Goal: Task Accomplishment & Management: Manage account settings

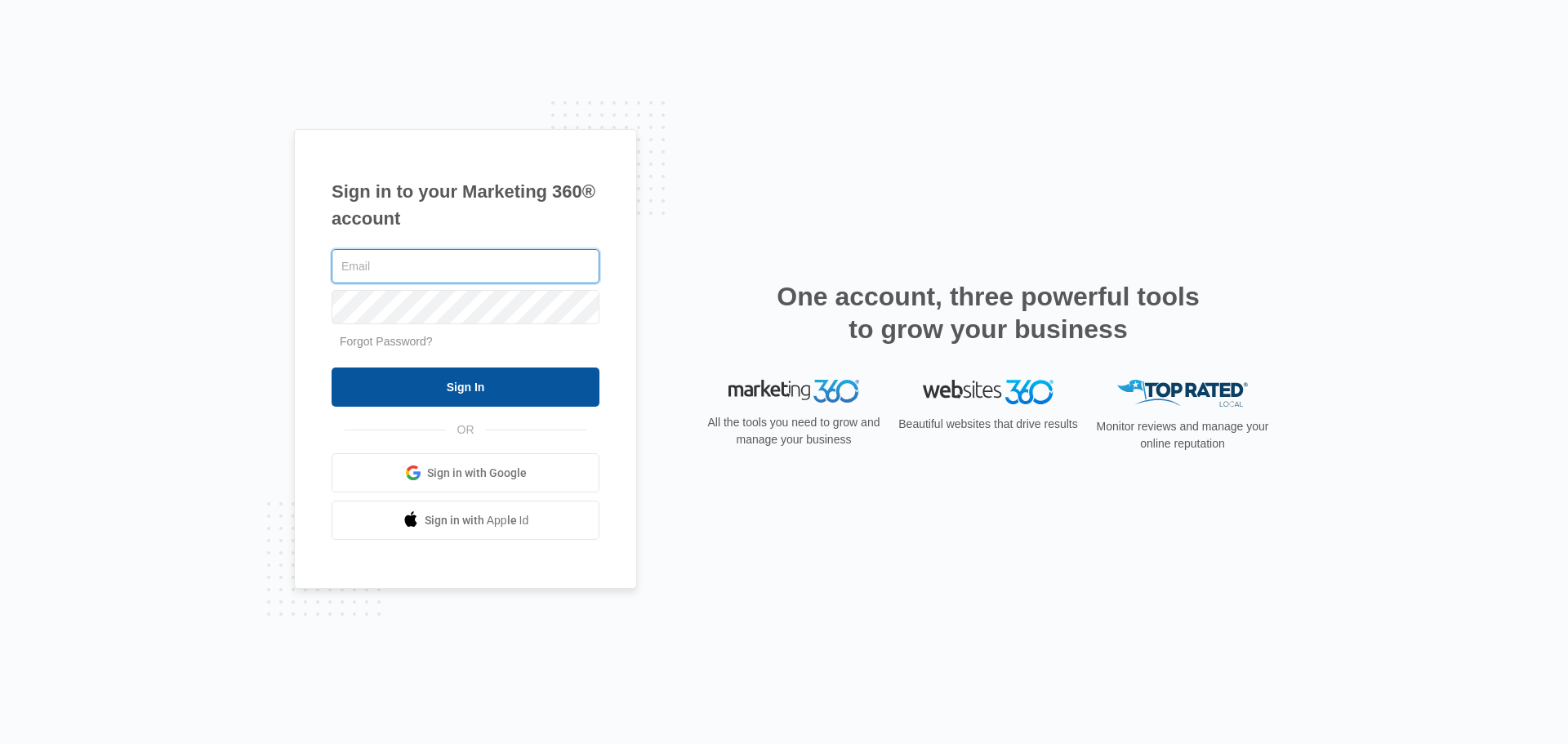
type input "[PERSON_NAME][EMAIL_ADDRESS][DOMAIN_NAME]"
click at [509, 386] on input "Sign In" at bounding box center [466, 386] width 268 height 39
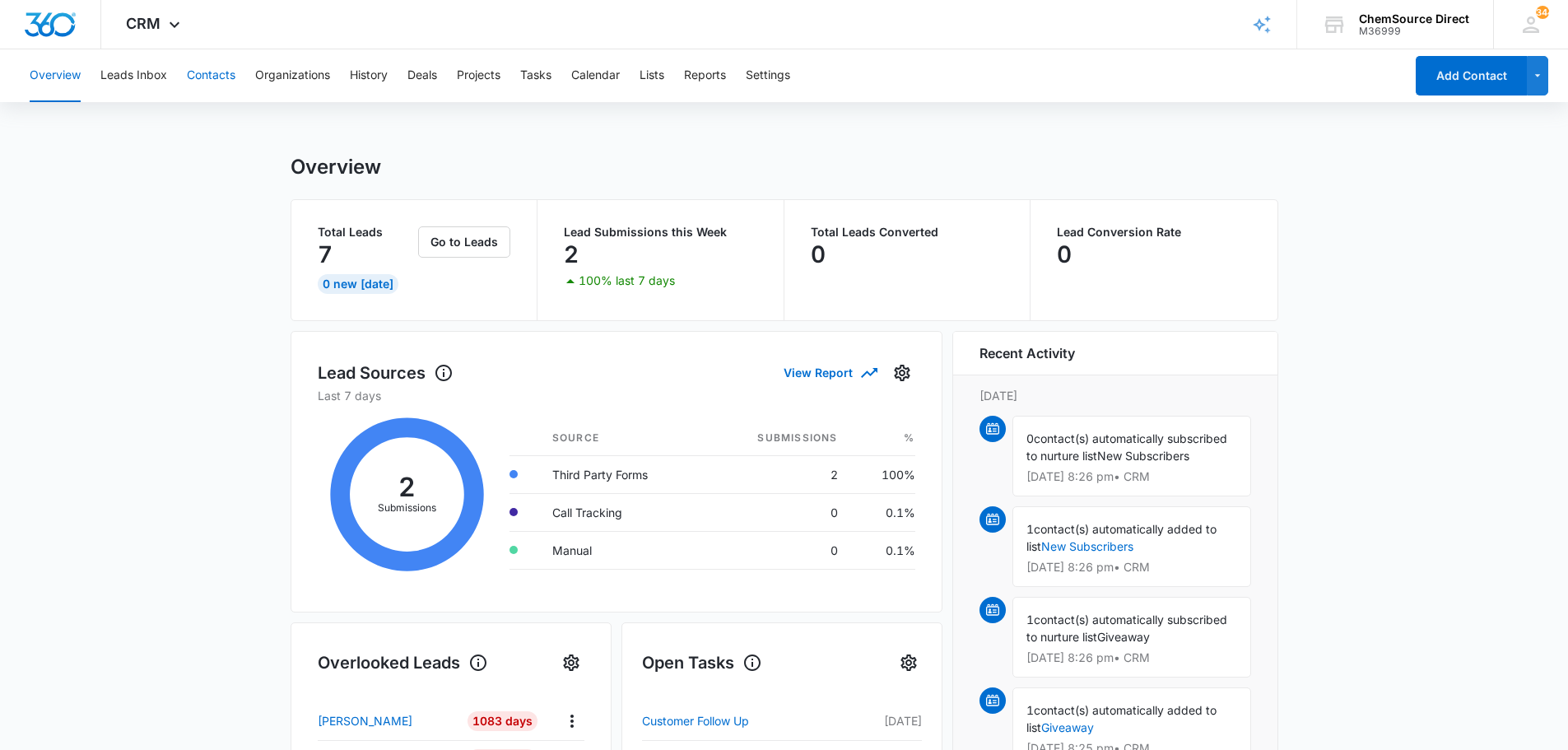
click at [221, 74] on button "Contacts" at bounding box center [211, 75] width 48 height 53
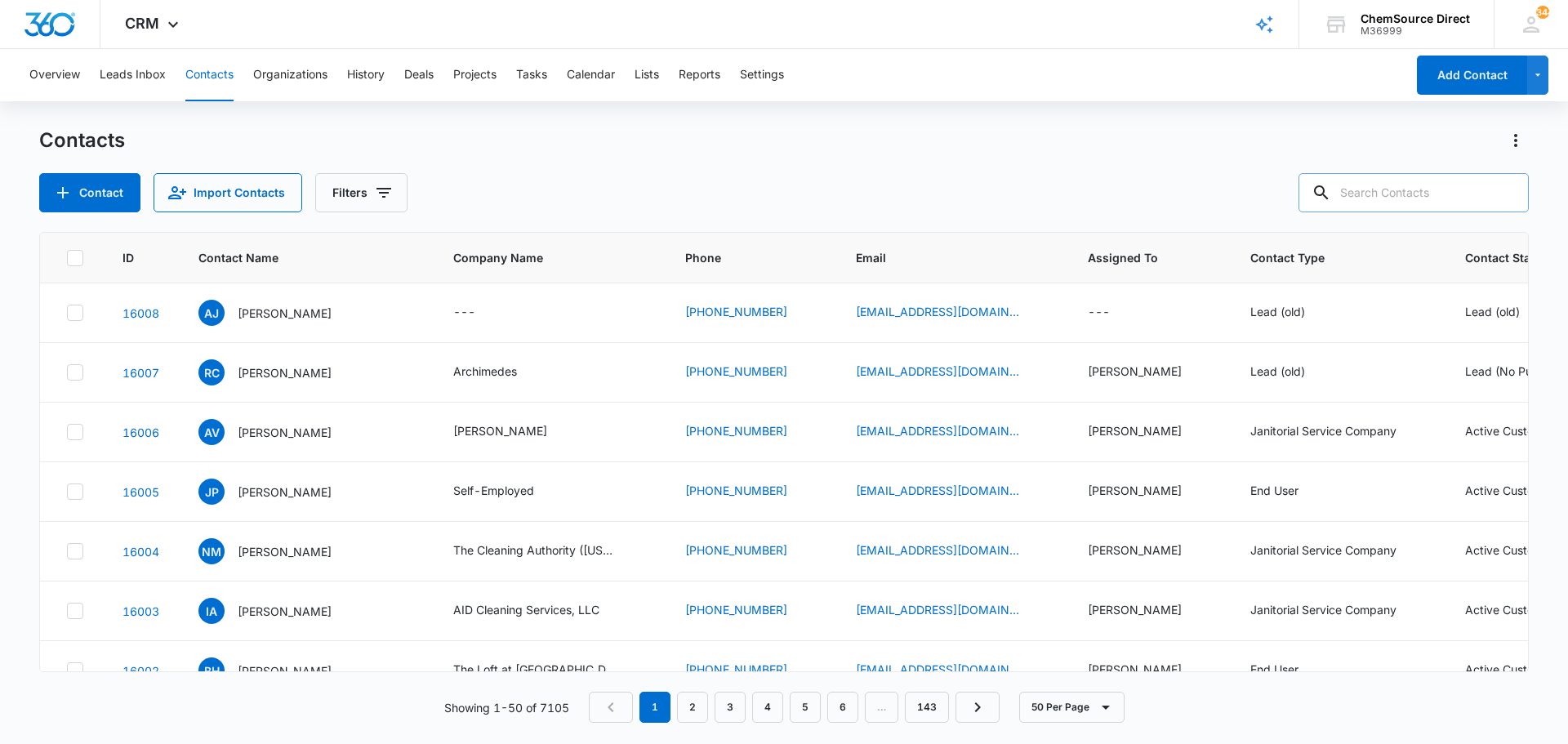
click at [1364, 197] on input "text" at bounding box center [1413, 192] width 230 height 39
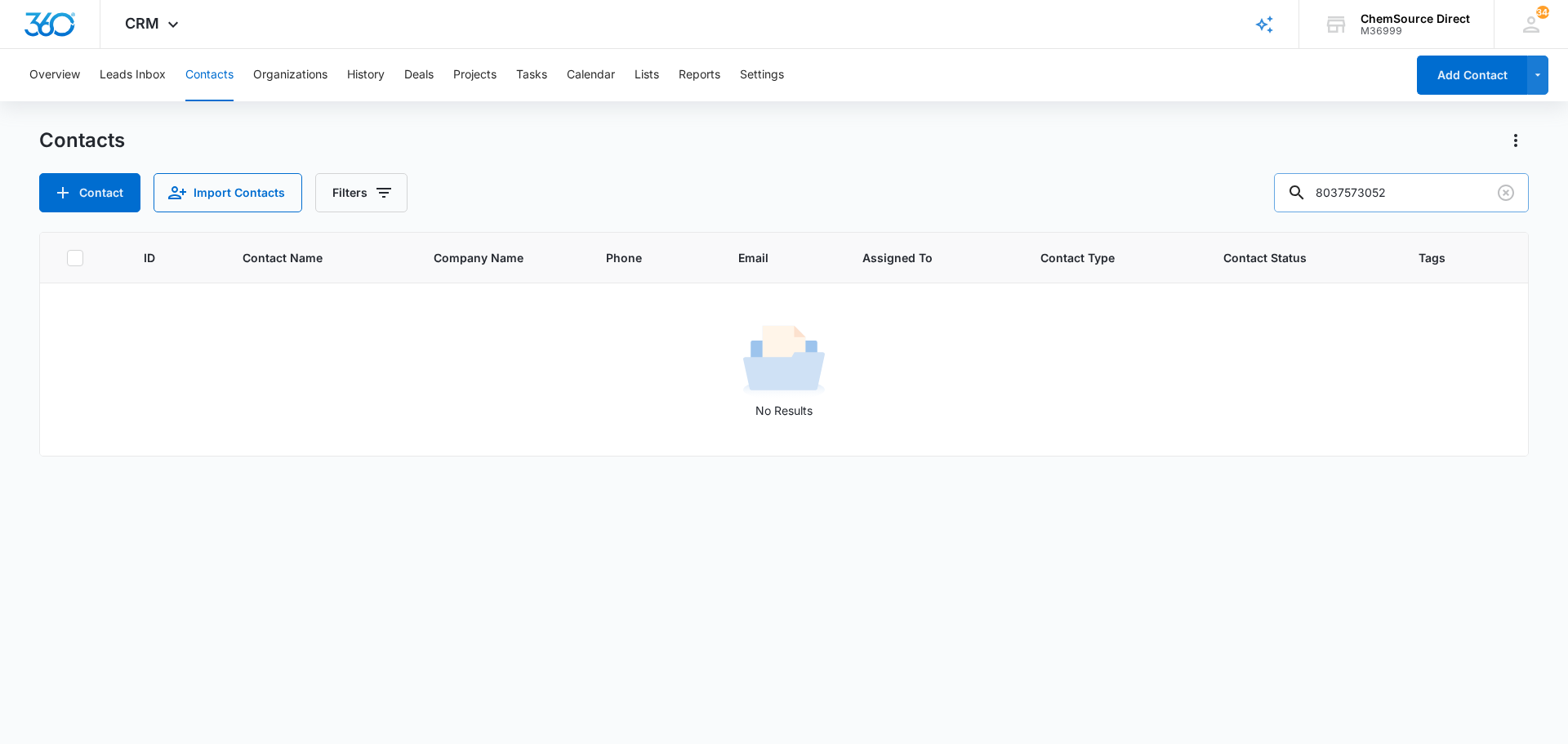
click at [1350, 196] on input "8037573052" at bounding box center [1401, 192] width 254 height 39
type input "803-757-3052"
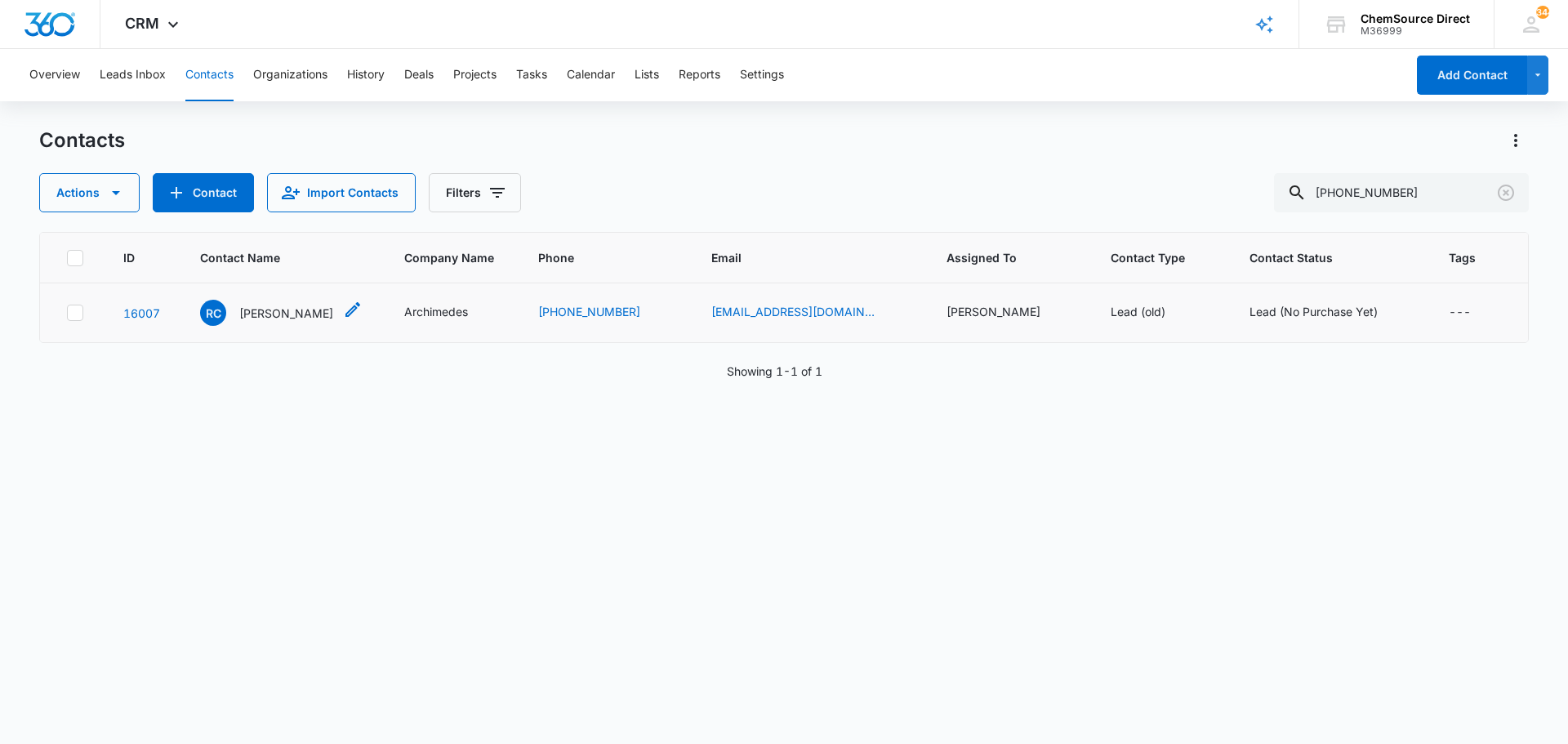
click at [288, 316] on p "Ryan Cromer" at bounding box center [286, 314] width 94 height 17
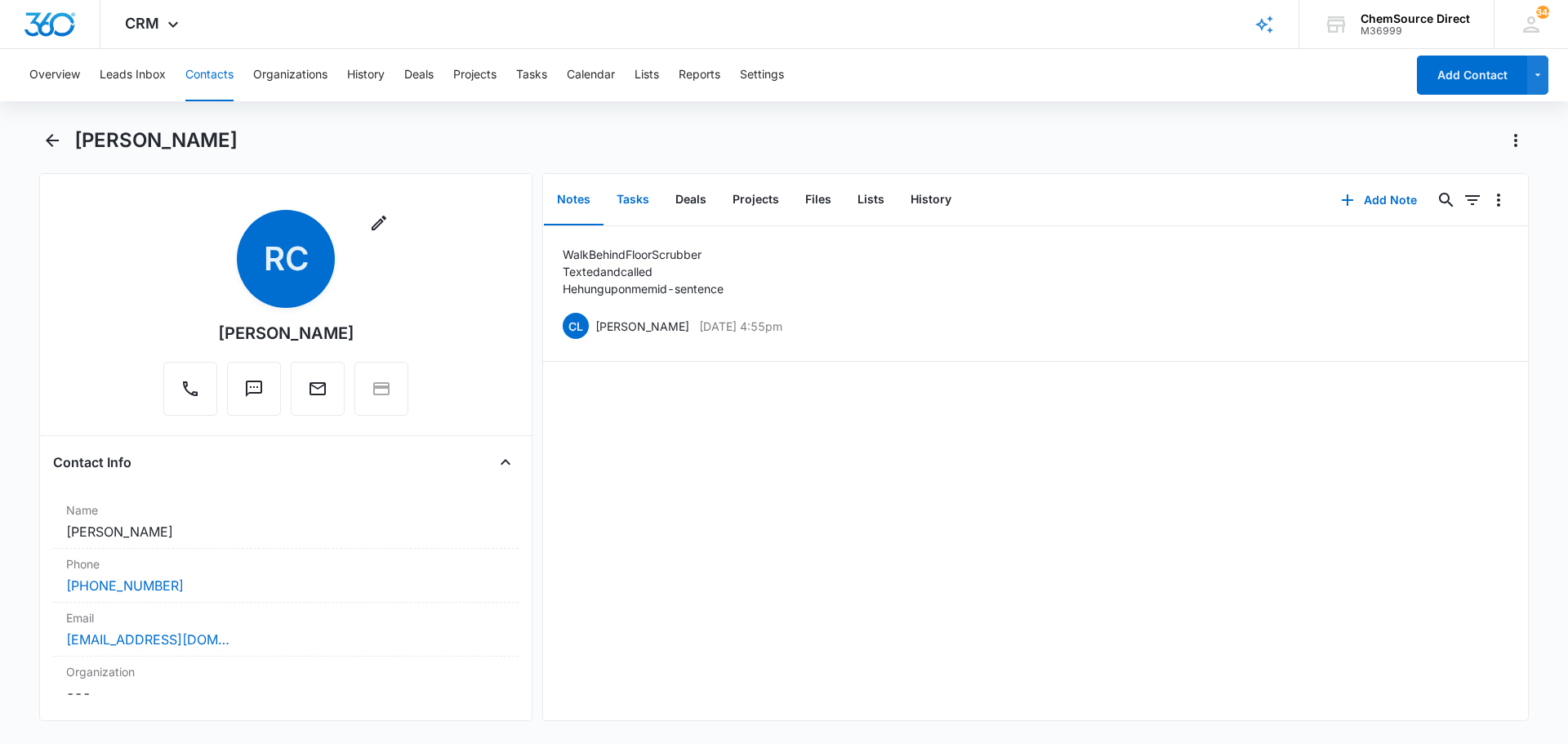
click at [621, 196] on button "Tasks" at bounding box center [632, 200] width 58 height 51
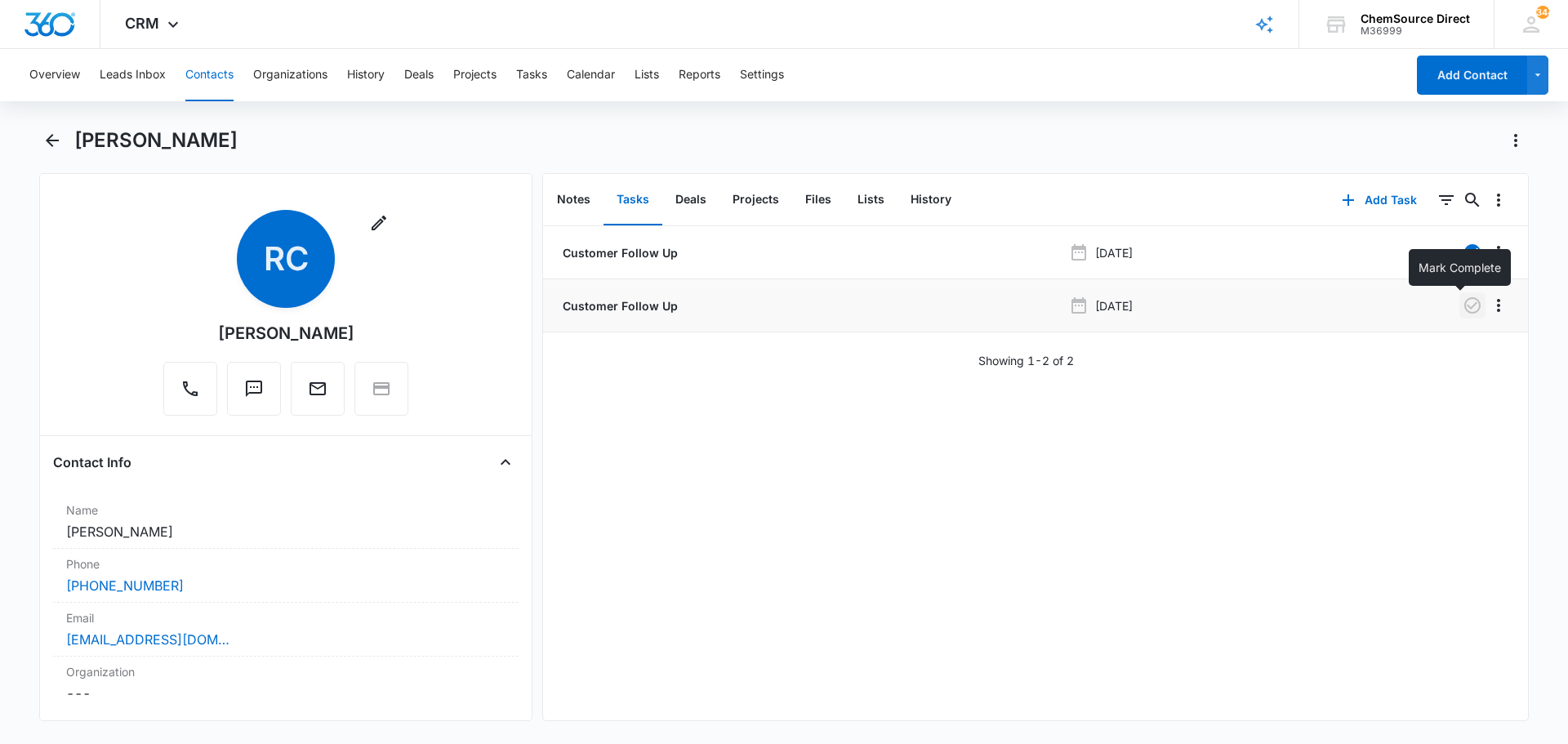
click at [1462, 302] on icon "button" at bounding box center [1471, 305] width 19 height 19
click at [574, 197] on button "Notes" at bounding box center [574, 200] width 59 height 51
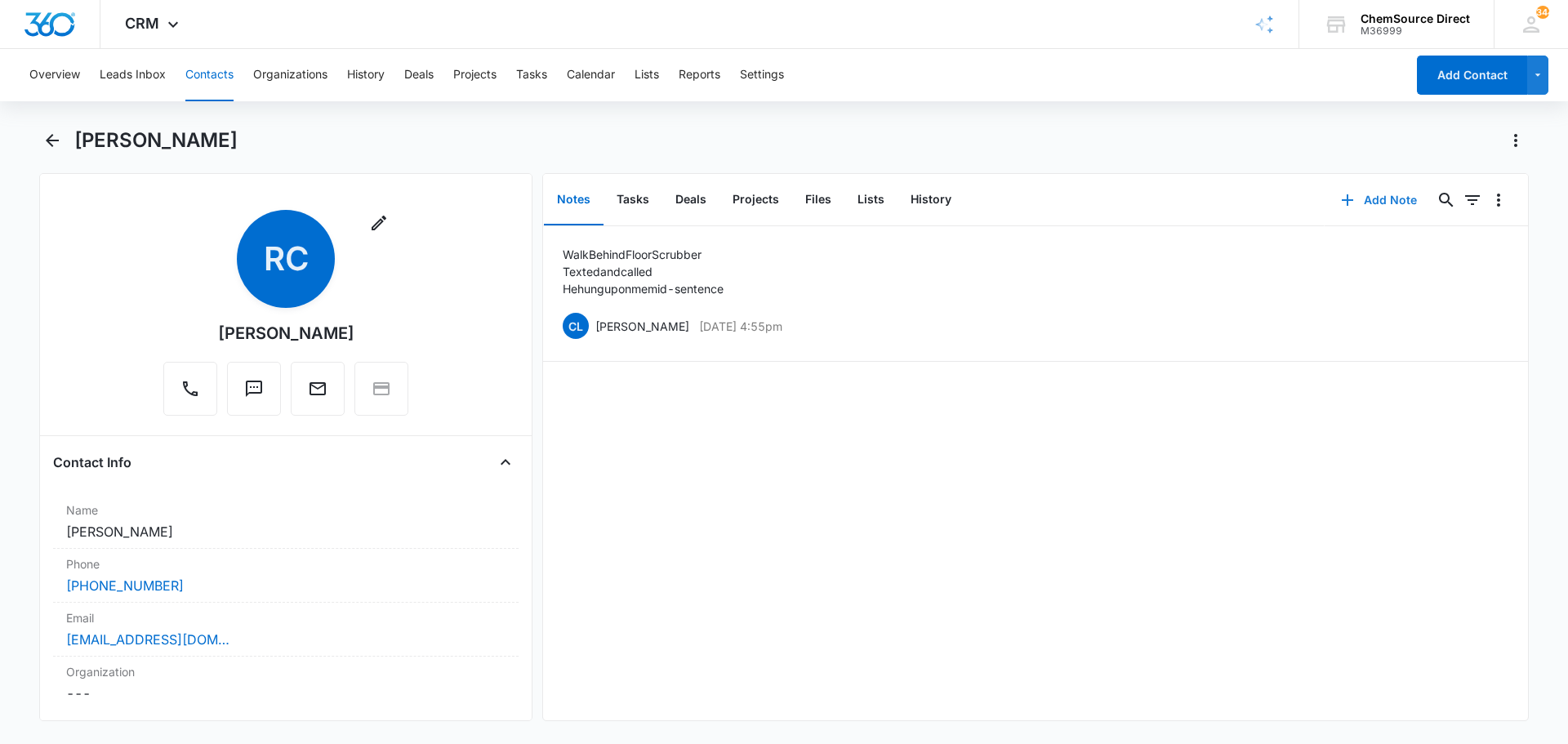
click at [1359, 199] on button "Add Note" at bounding box center [1379, 200] width 109 height 39
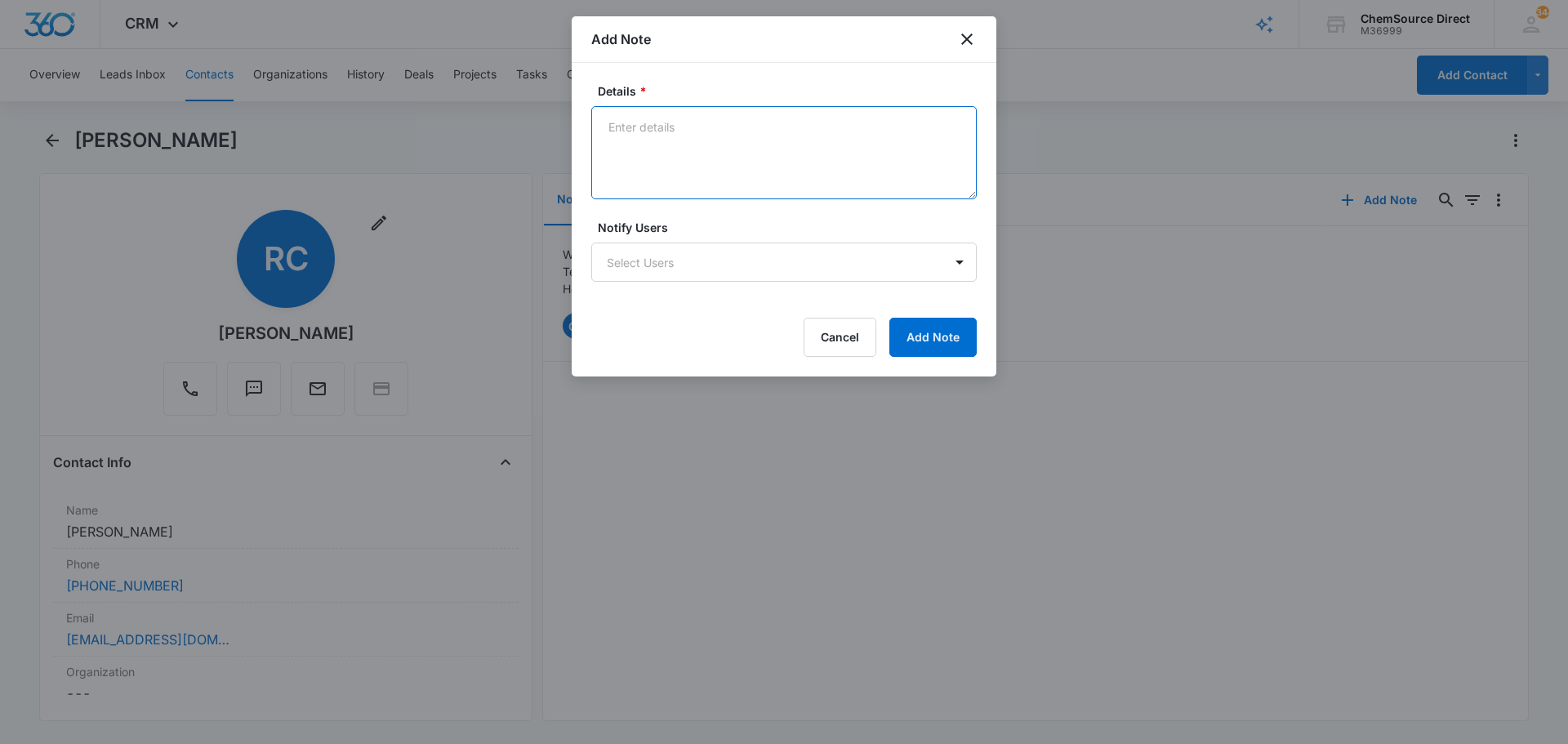
click at [696, 150] on textarea "Details *" at bounding box center [783, 152] width 385 height 93
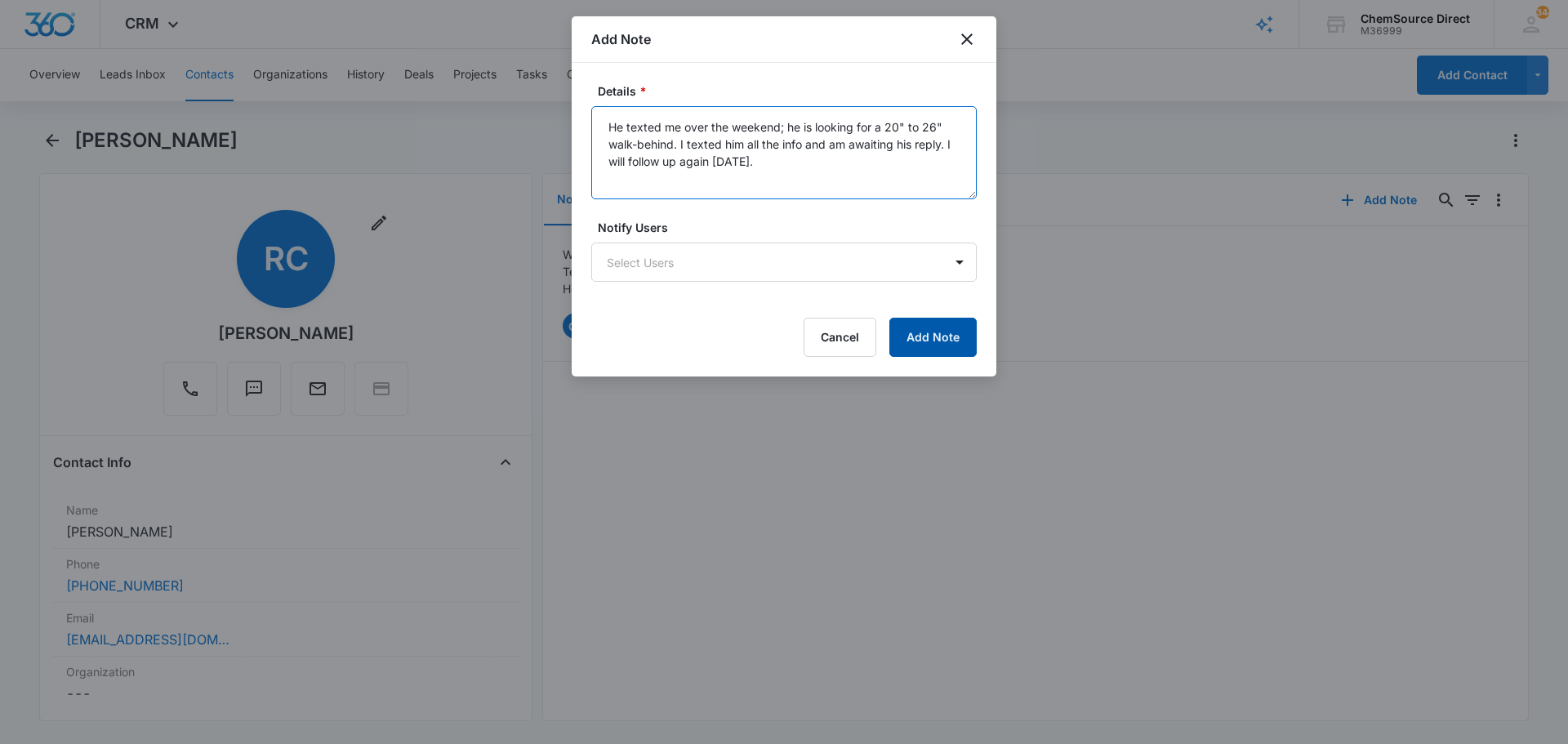
type textarea "He texted me over the weekend; he is looking for a 20" to 26" walk-behind. I te…"
click at [925, 331] on button "Add Note" at bounding box center [932, 337] width 87 height 39
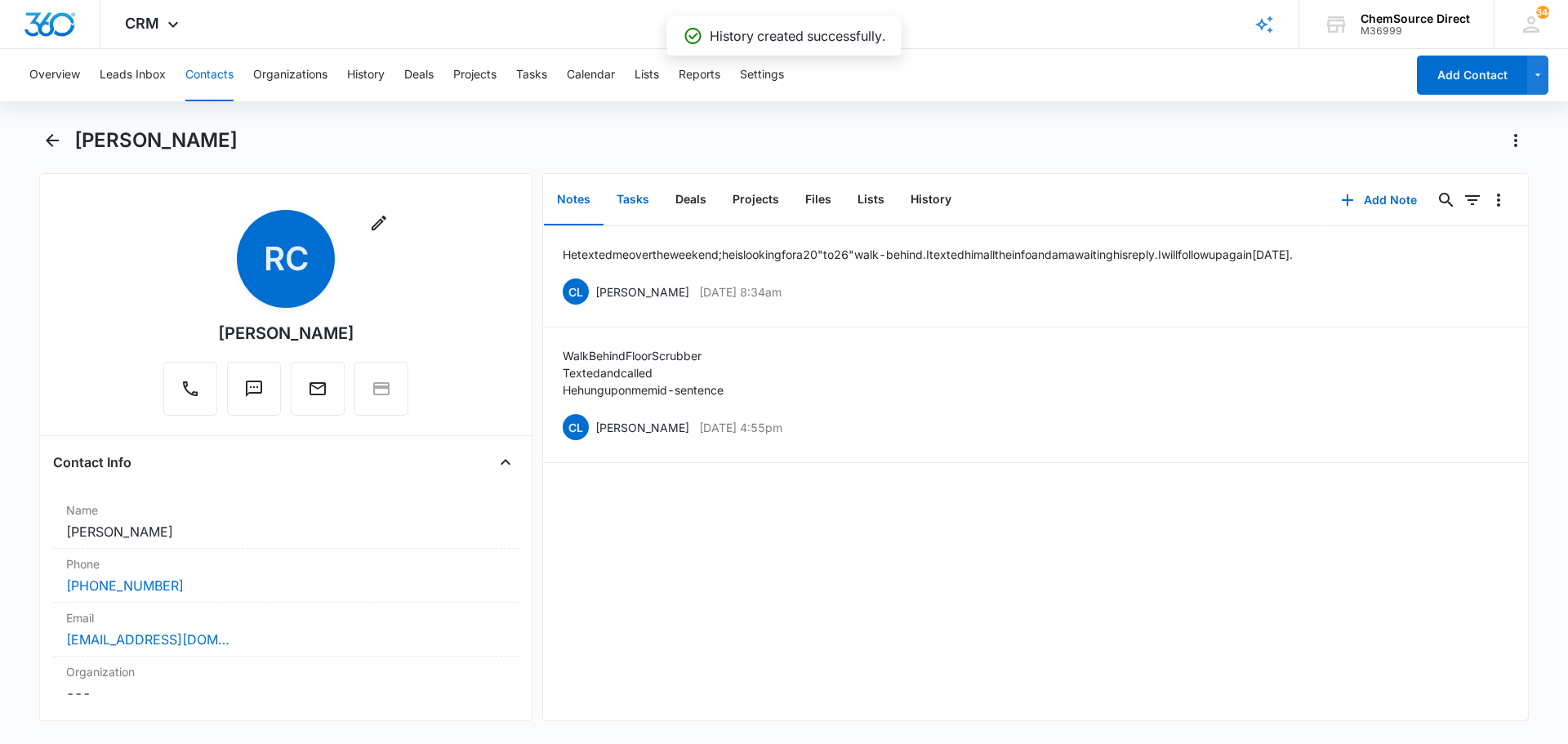
click at [635, 197] on button "Tasks" at bounding box center [632, 200] width 58 height 51
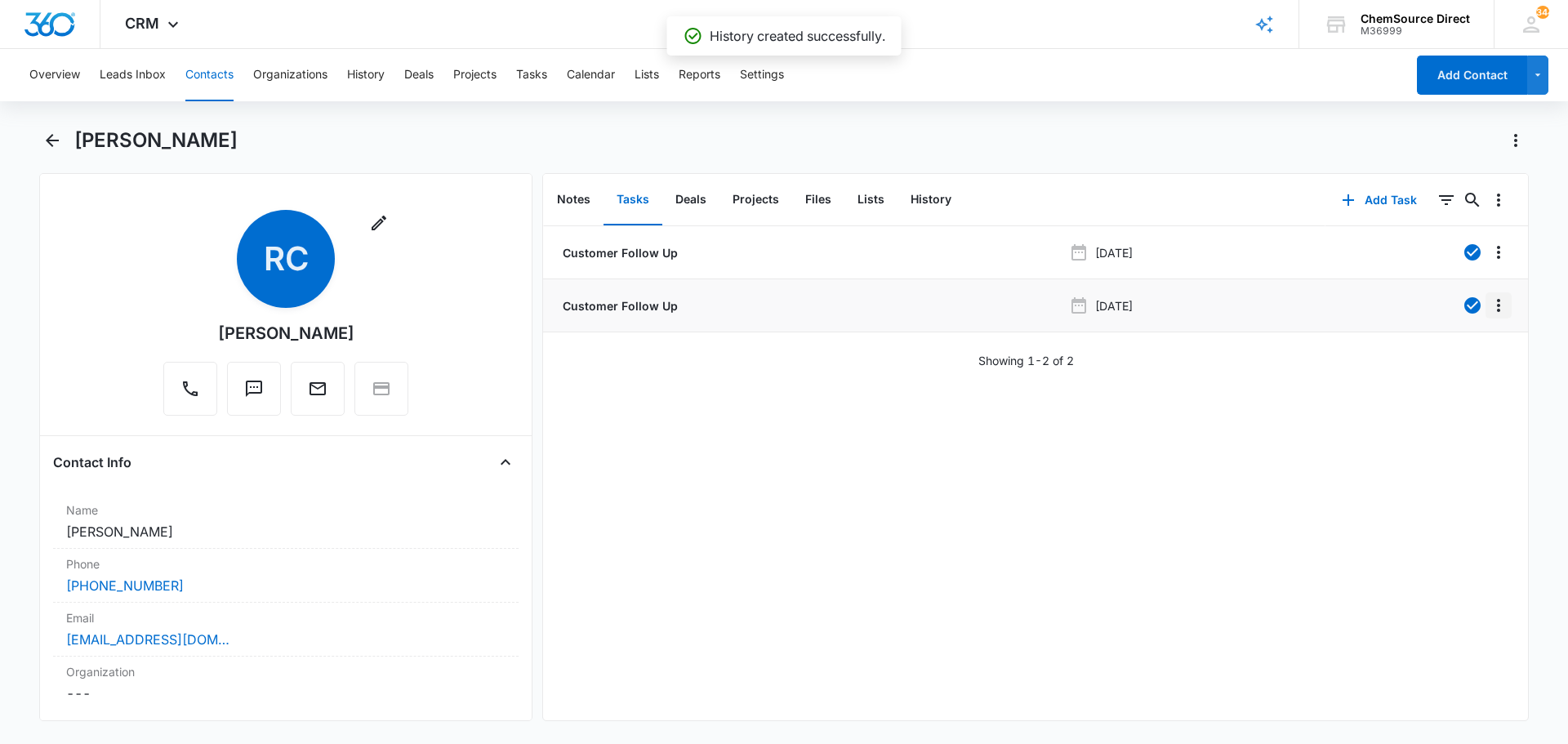
click at [1489, 304] on icon "Overflow Menu" at bounding box center [1498, 305] width 19 height 19
click at [1448, 351] on div "Edit" at bounding box center [1442, 351] width 34 height 11
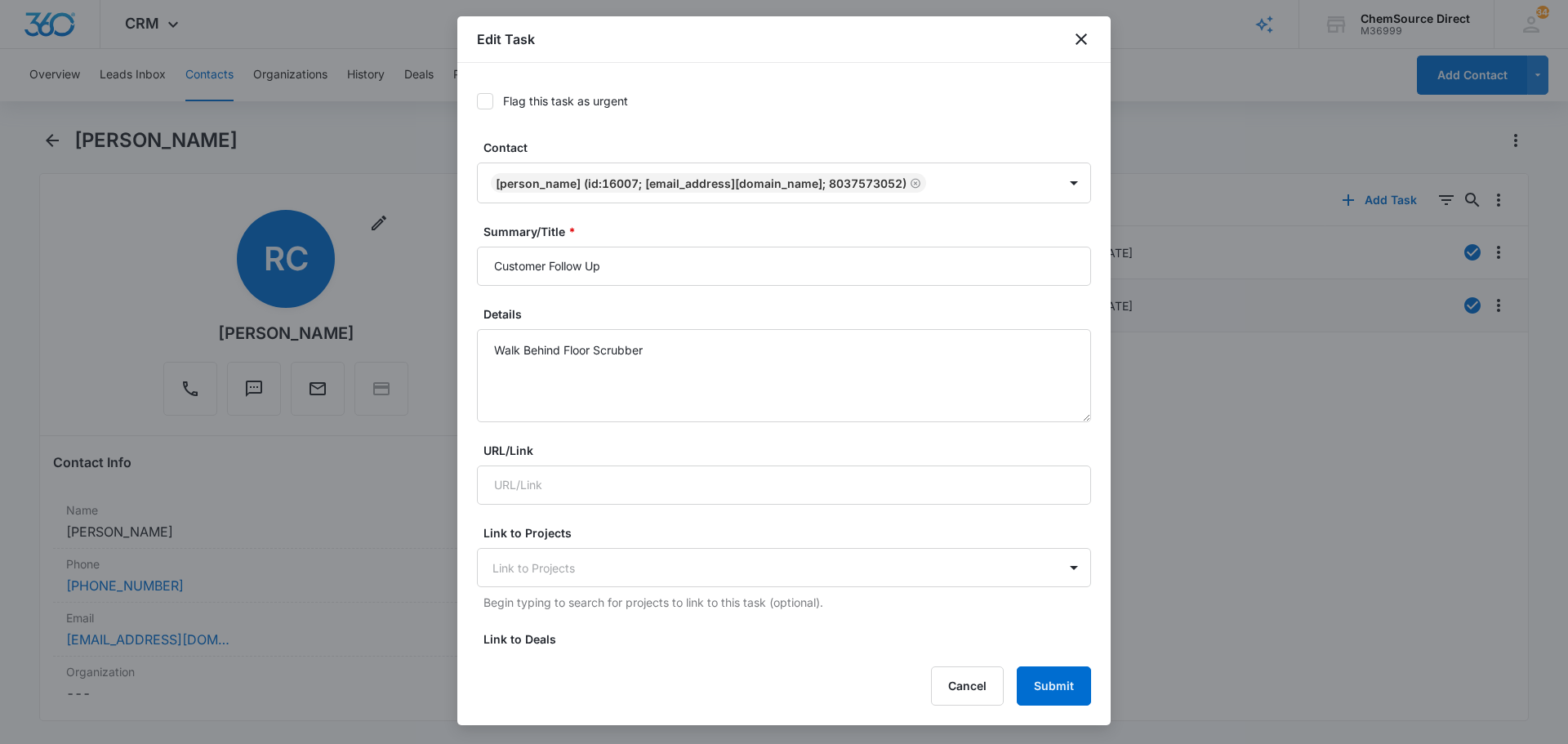
type input "Oct 13, 2025"
type input "Oct 15, 2025"
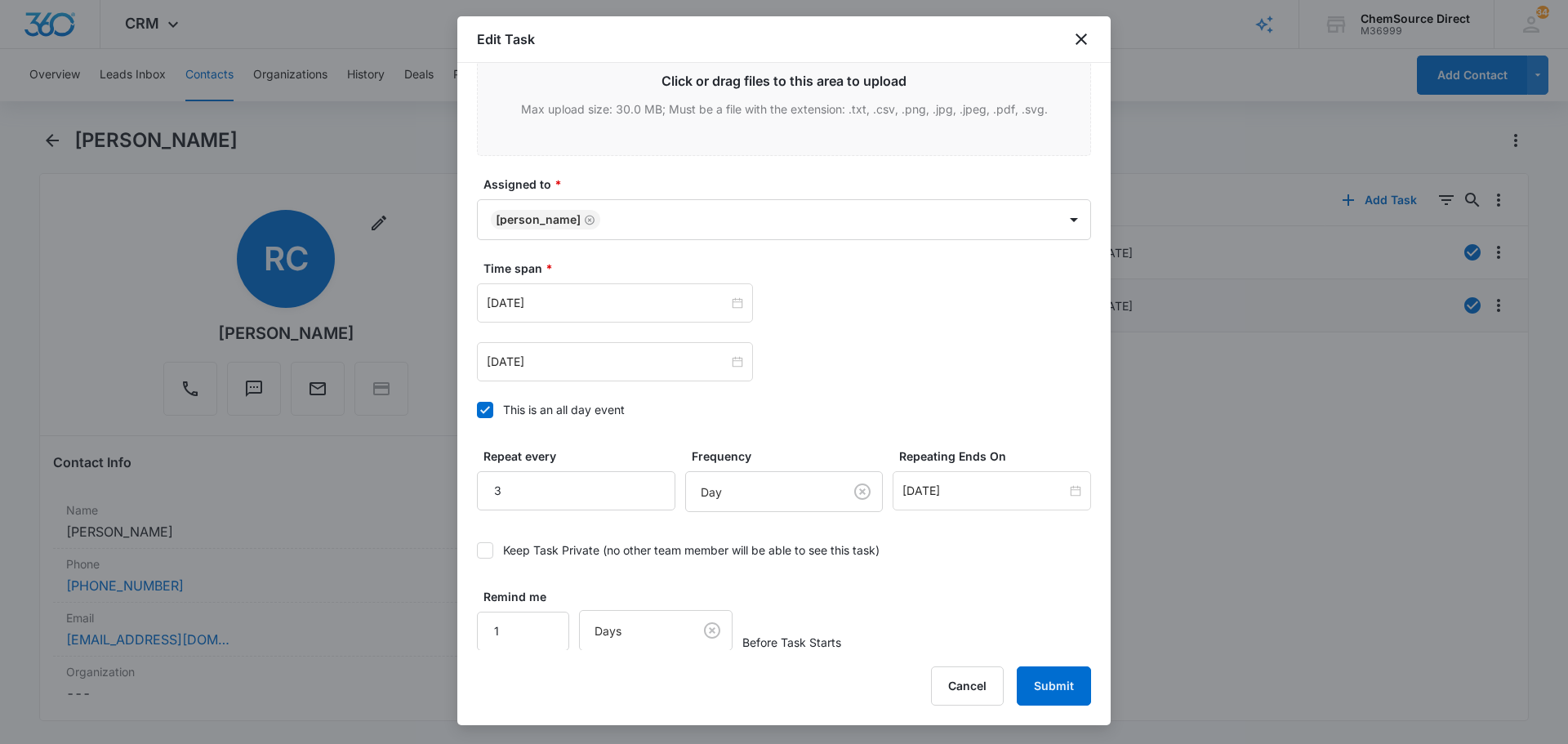
scroll to position [908, 0]
click at [647, 497] on input "2" at bounding box center [577, 490] width 199 height 39
type input "1"
click at [647, 497] on input "1" at bounding box center [577, 490] width 199 height 39
click at [1053, 680] on button "Submit" at bounding box center [1054, 686] width 75 height 39
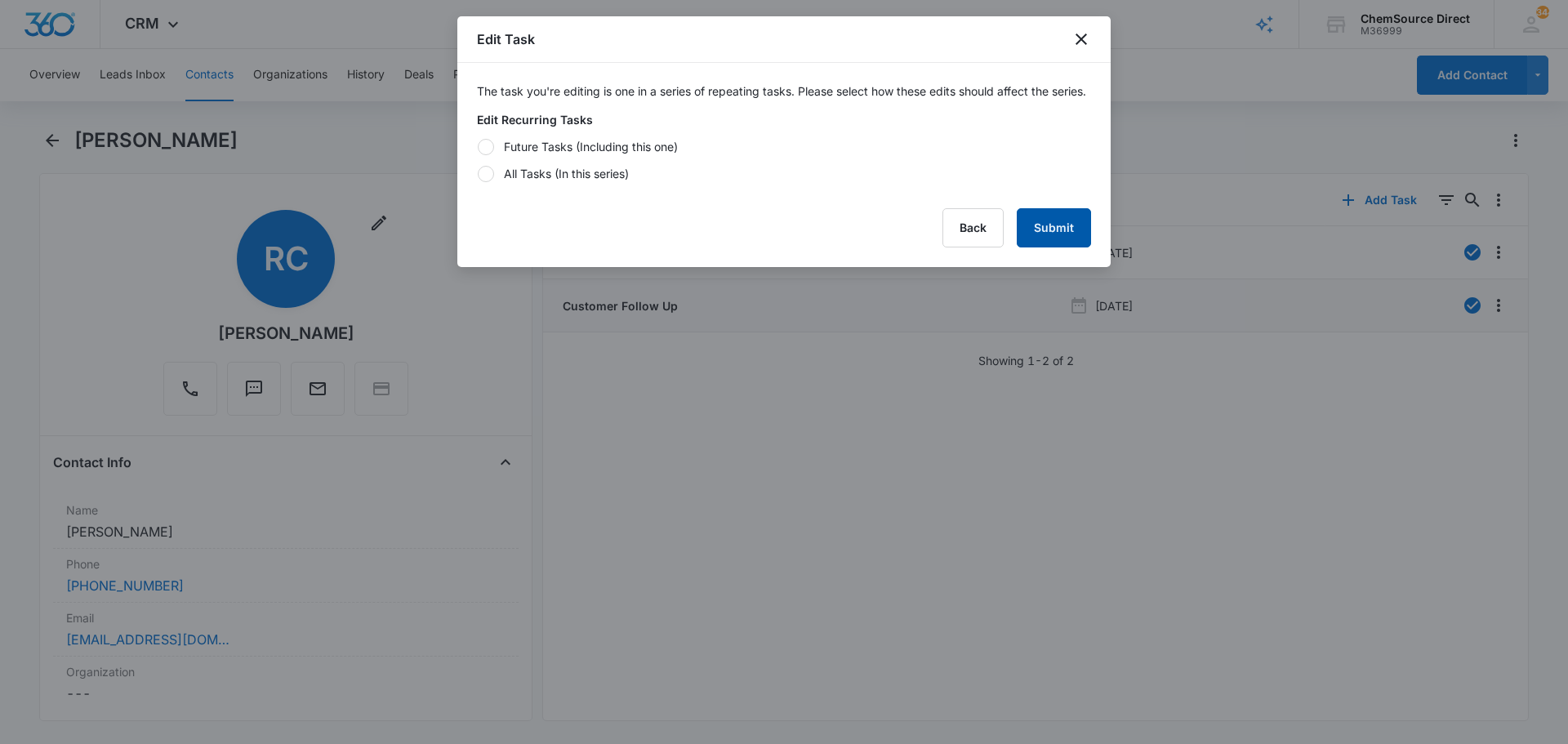
scroll to position [0, 0]
click at [491, 155] on div at bounding box center [486, 146] width 16 height 16
click at [478, 147] on input "Future Tasks (Including this one)" at bounding box center [477, 146] width 1 height 1
radio input "true"
click at [1055, 237] on button "Submit" at bounding box center [1054, 228] width 75 height 39
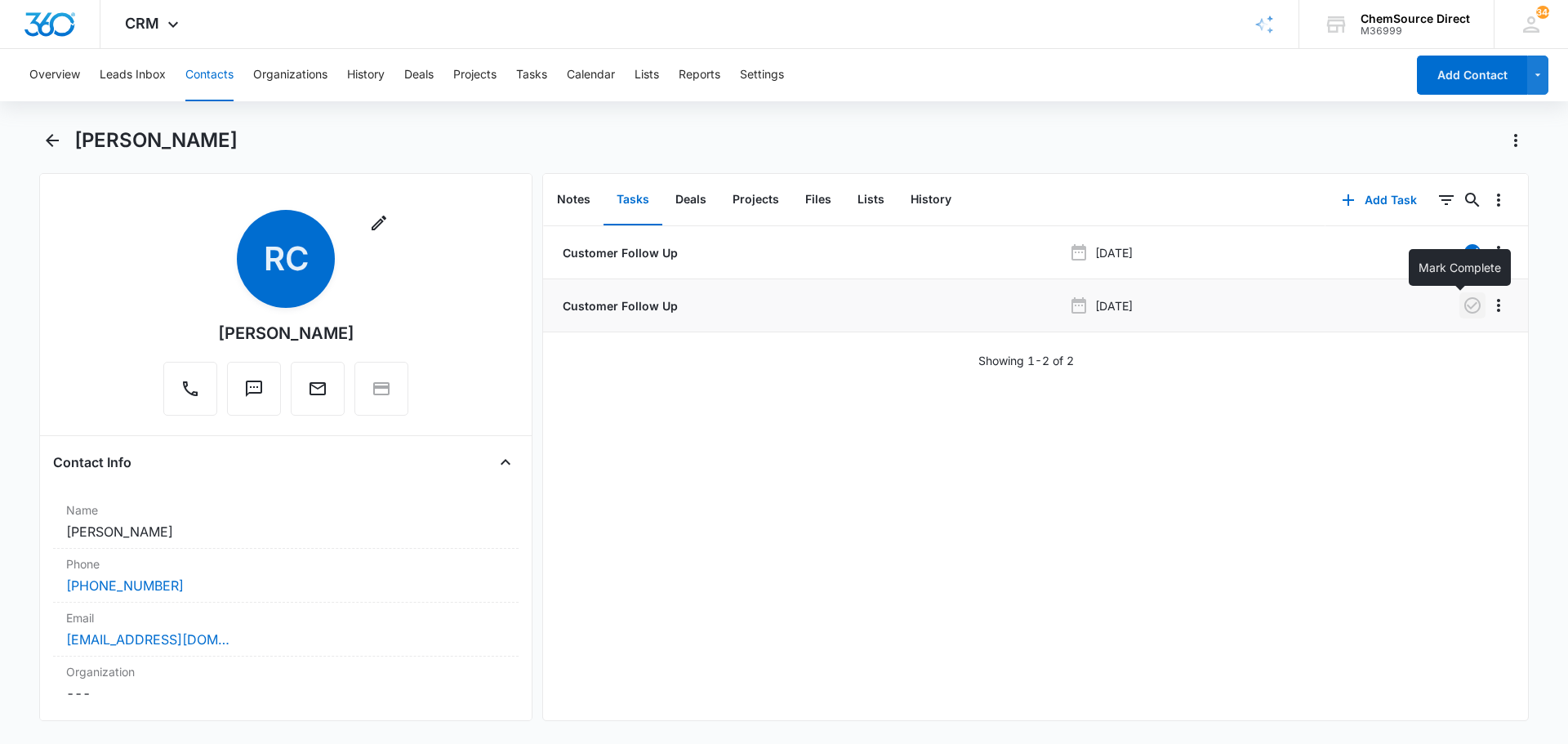
click at [1464, 304] on icon "button" at bounding box center [1471, 305] width 16 height 16
click at [598, 70] on button "Calendar" at bounding box center [591, 75] width 48 height 53
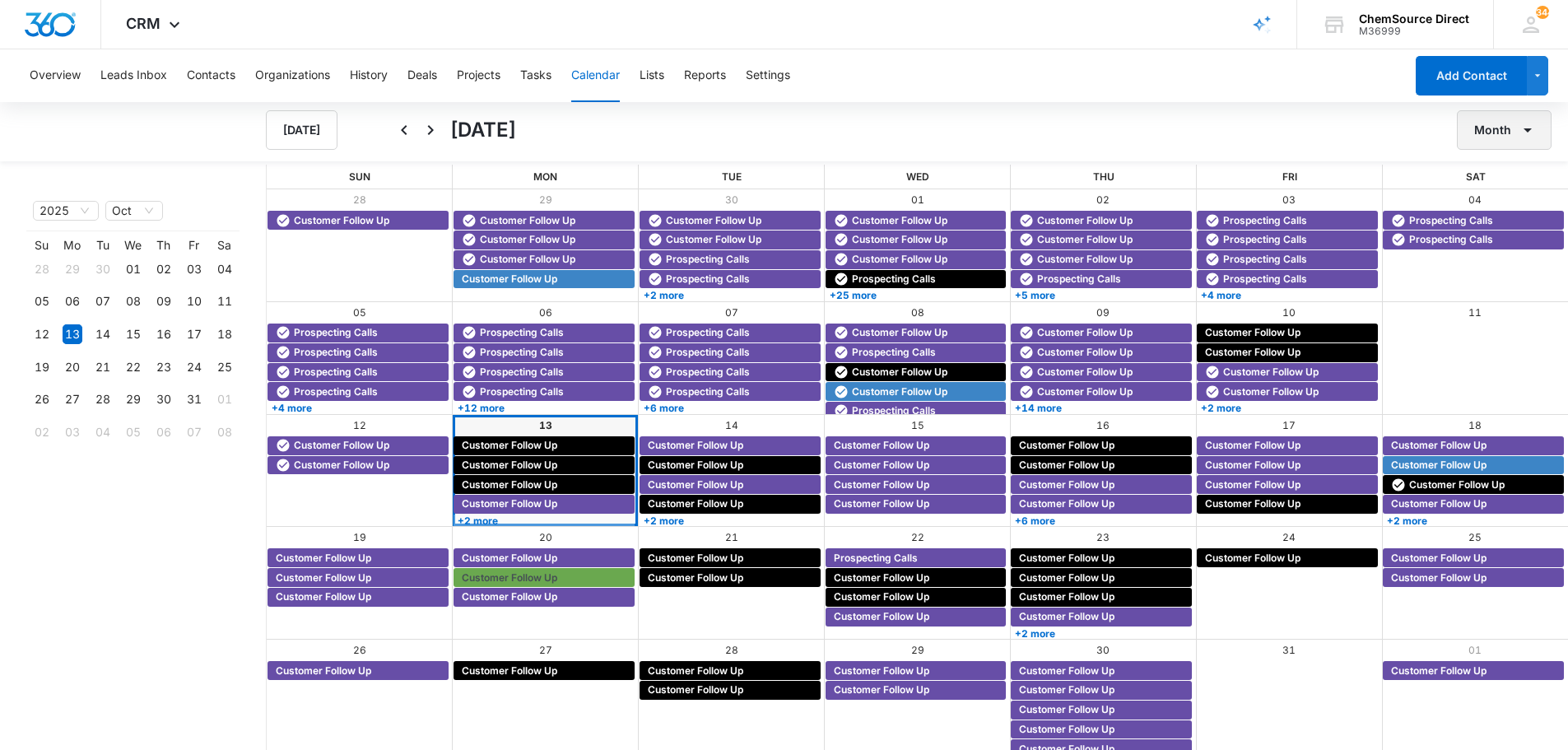
click at [1512, 132] on button "Month" at bounding box center [1503, 129] width 94 height 40
click at [1500, 204] on div "Week" at bounding box center [1500, 207] width 42 height 12
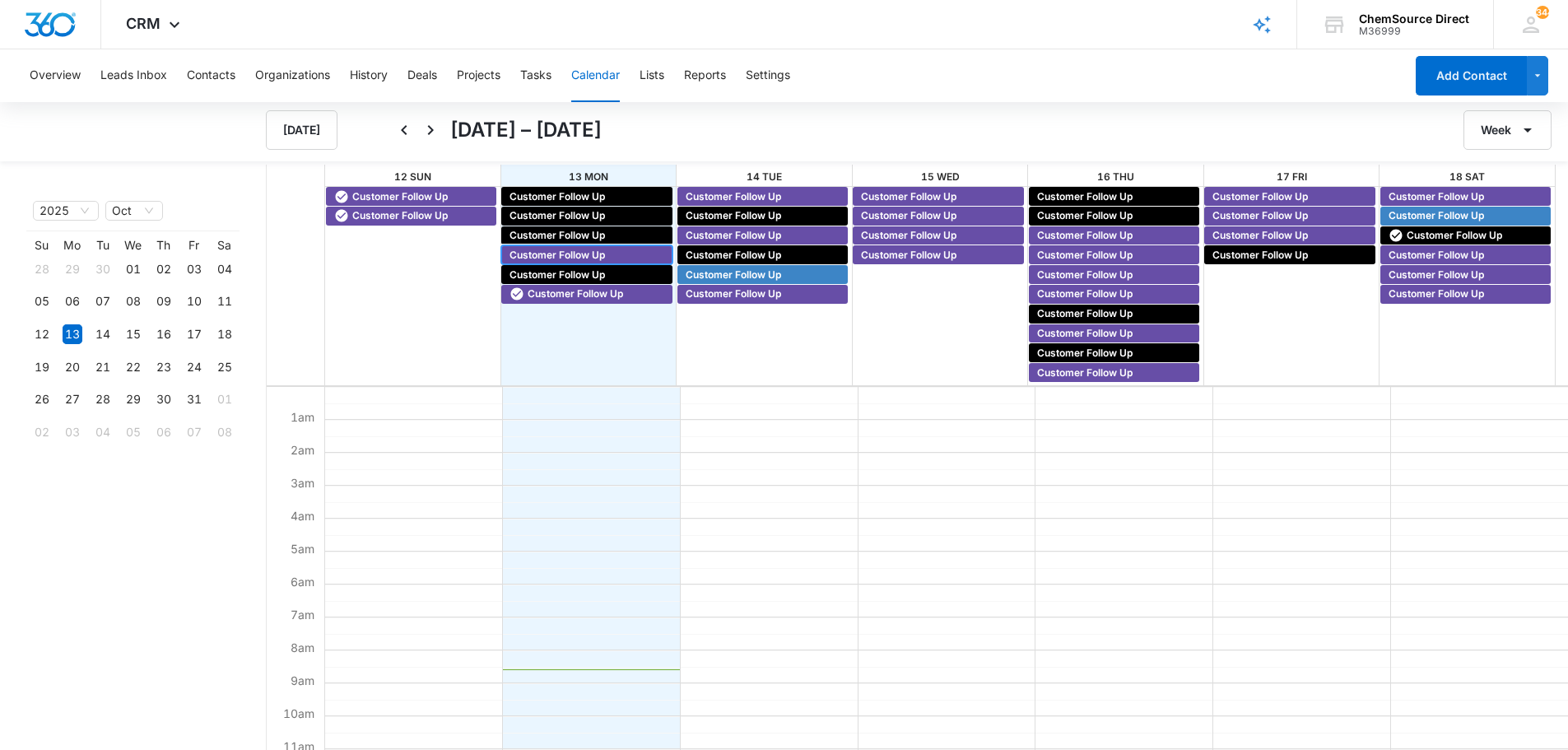
click at [549, 251] on span "Customer Follow Up" at bounding box center [557, 254] width 95 height 14
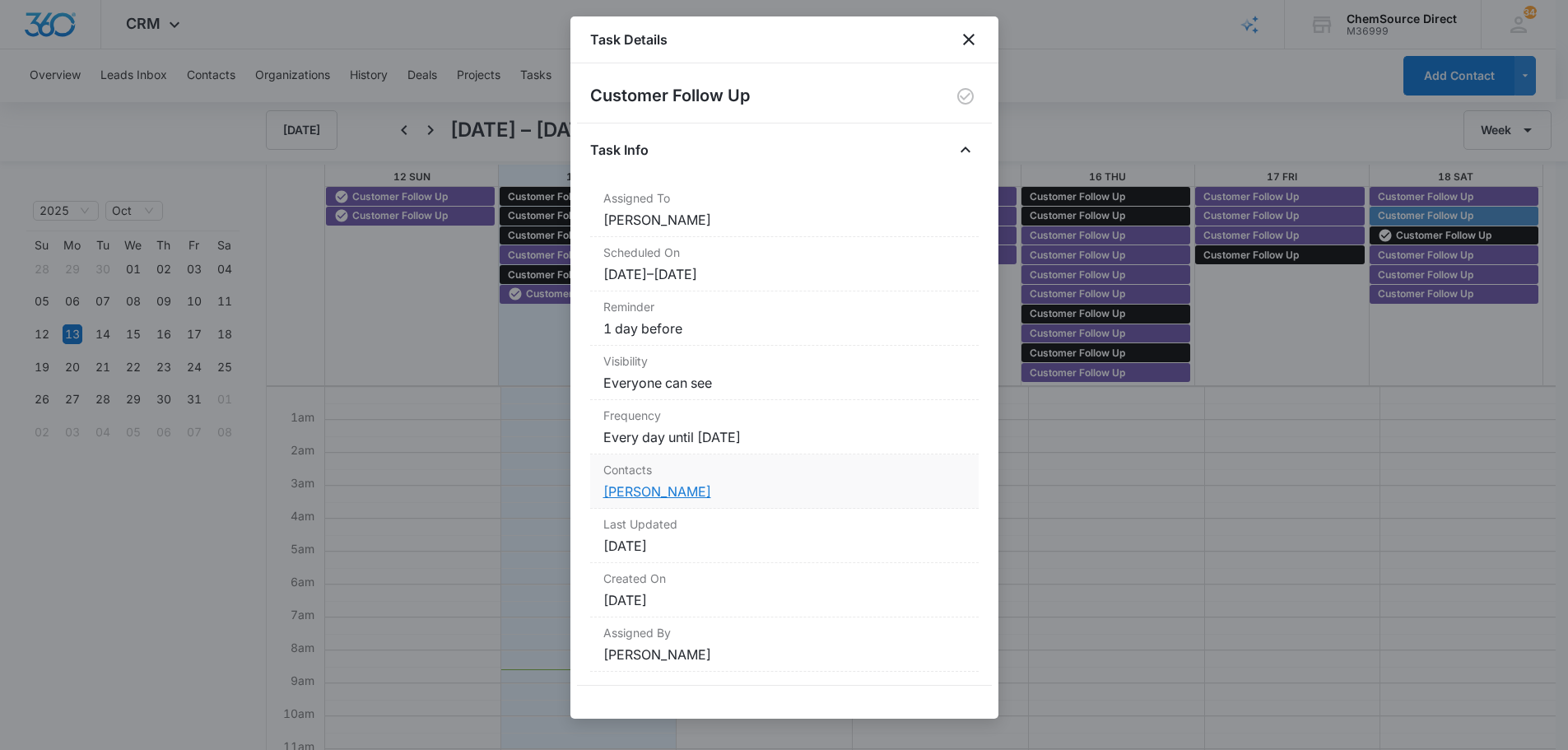
click at [641, 485] on link "Eric Hice" at bounding box center [657, 491] width 108 height 16
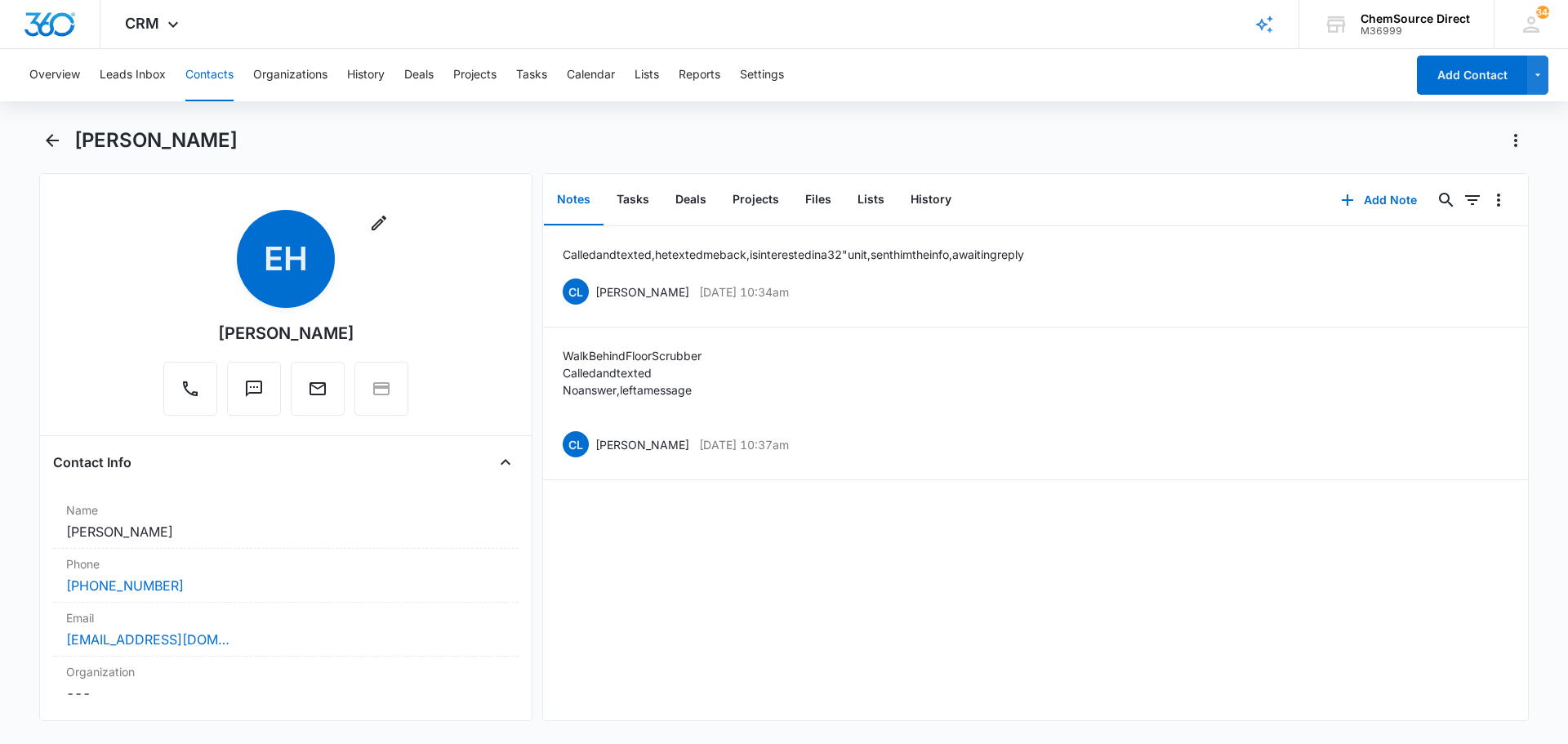
click at [216, 73] on button "Contacts" at bounding box center [209, 75] width 48 height 53
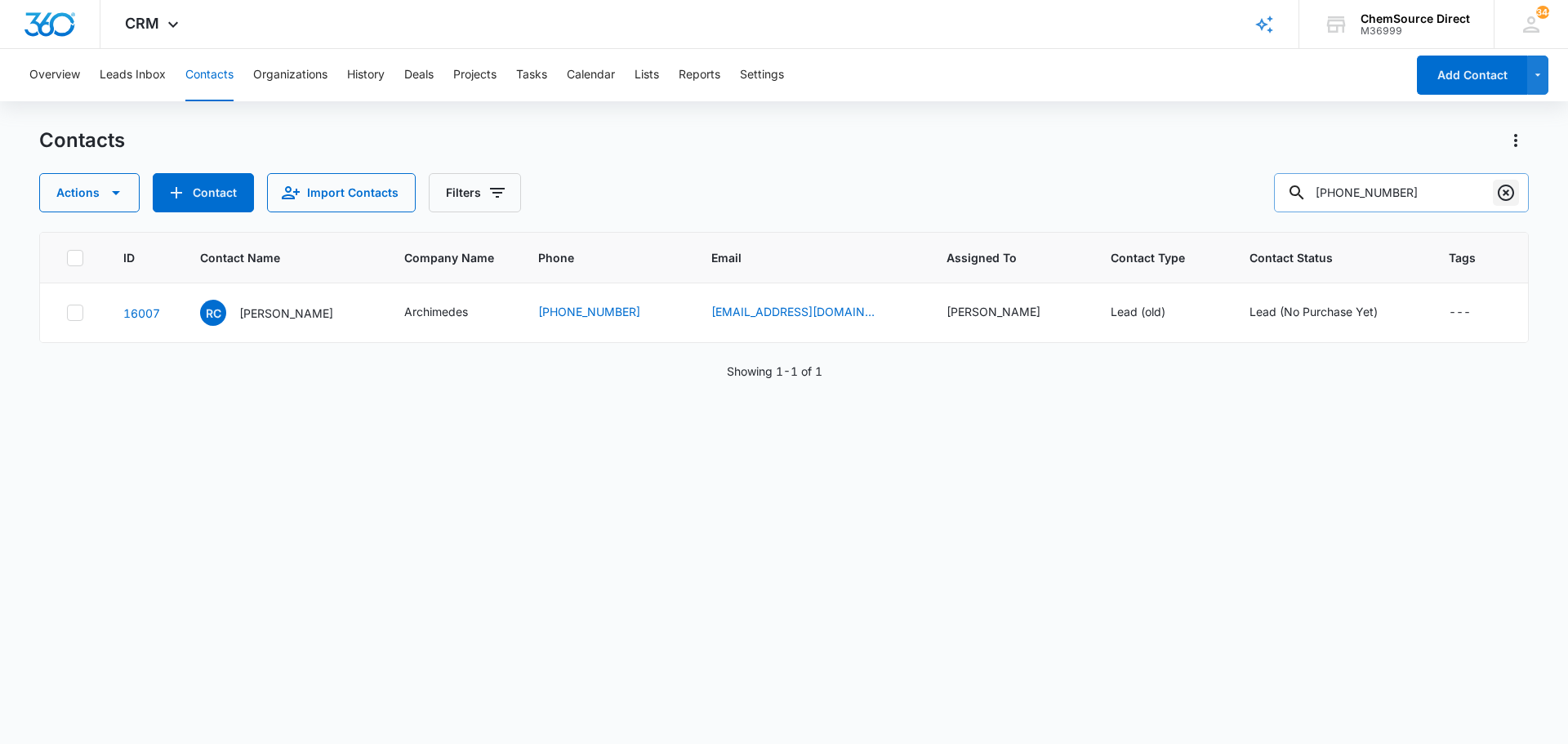
click at [1505, 194] on icon "Clear" at bounding box center [1505, 192] width 16 height 16
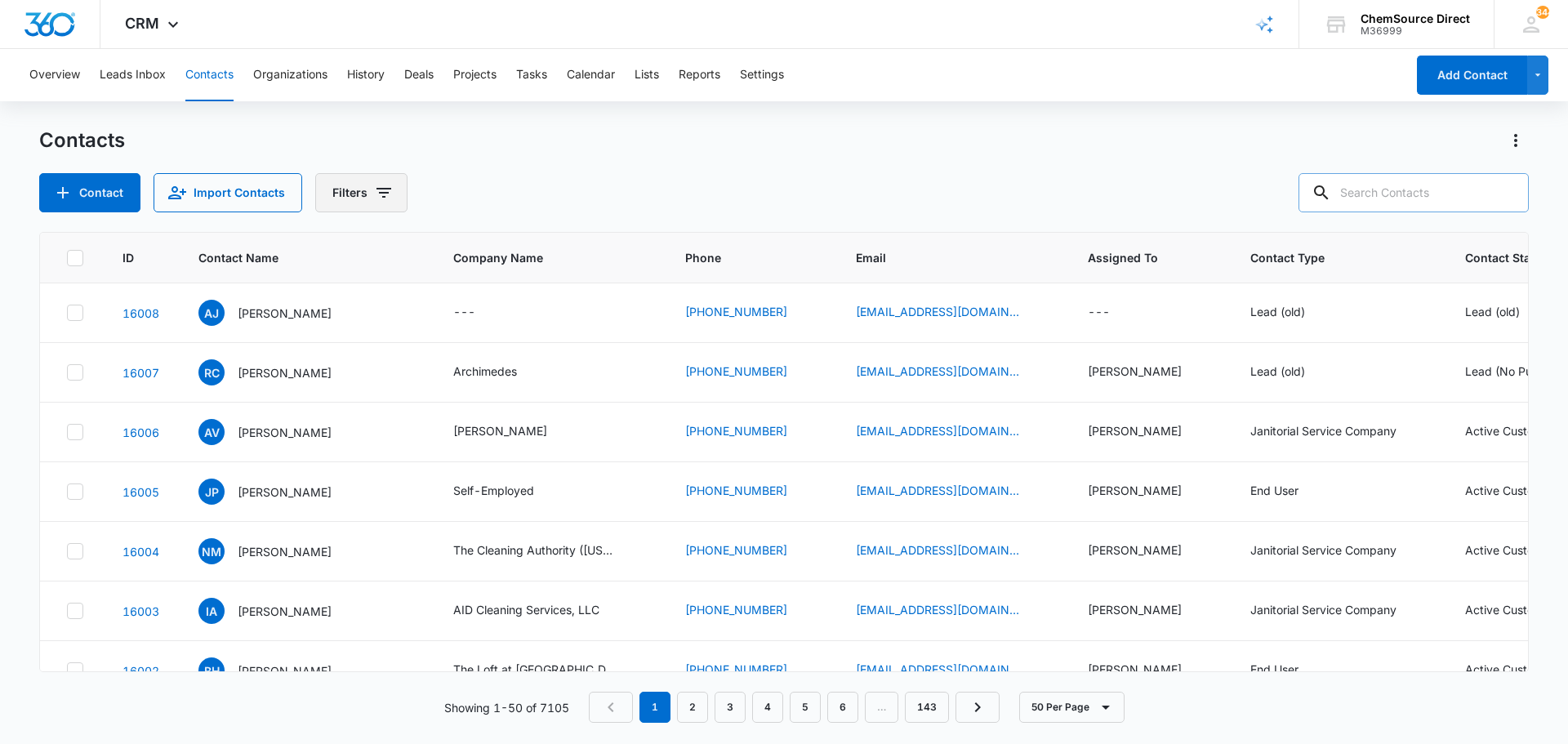
click at [380, 191] on icon "Filters" at bounding box center [383, 192] width 19 height 19
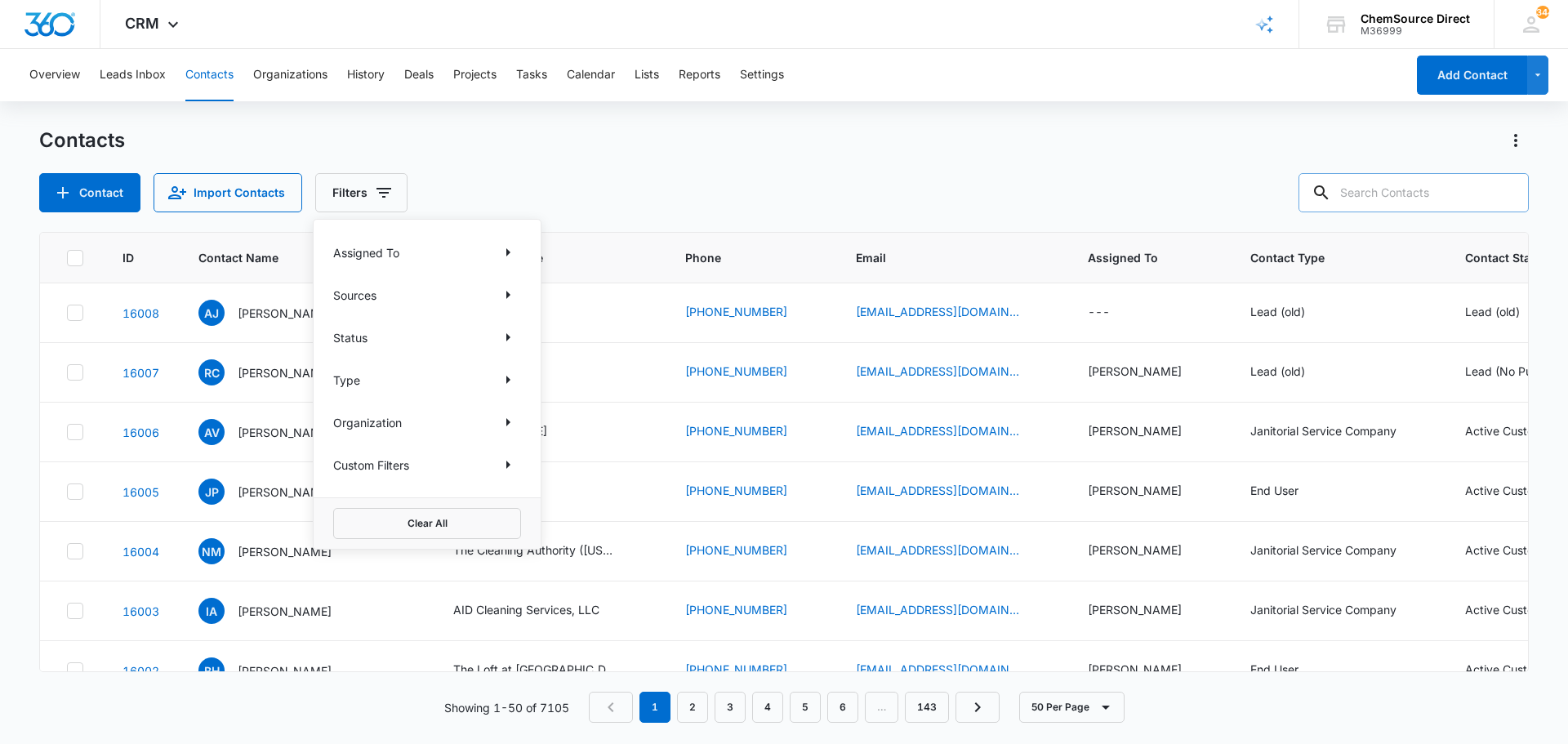
click at [385, 465] on p "Custom Filters" at bounding box center [370, 465] width 76 height 17
click at [509, 466] on icon "Show Custom Filters filters" at bounding box center [508, 465] width 4 height 9
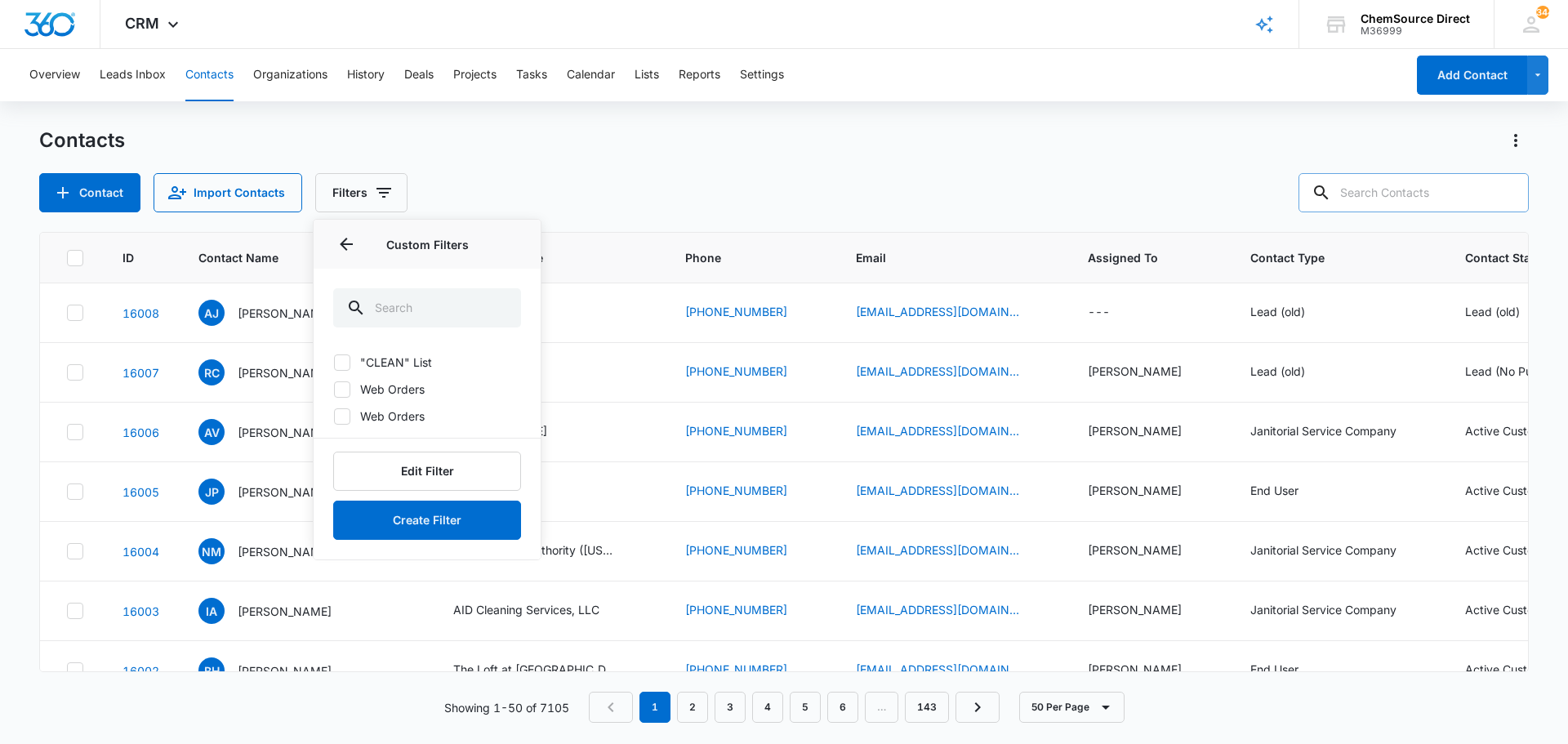
click at [341, 360] on icon at bounding box center [341, 361] width 14 height 14
click at [334, 361] on input ""CLEAN" List" at bounding box center [333, 361] width 1 height 1
checkbox input "true"
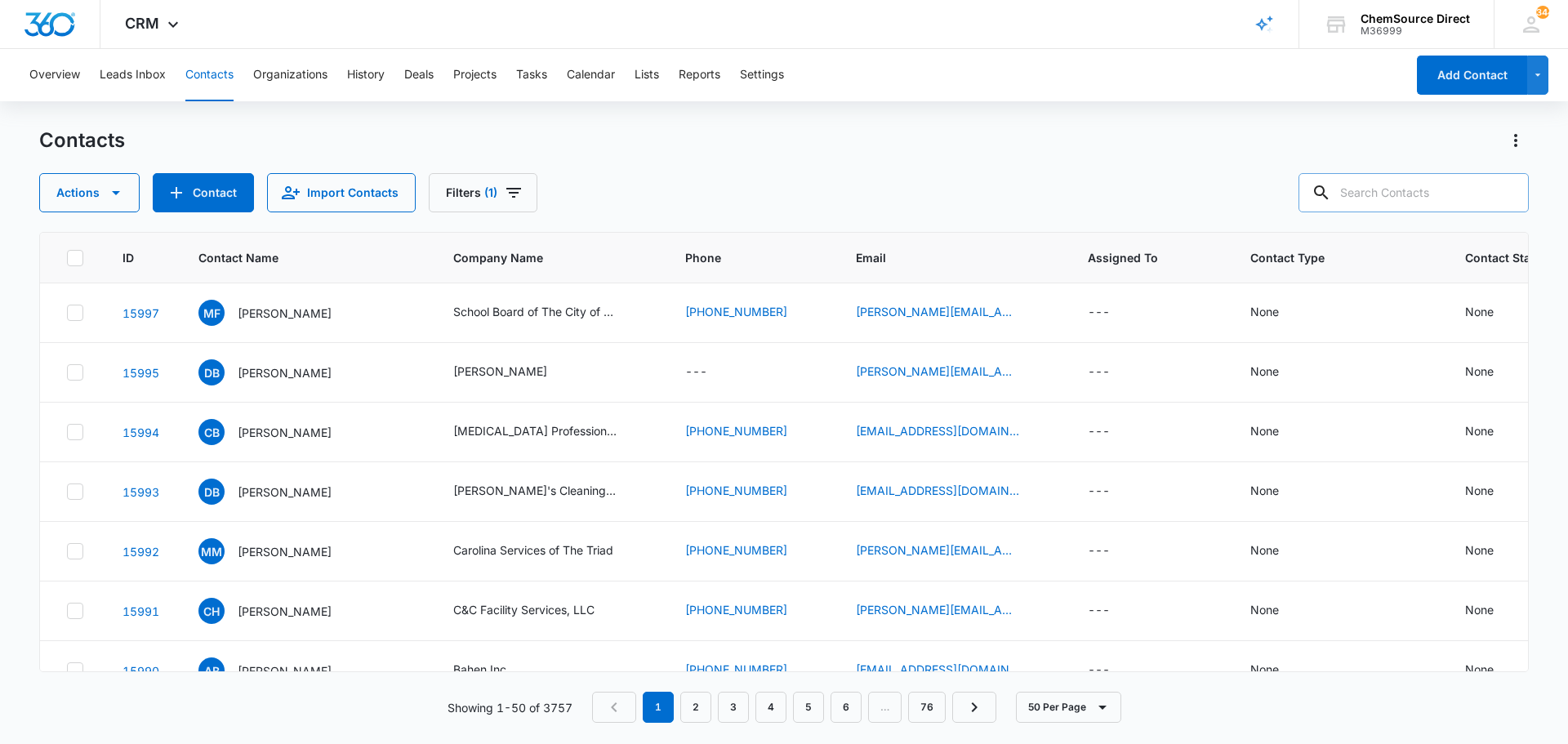
click at [635, 184] on div "Actions Contact Import Contacts Filters (1)" at bounding box center [784, 192] width 1490 height 39
click at [1380, 187] on input "text" at bounding box center [1413, 192] width 230 height 39
click at [584, 71] on button "Calendar" at bounding box center [591, 75] width 48 height 53
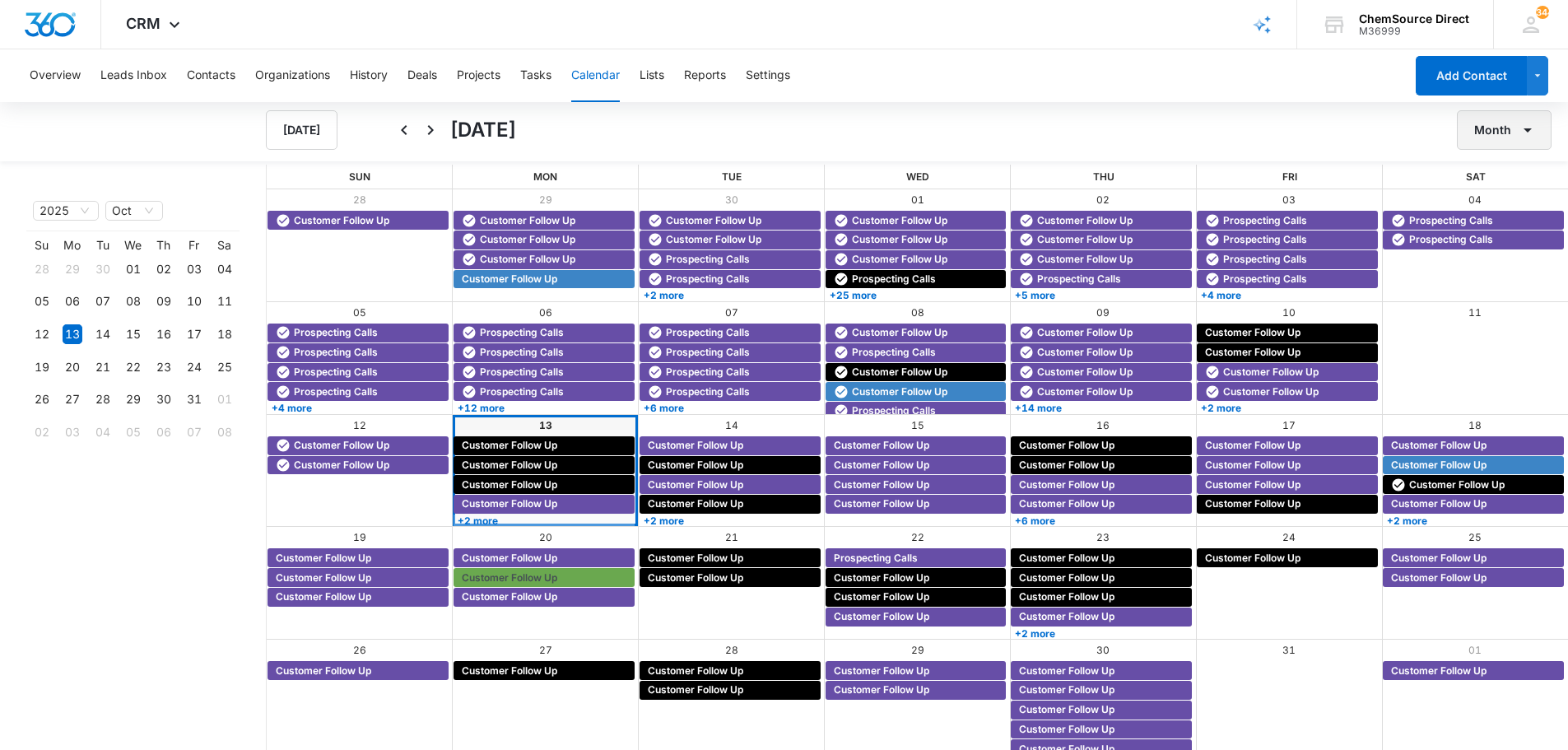
click at [1528, 138] on icon "button" at bounding box center [1528, 130] width 19 height 19
click at [1500, 205] on div "Week" at bounding box center [1500, 207] width 42 height 12
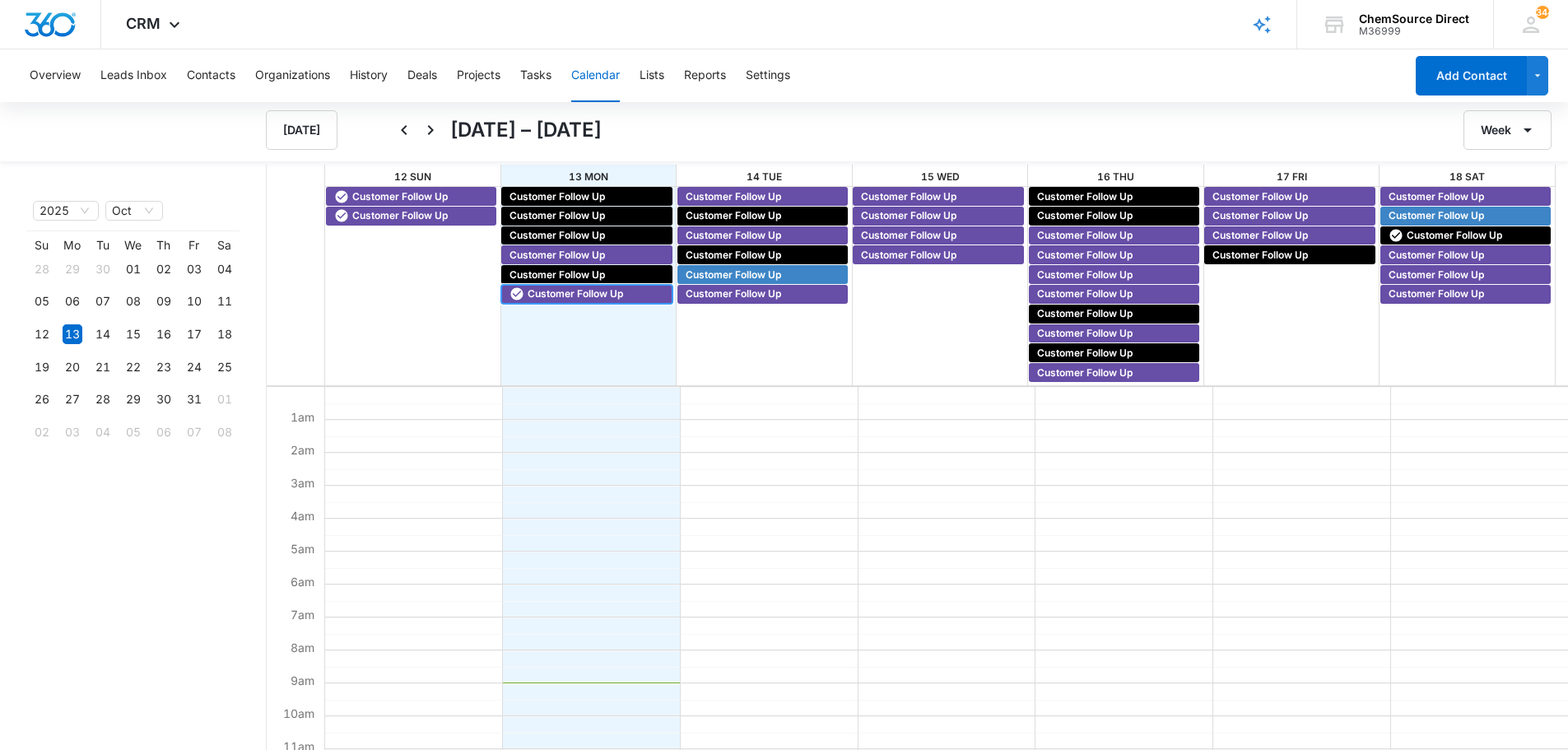
click at [551, 292] on span "Customer Follow Up" at bounding box center [574, 293] width 95 height 14
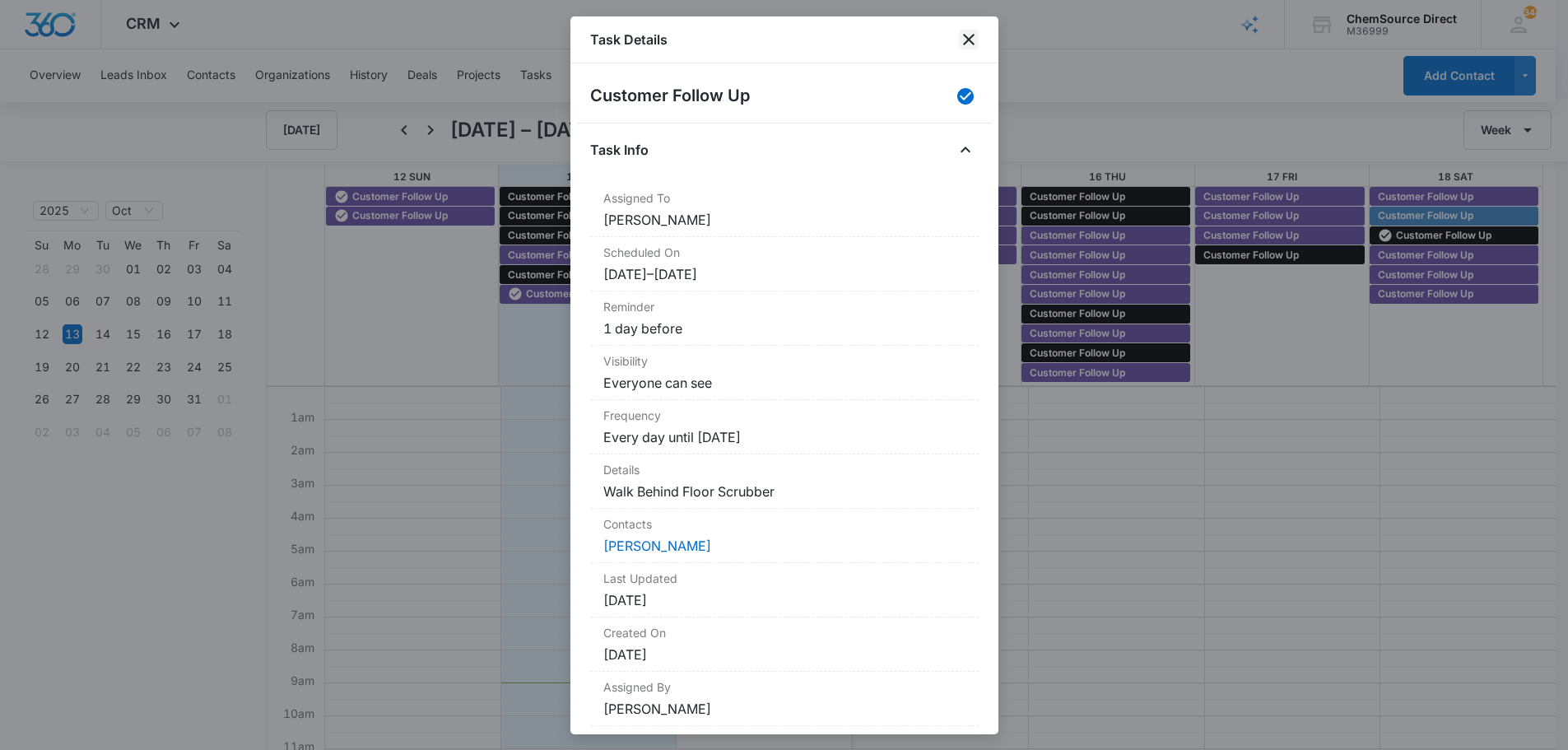
click at [968, 39] on icon "close" at bounding box center [969, 40] width 12 height 12
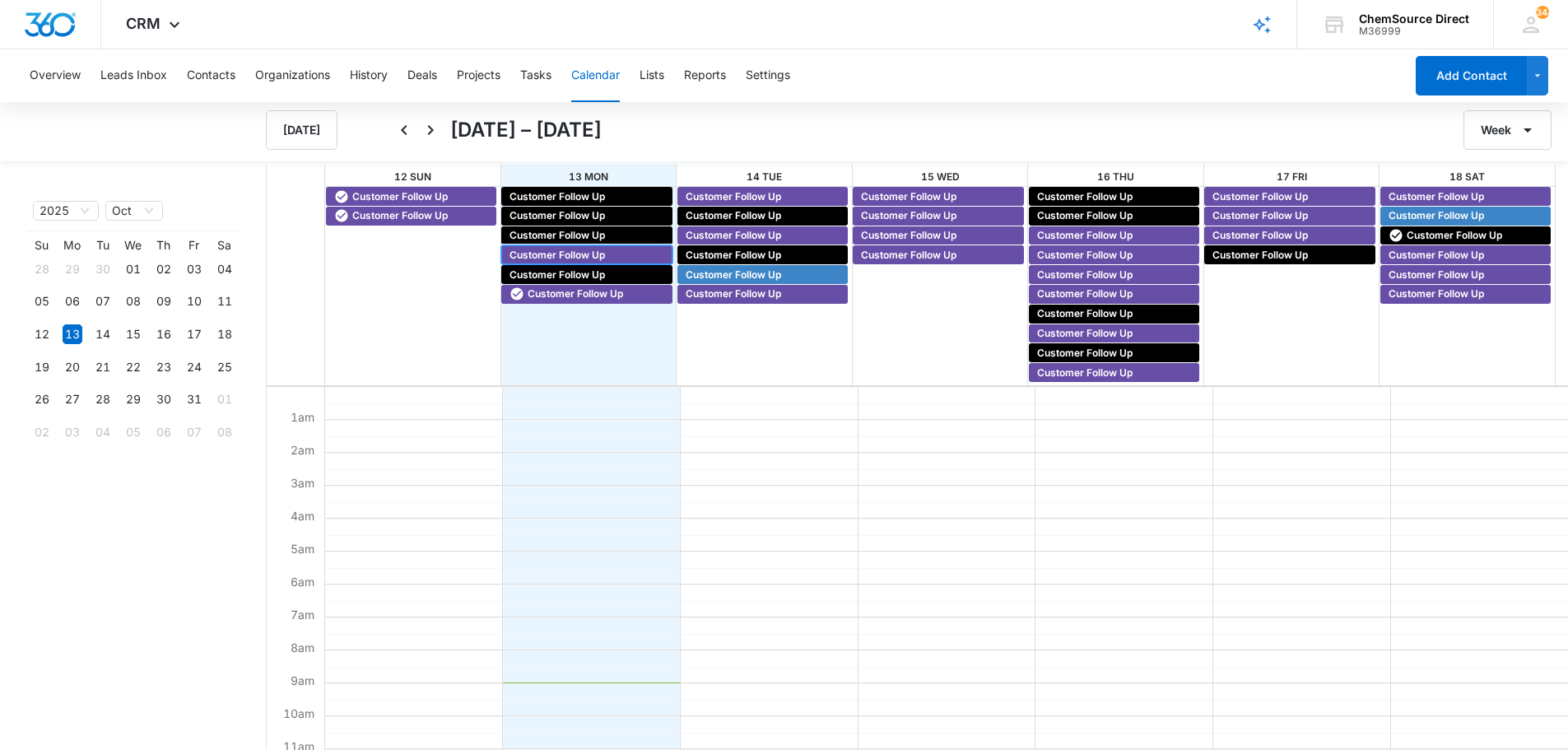
click at [534, 254] on span "Customer Follow Up" at bounding box center [557, 254] width 95 height 14
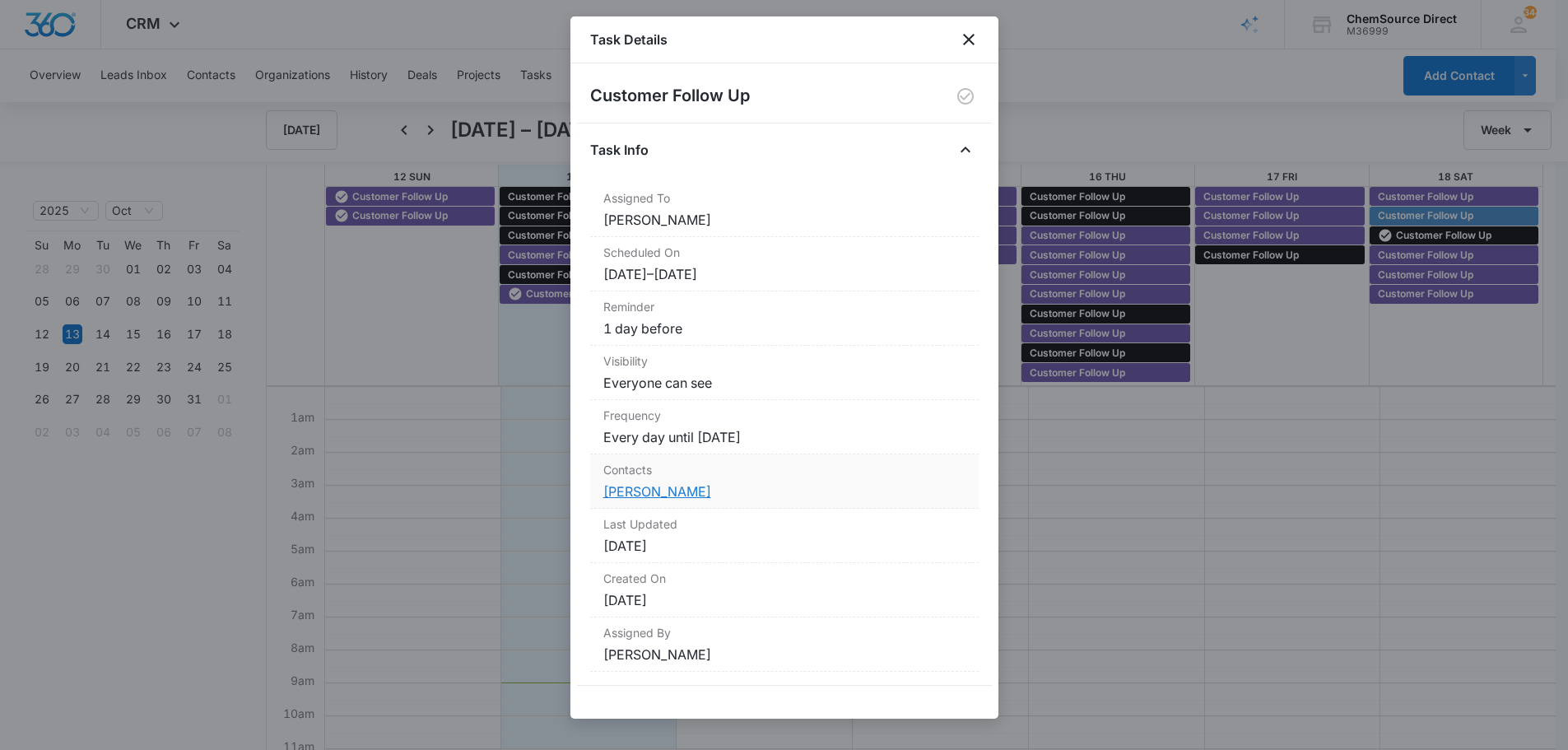
click at [644, 485] on link "Eric Hice" at bounding box center [657, 491] width 108 height 16
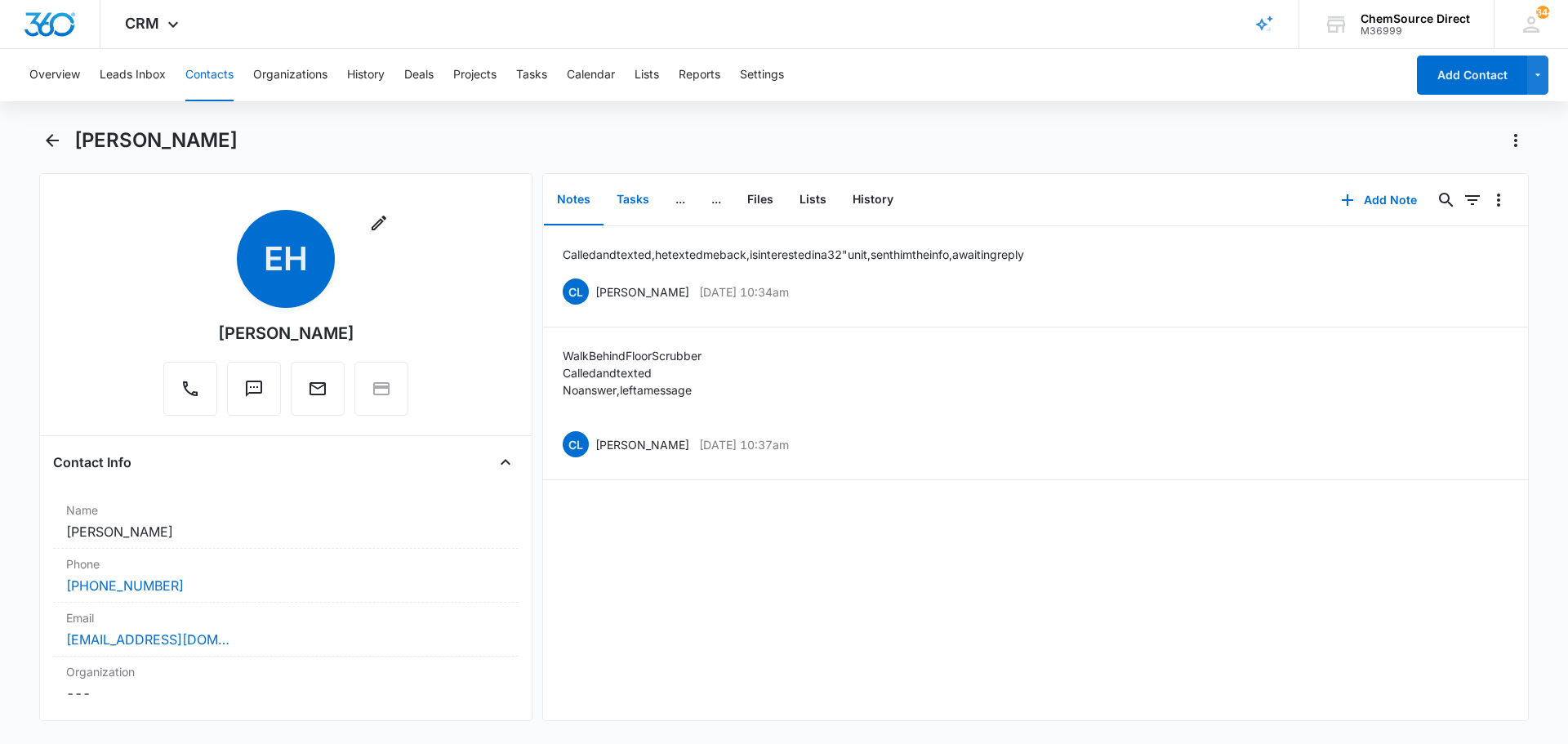
click at [630, 195] on button "Tasks" at bounding box center [632, 200] width 58 height 51
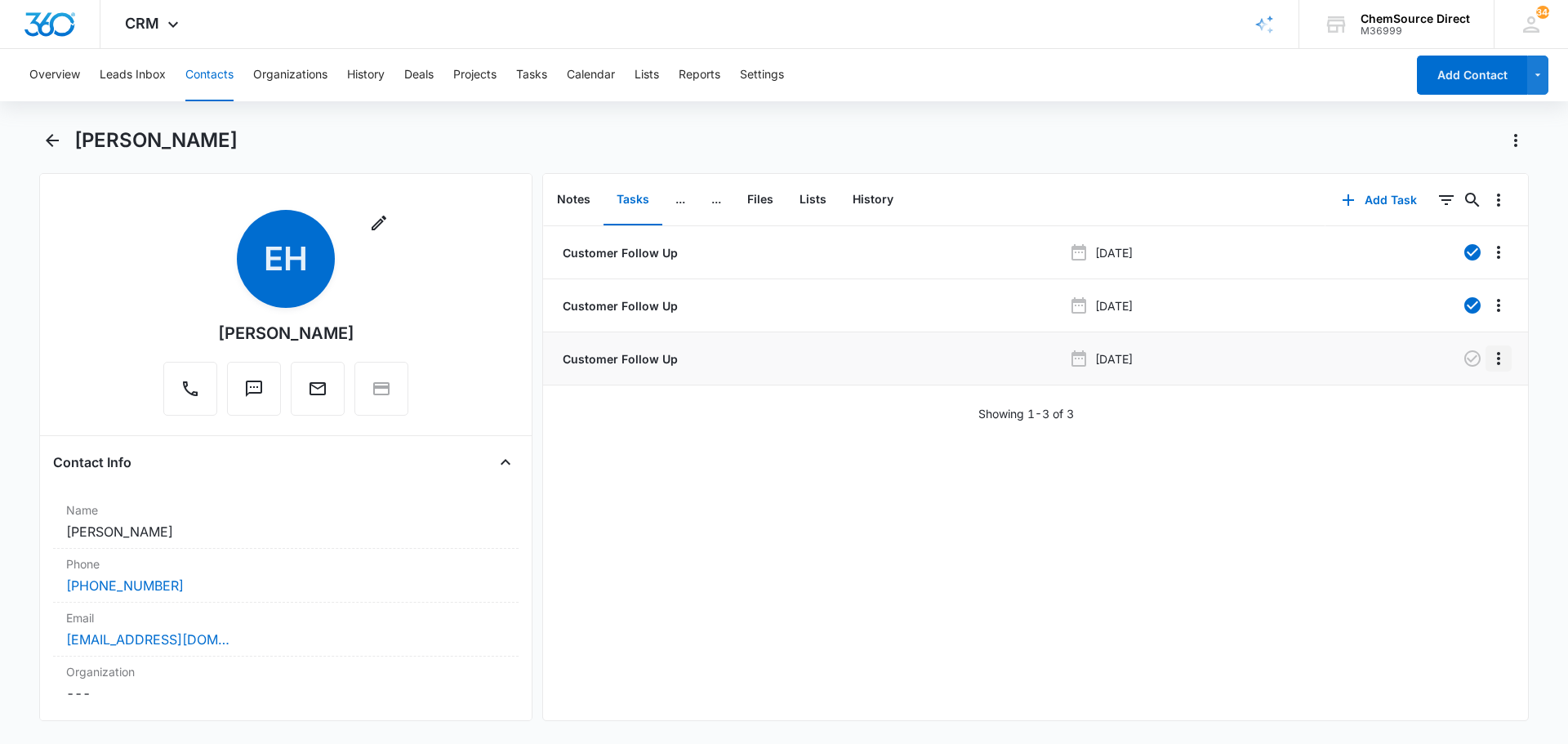
click at [1489, 358] on icon "Overflow Menu" at bounding box center [1498, 359] width 19 height 19
click at [1445, 400] on div "Edit" at bounding box center [1442, 405] width 34 height 11
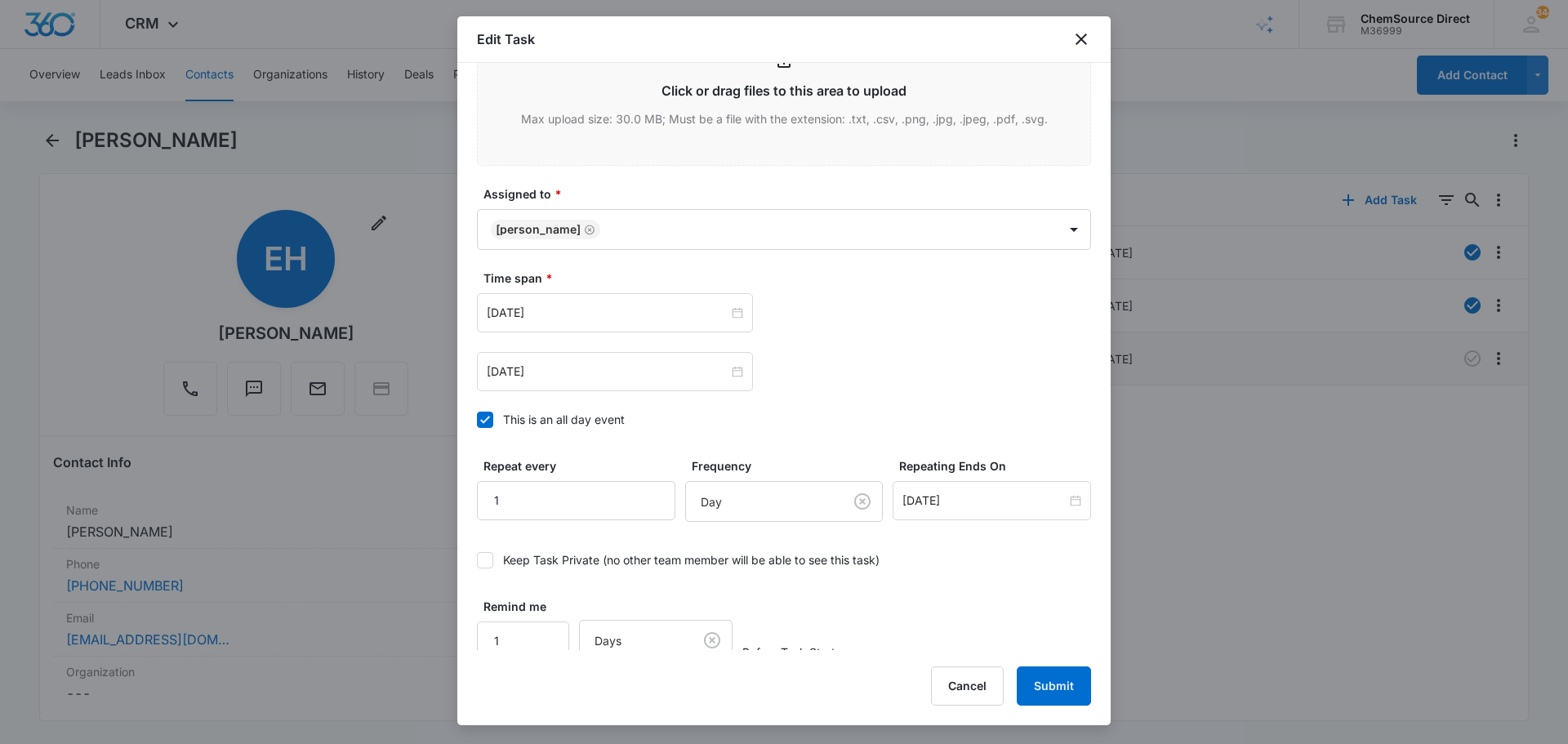
scroll to position [908, 0]
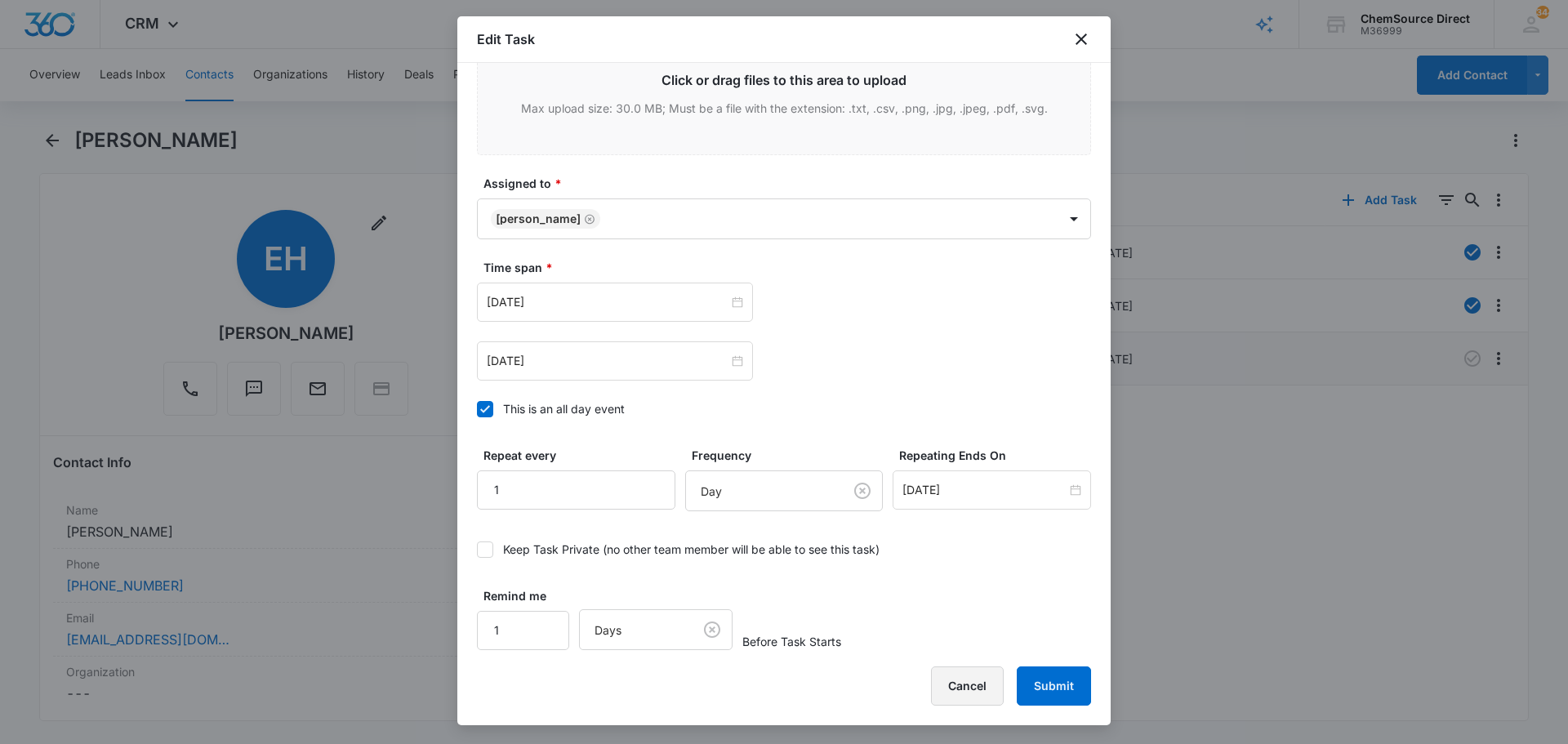
click at [965, 680] on button "Cancel" at bounding box center [967, 686] width 73 height 39
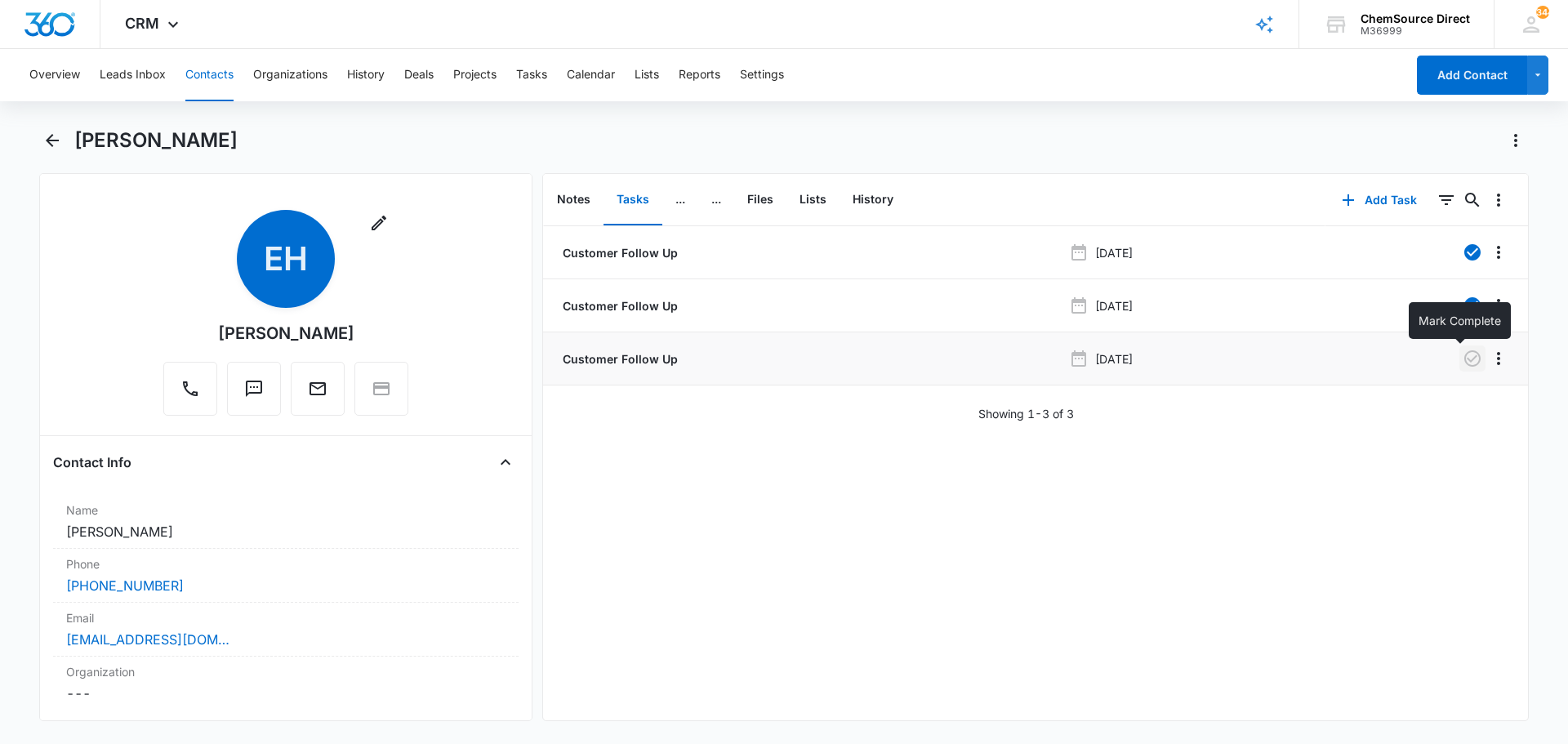
click at [1462, 355] on icon "button" at bounding box center [1471, 359] width 19 height 19
click at [573, 198] on button "Notes" at bounding box center [574, 200] width 59 height 51
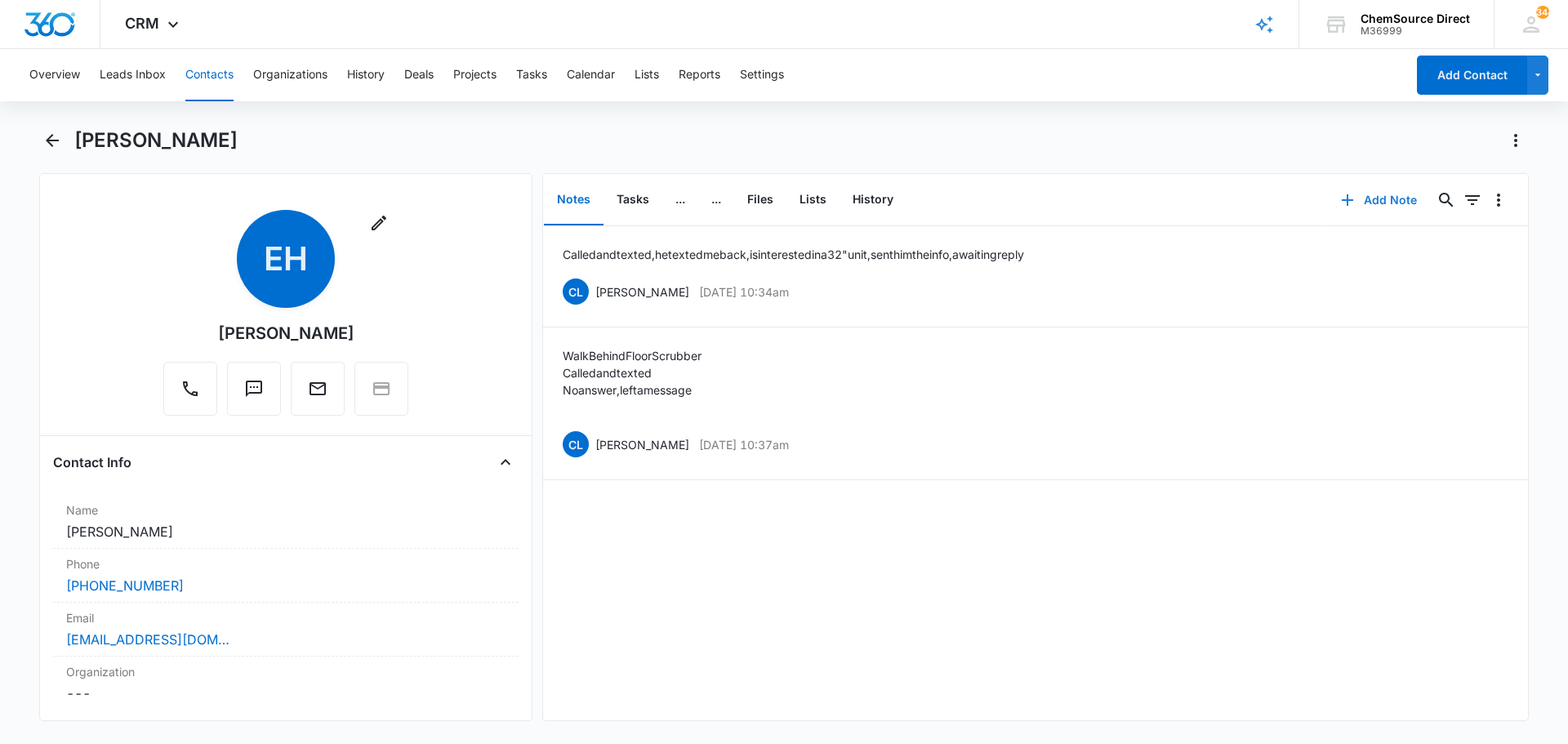
click at [1361, 199] on button "Add Note" at bounding box center [1379, 200] width 109 height 39
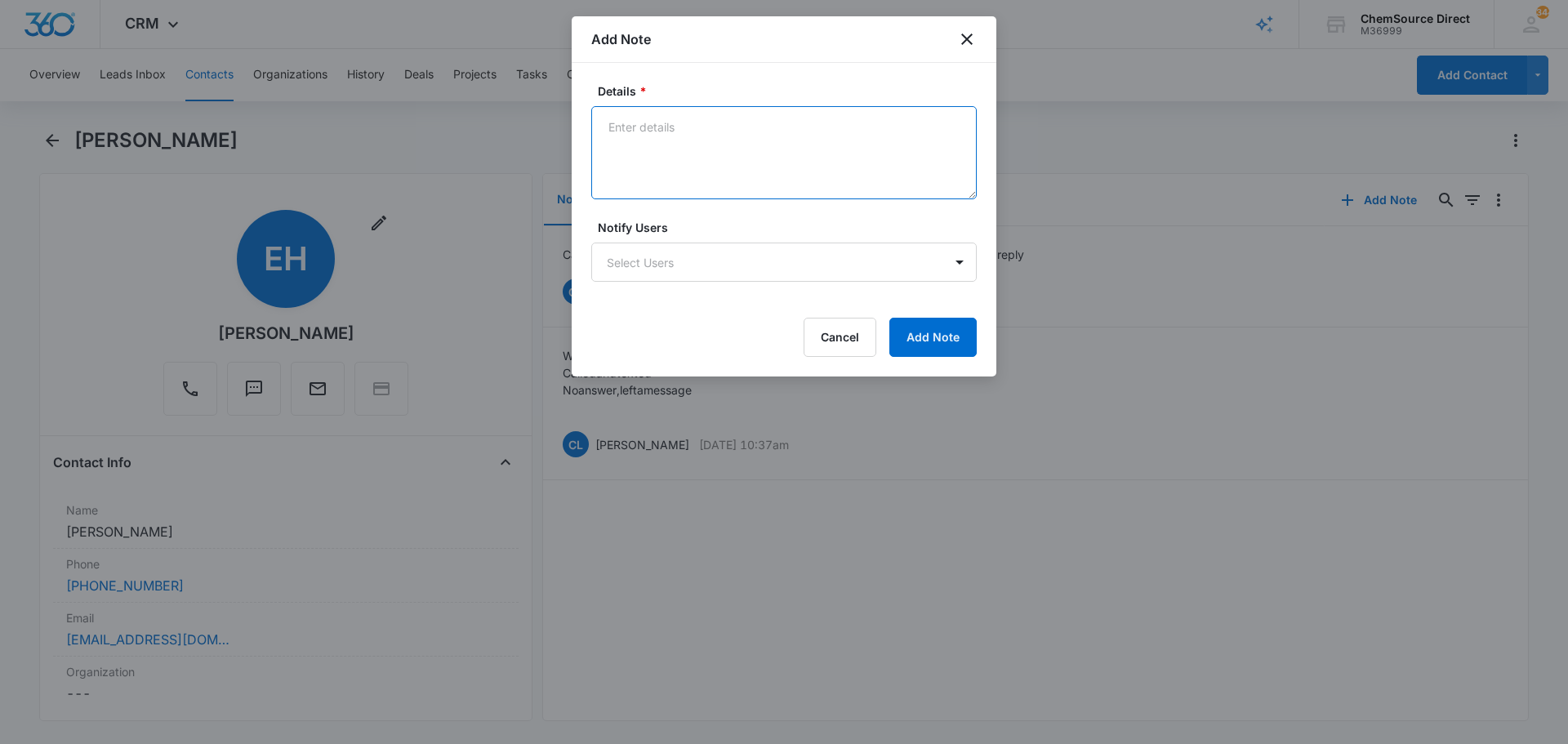
click at [644, 140] on textarea "Details *" at bounding box center [783, 152] width 385 height 93
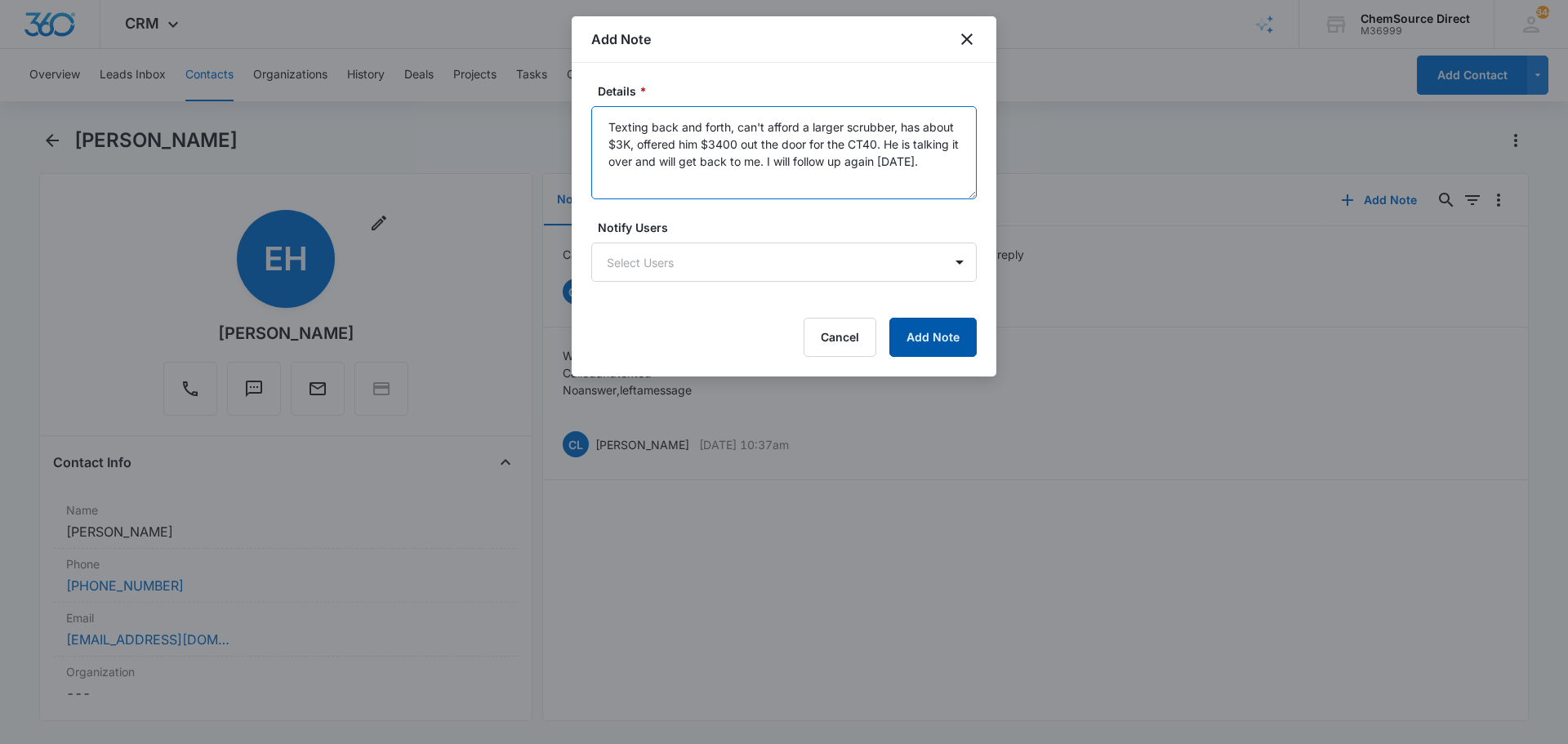
type textarea "Texting back and forth, can't afford a larger scrubber, has about $3K, offered …"
click at [929, 333] on button "Add Note" at bounding box center [932, 337] width 87 height 39
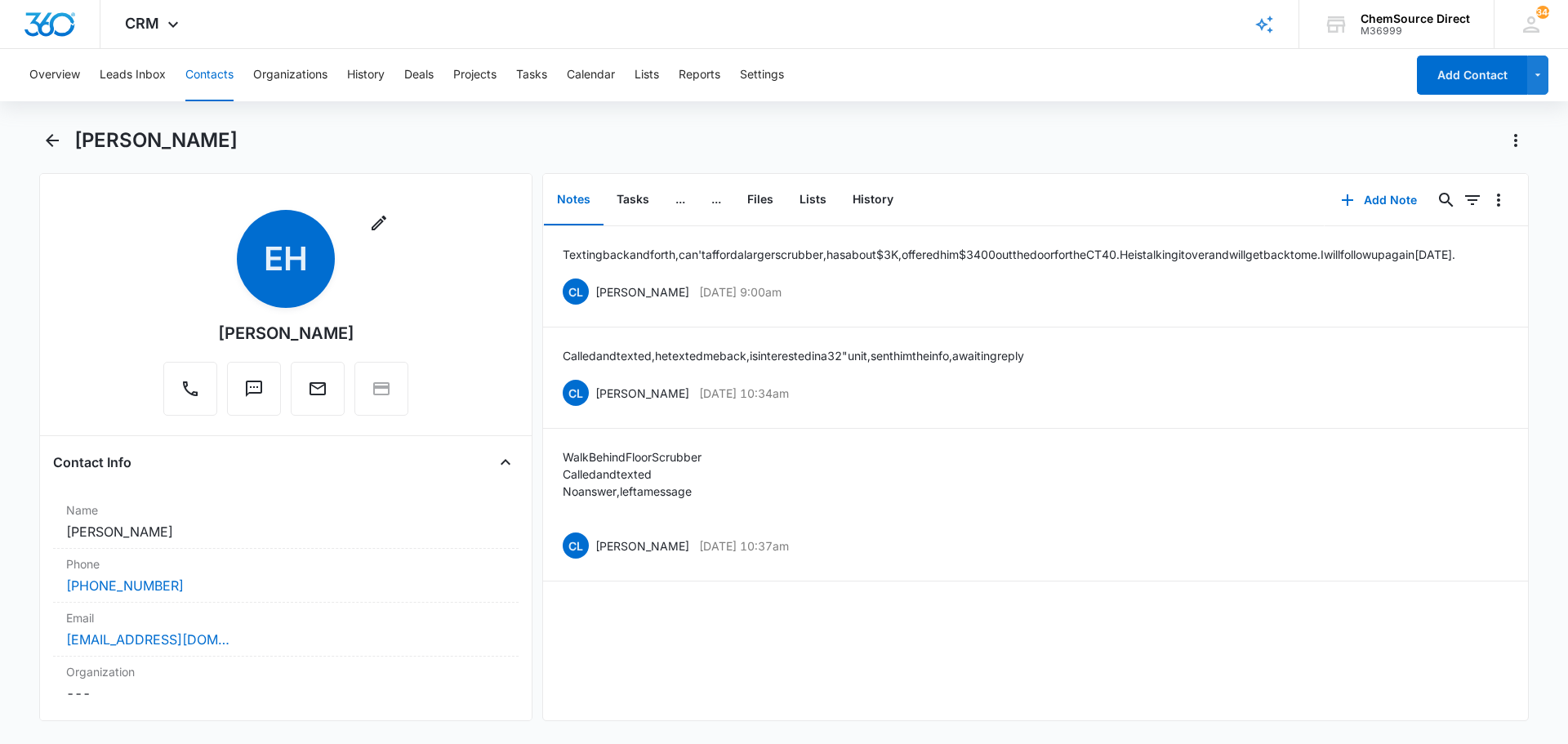
click at [217, 74] on button "Contacts" at bounding box center [209, 75] width 48 height 53
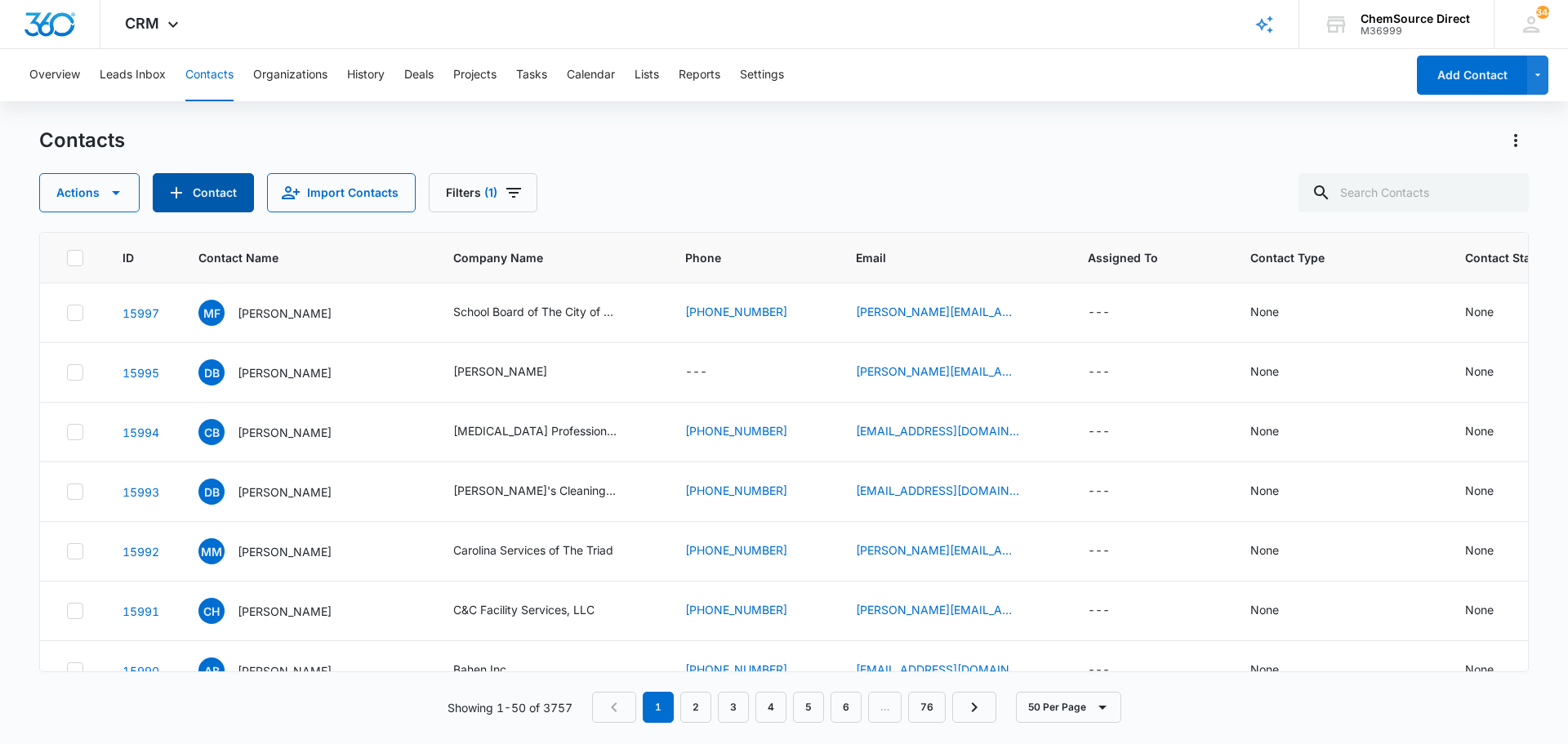
click at [209, 191] on button "Contact" at bounding box center [204, 192] width 101 height 39
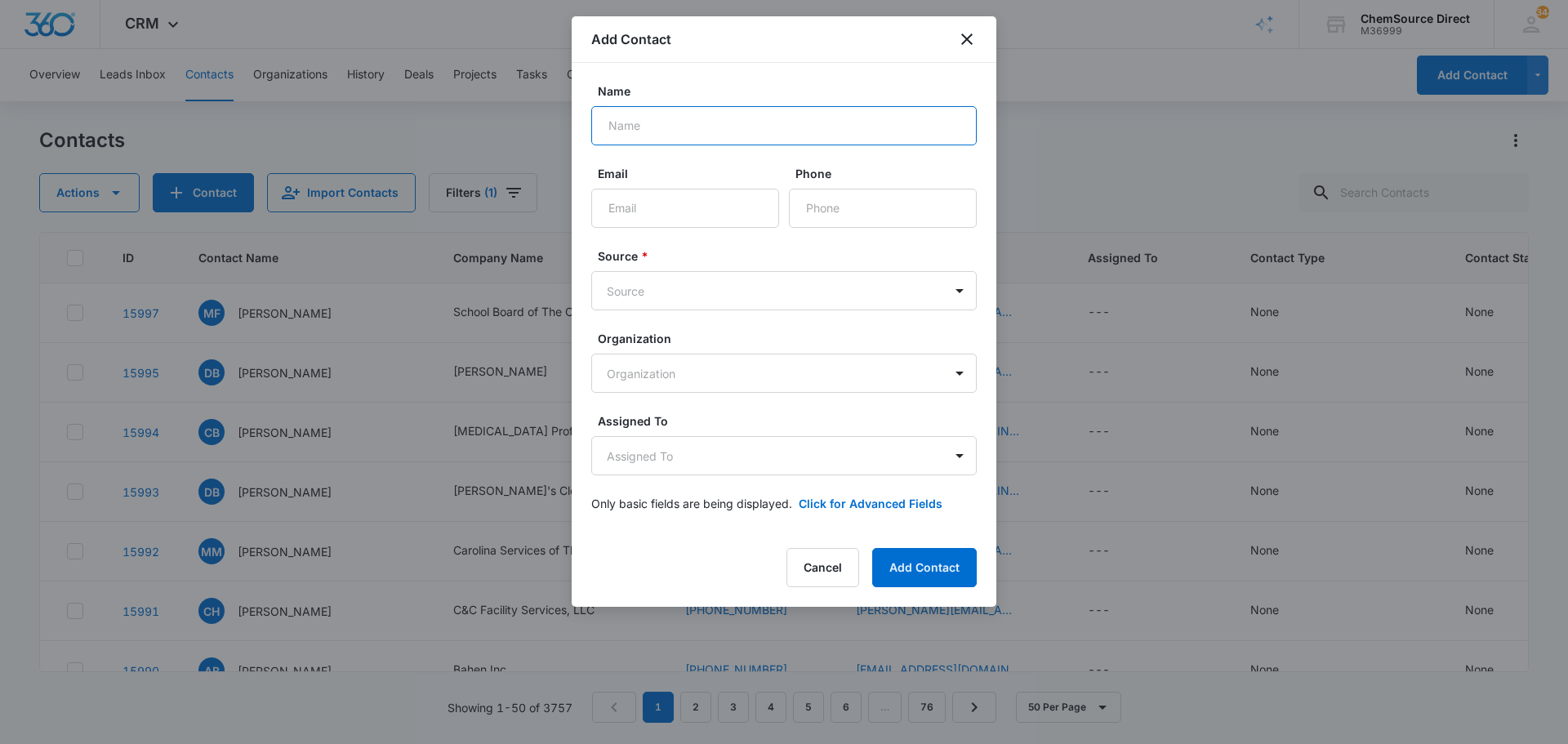
click at [673, 123] on input "Name" at bounding box center [783, 125] width 385 height 39
type input "Brooks Harrell"
type input "cbh0905@gmail.com"
type input "(252) 864-6566"
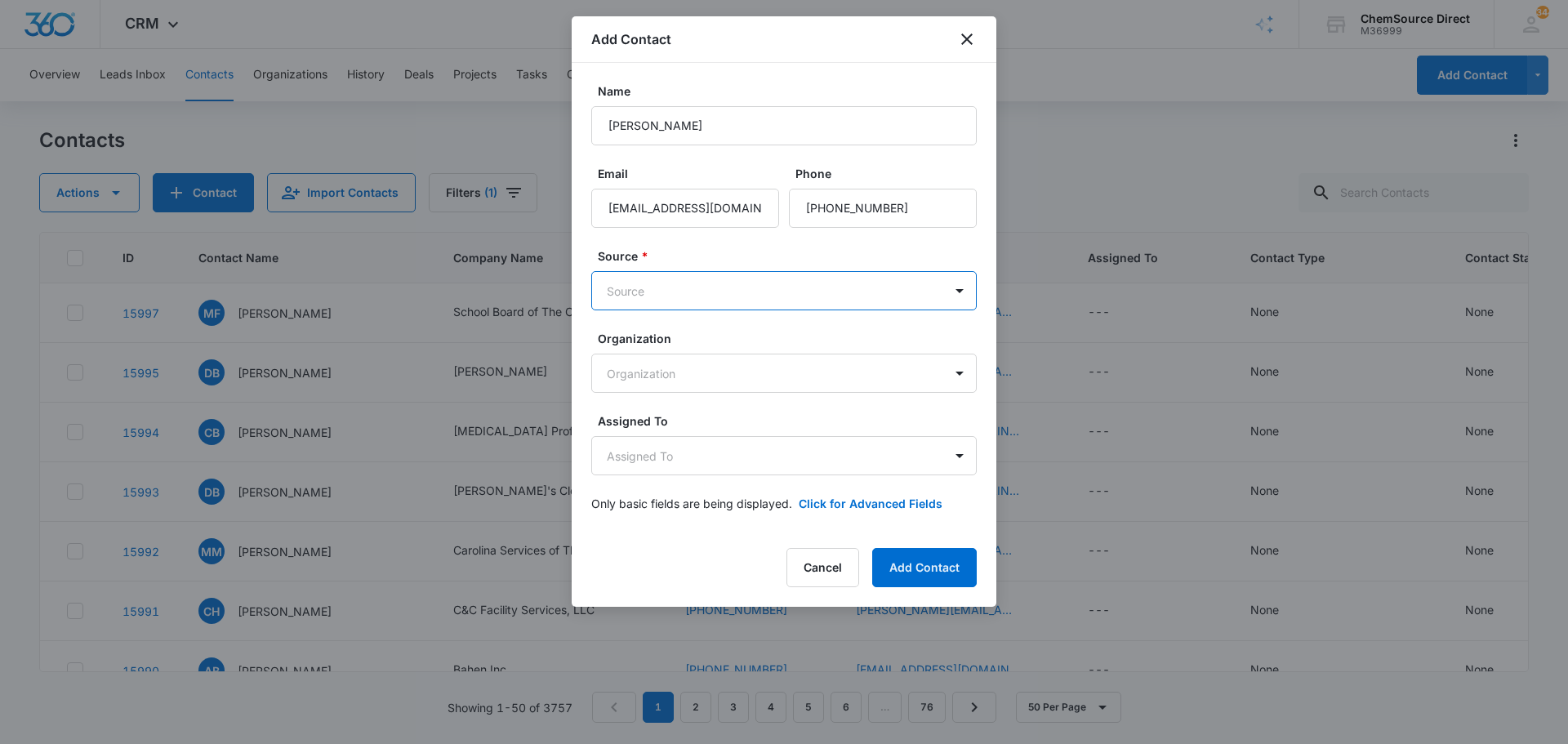
click at [730, 284] on body "CRM Apps Reputation Forms CRM Email Social Payments POS Content Ads Intelligenc…" at bounding box center [784, 372] width 1568 height 744
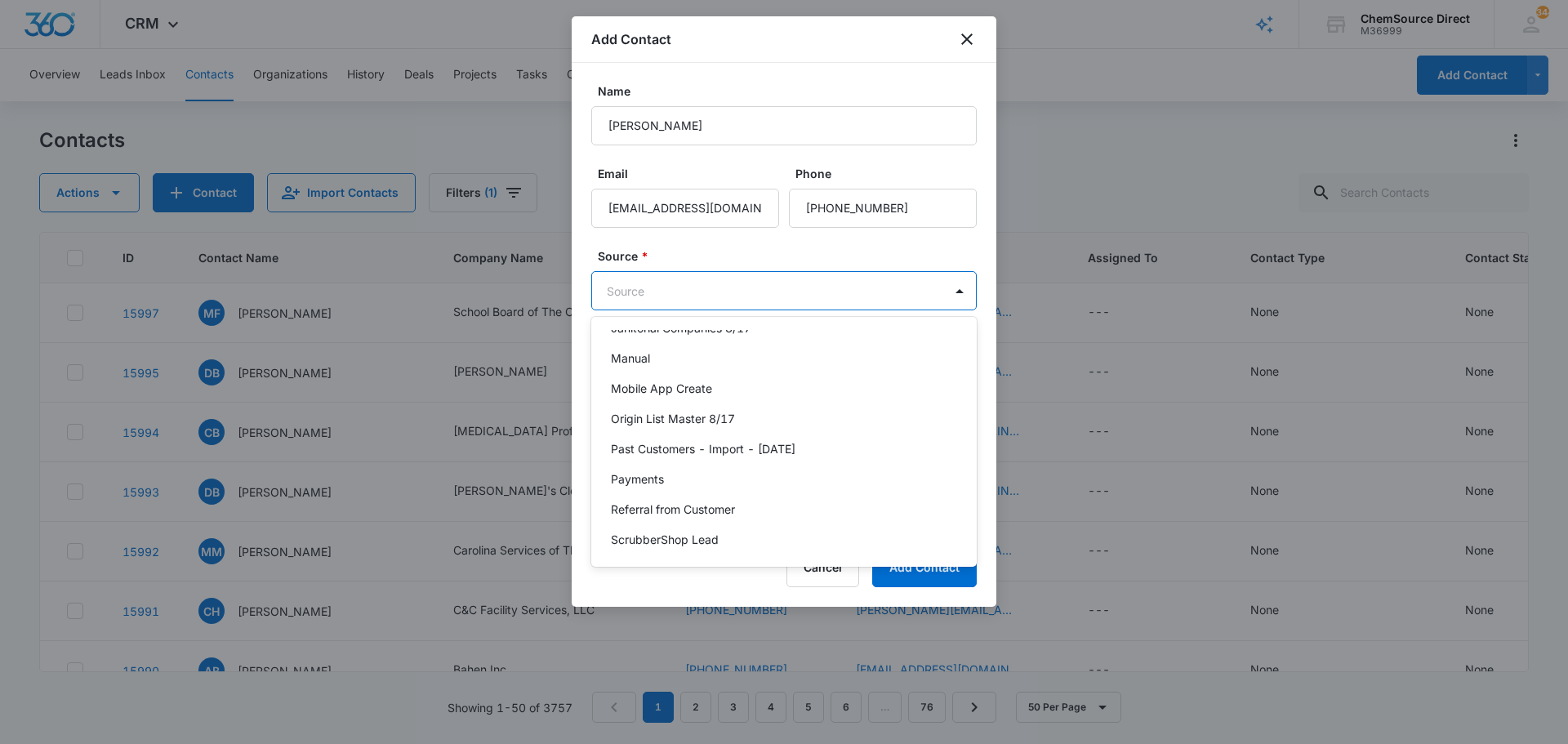
scroll to position [357, 0]
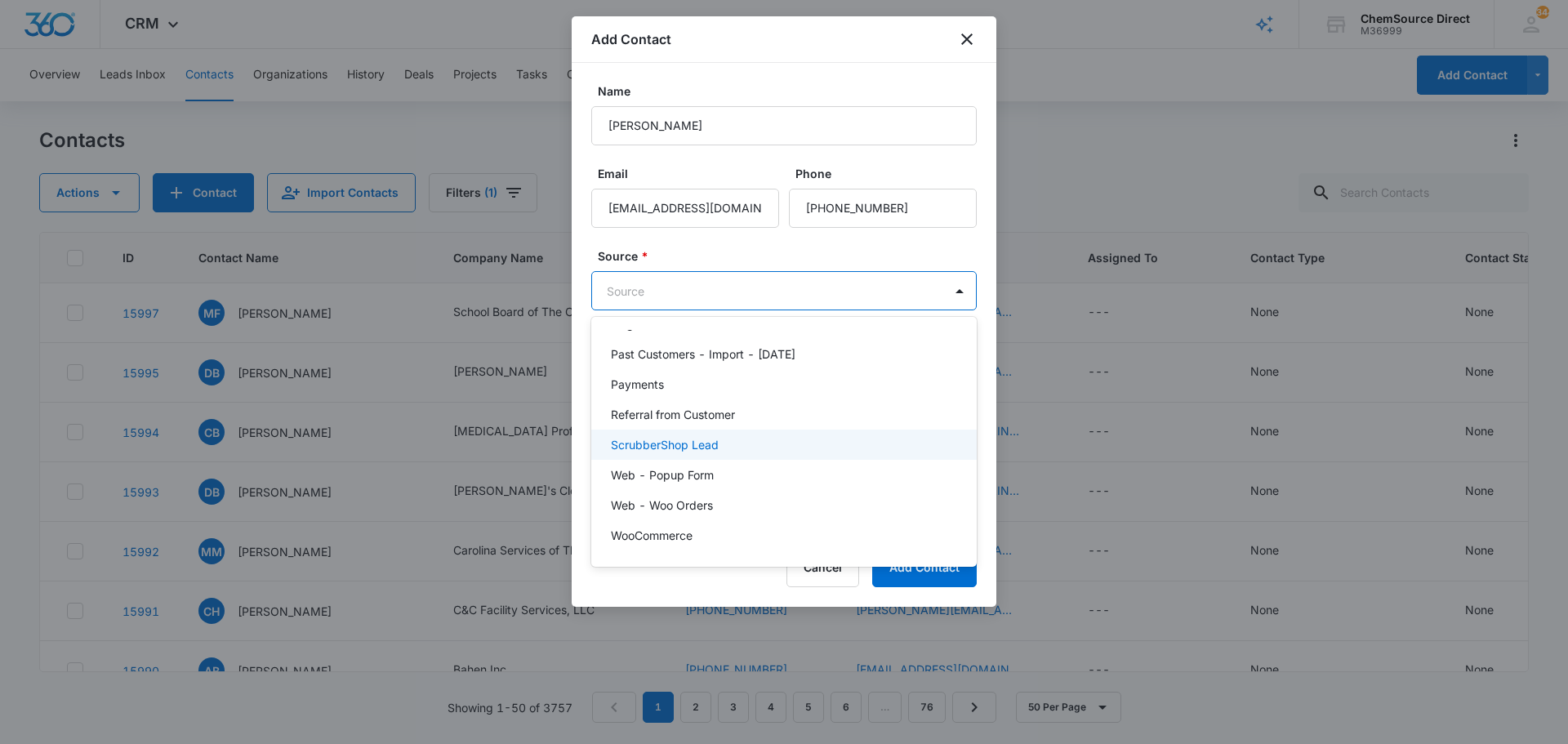
click at [724, 445] on div "ScrubberShop Lead" at bounding box center [782, 445] width 343 height 17
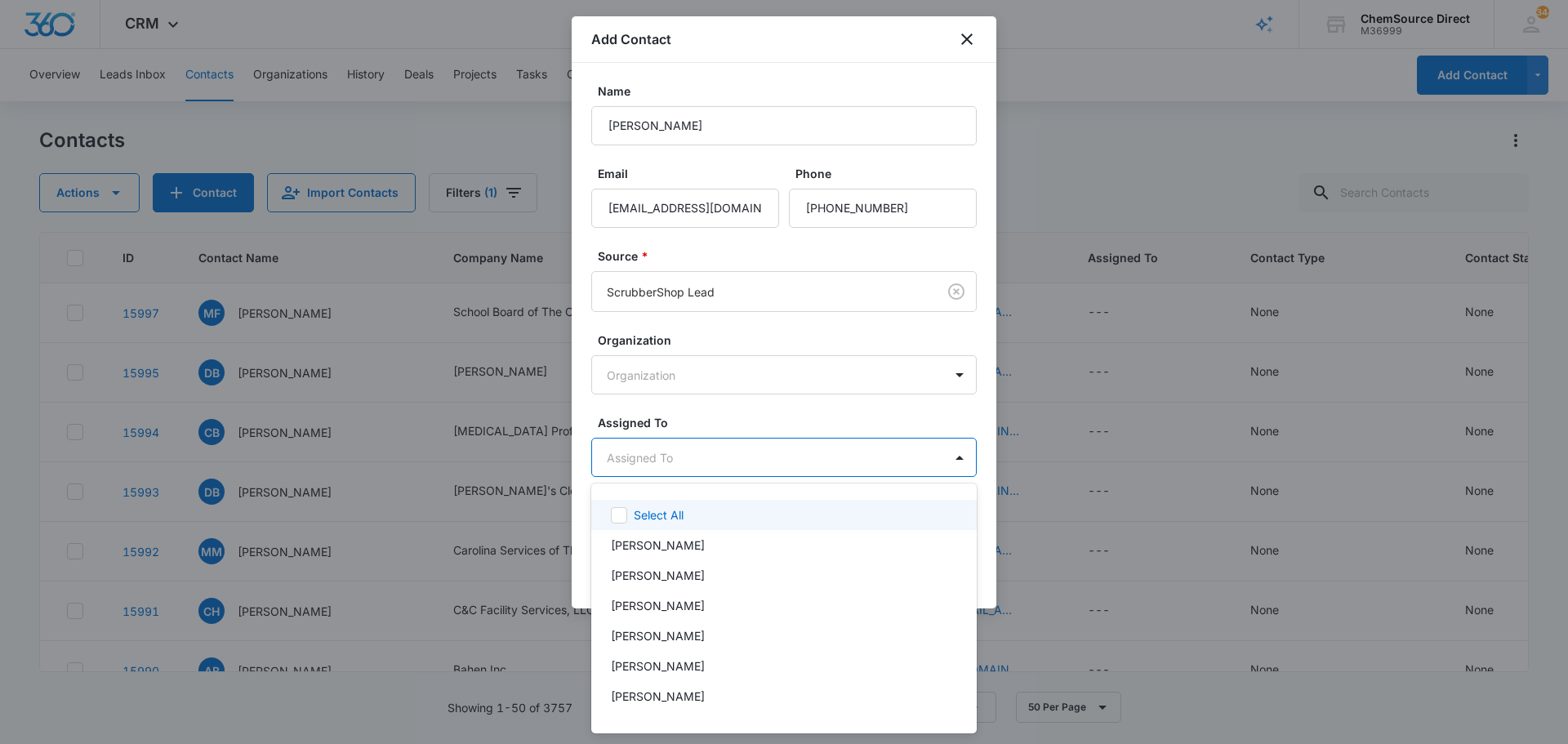
click at [727, 456] on body "CRM Apps Reputation Forms CRM Email Social Payments POS Content Ads Intelligenc…" at bounding box center [784, 372] width 1568 height 744
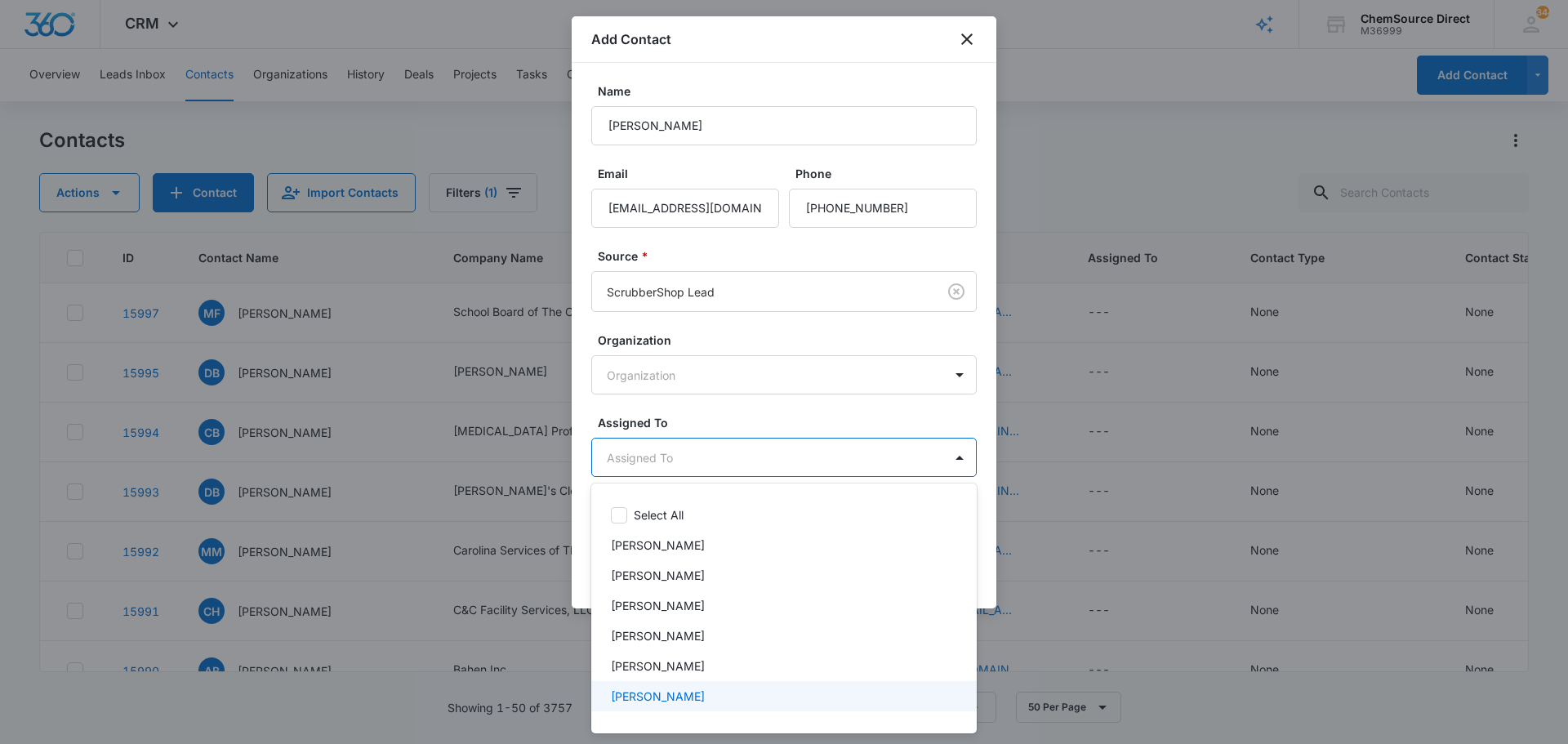
click at [669, 692] on p "Chris Lozzi" at bounding box center [658, 696] width 94 height 17
click at [750, 420] on div at bounding box center [784, 372] width 1568 height 744
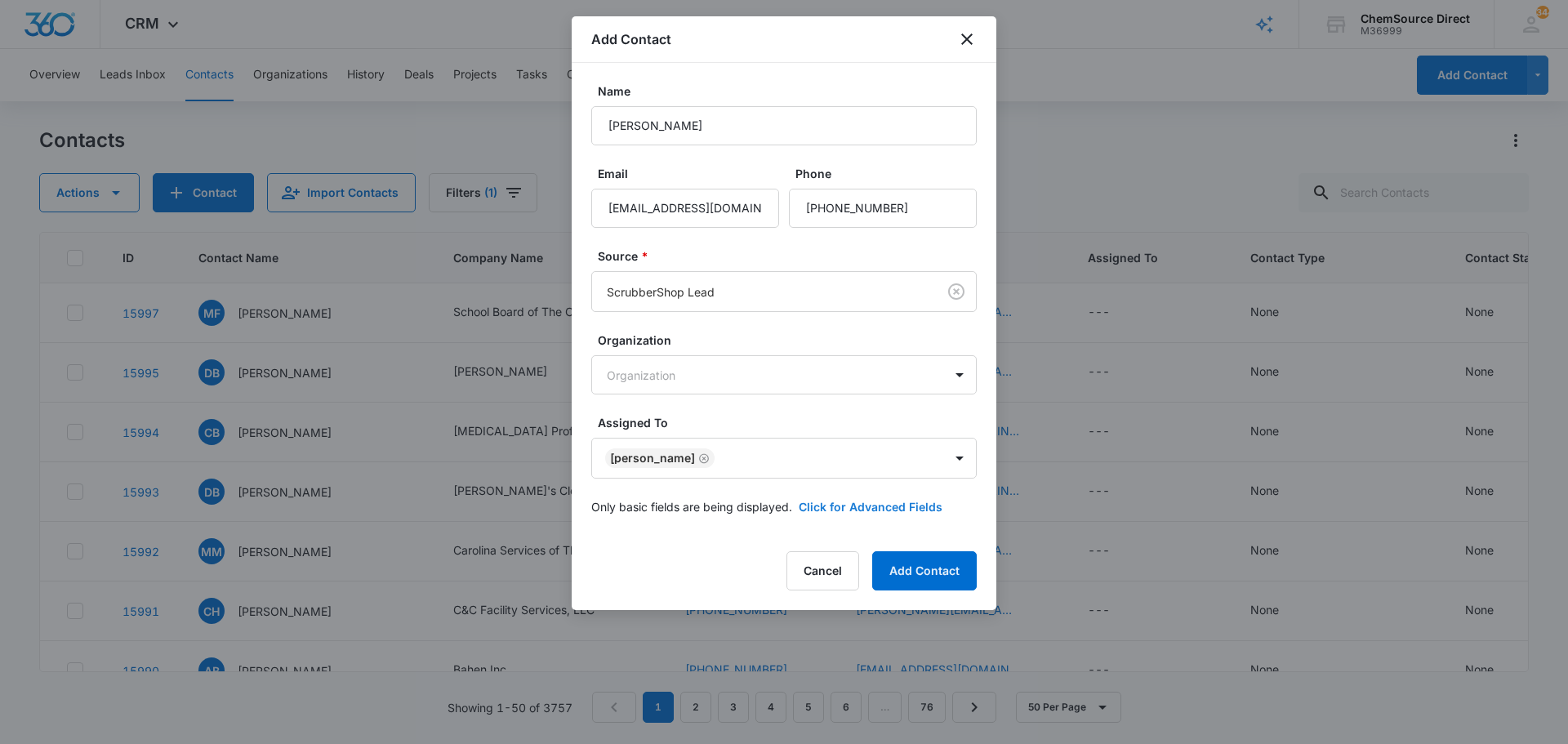
click at [826, 504] on button "Click for Advanced Fields" at bounding box center [870, 507] width 143 height 17
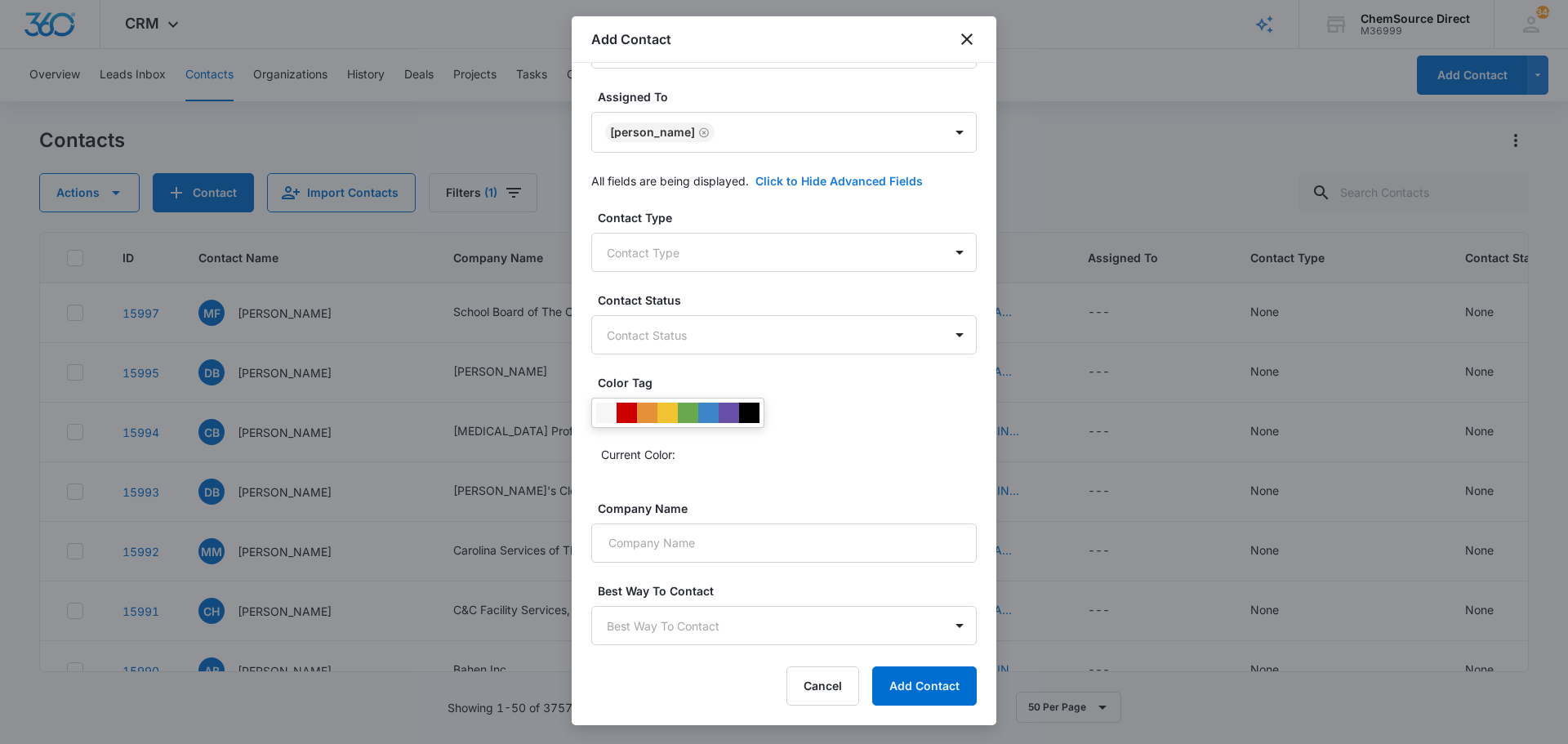
scroll to position [404, 0]
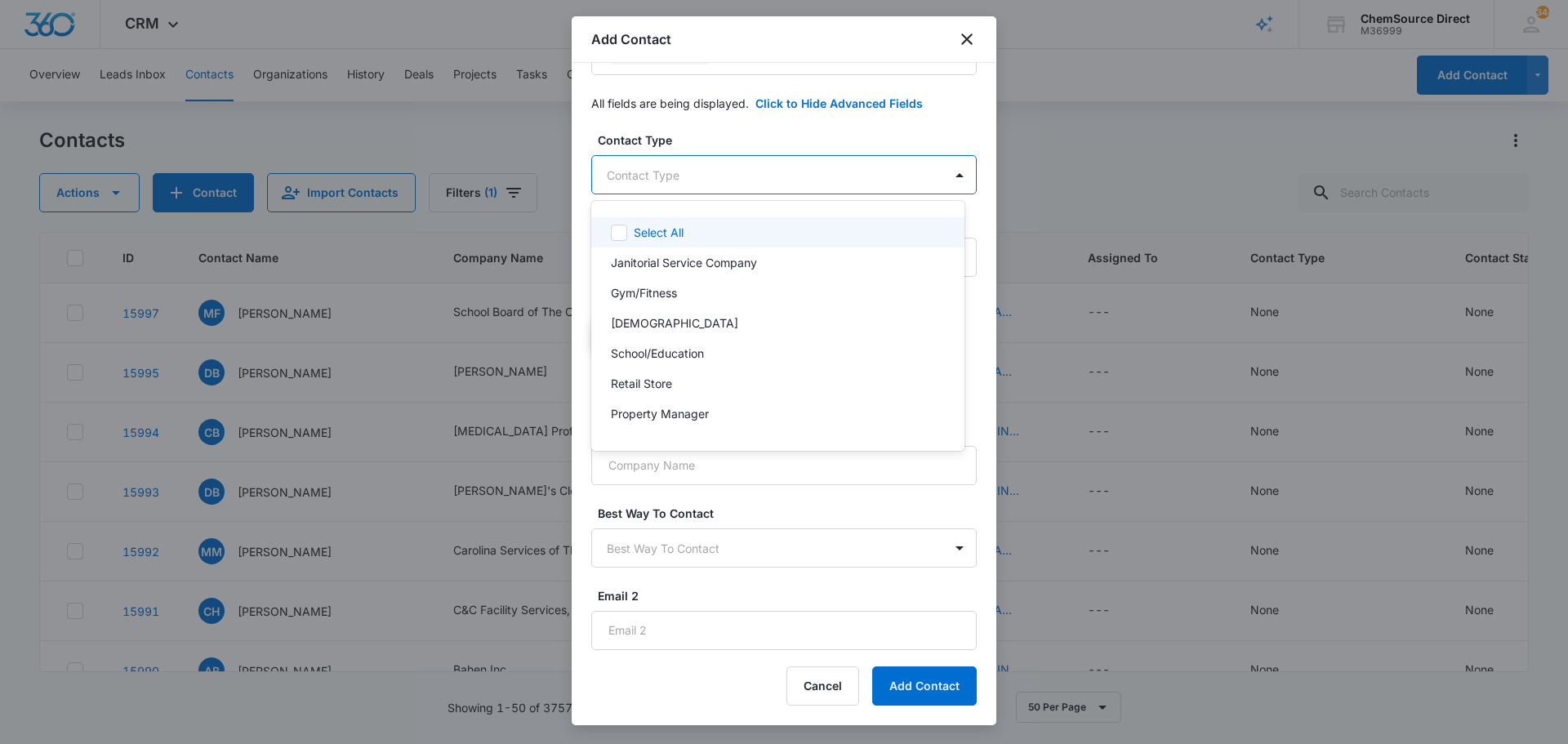
click at [718, 169] on body "CRM Apps Reputation Forms CRM Email Social Payments POS Content Ads Intelligenc…" at bounding box center [784, 372] width 1568 height 744
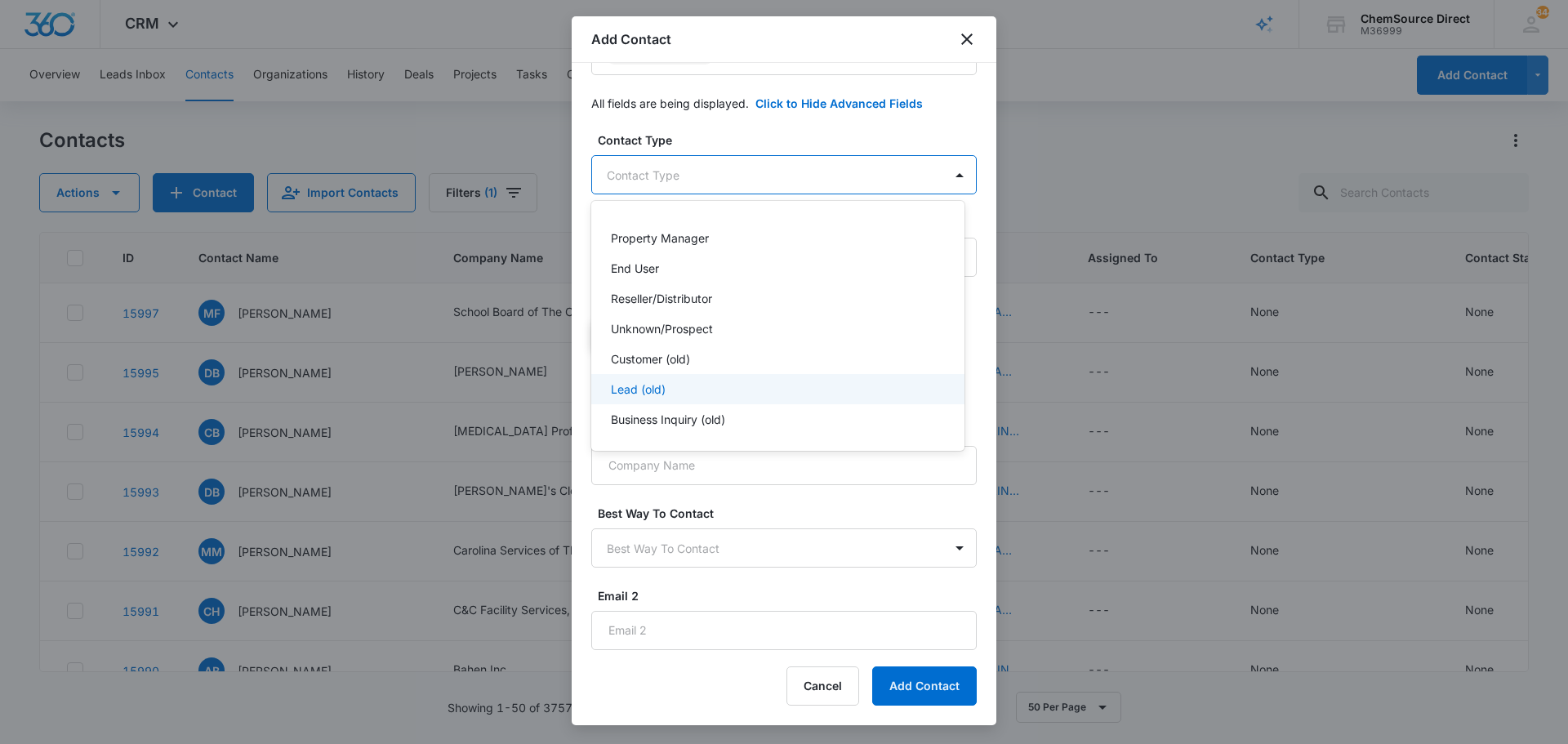
click at [757, 381] on div "Lead (old)" at bounding box center [776, 389] width 331 height 17
click at [760, 135] on div at bounding box center [784, 372] width 1568 height 744
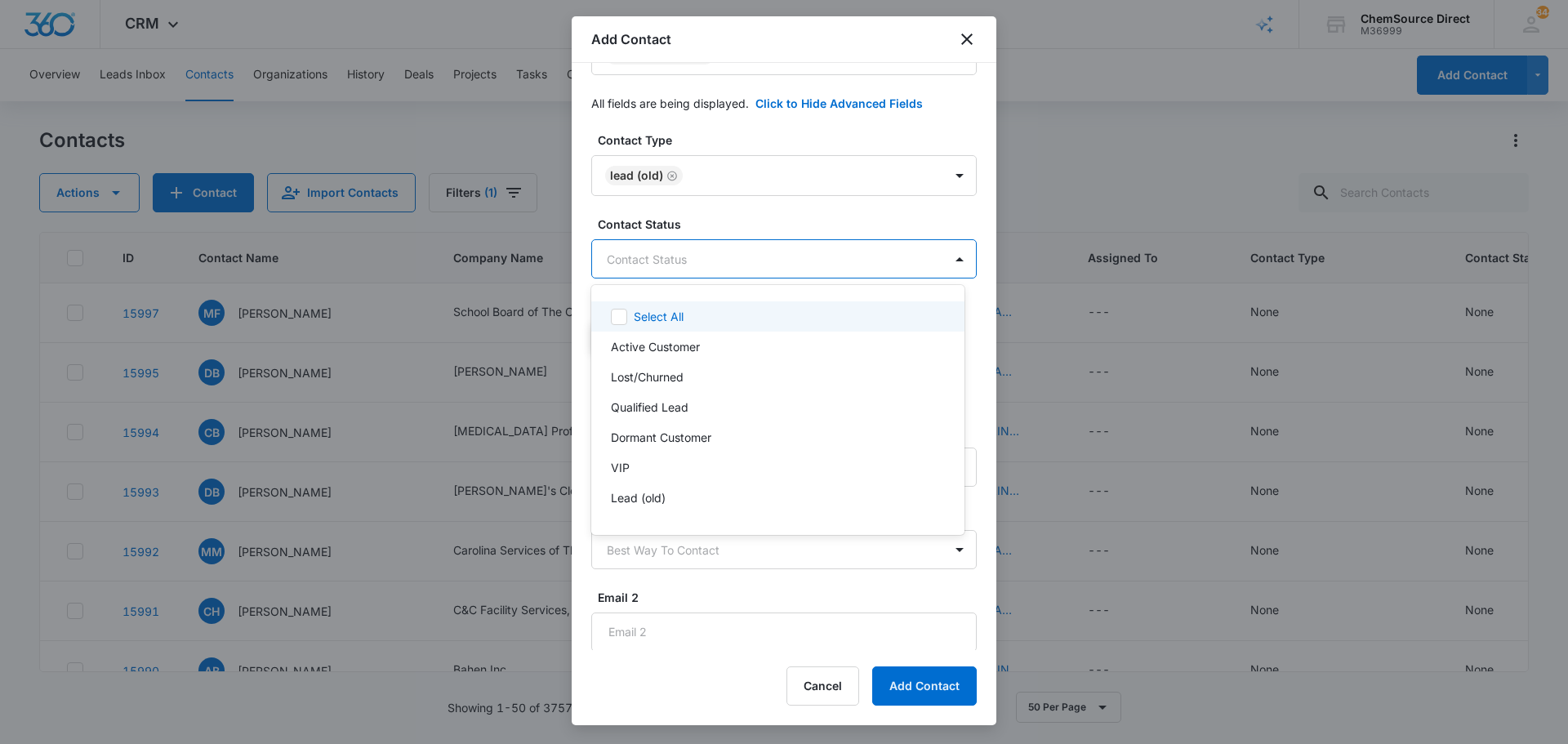
click at [727, 259] on body "CRM Apps Reputation Forms CRM Email Social Payments POS Content Ads Intelligenc…" at bounding box center [784, 372] width 1568 height 744
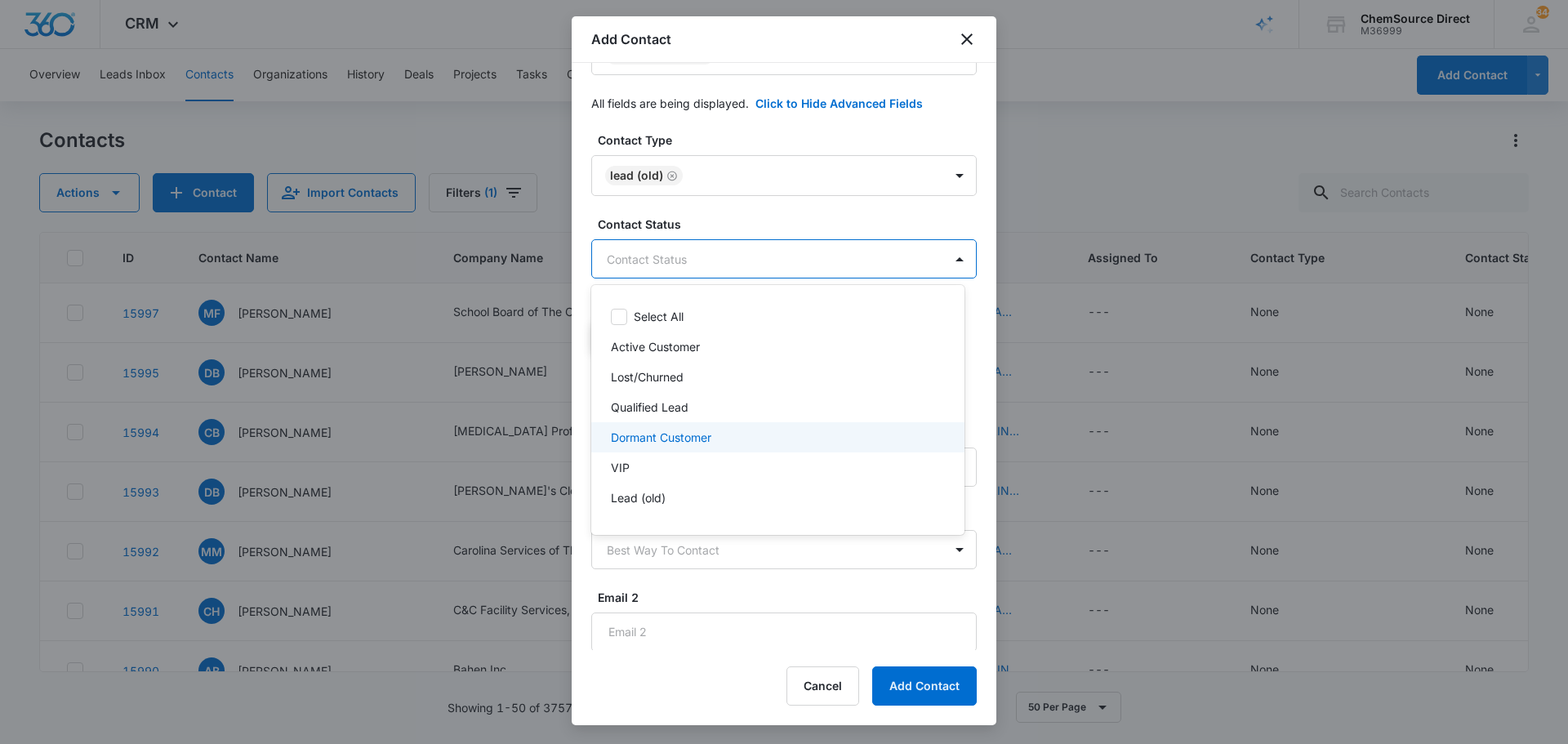
scroll to position [25, 0]
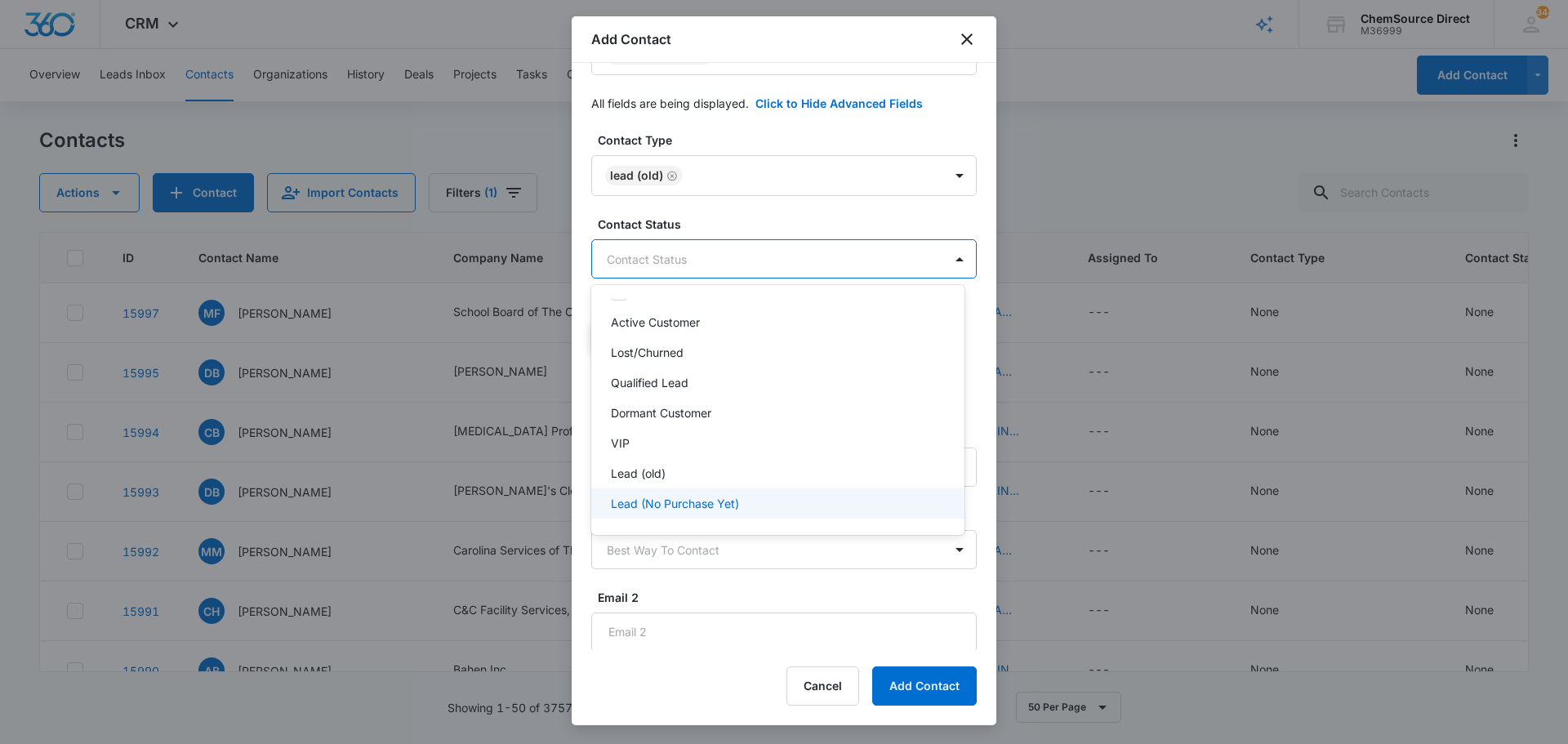
click at [717, 502] on p "Lead (No Purchase Yet)" at bounding box center [675, 503] width 128 height 17
click at [773, 209] on div at bounding box center [784, 372] width 1568 height 744
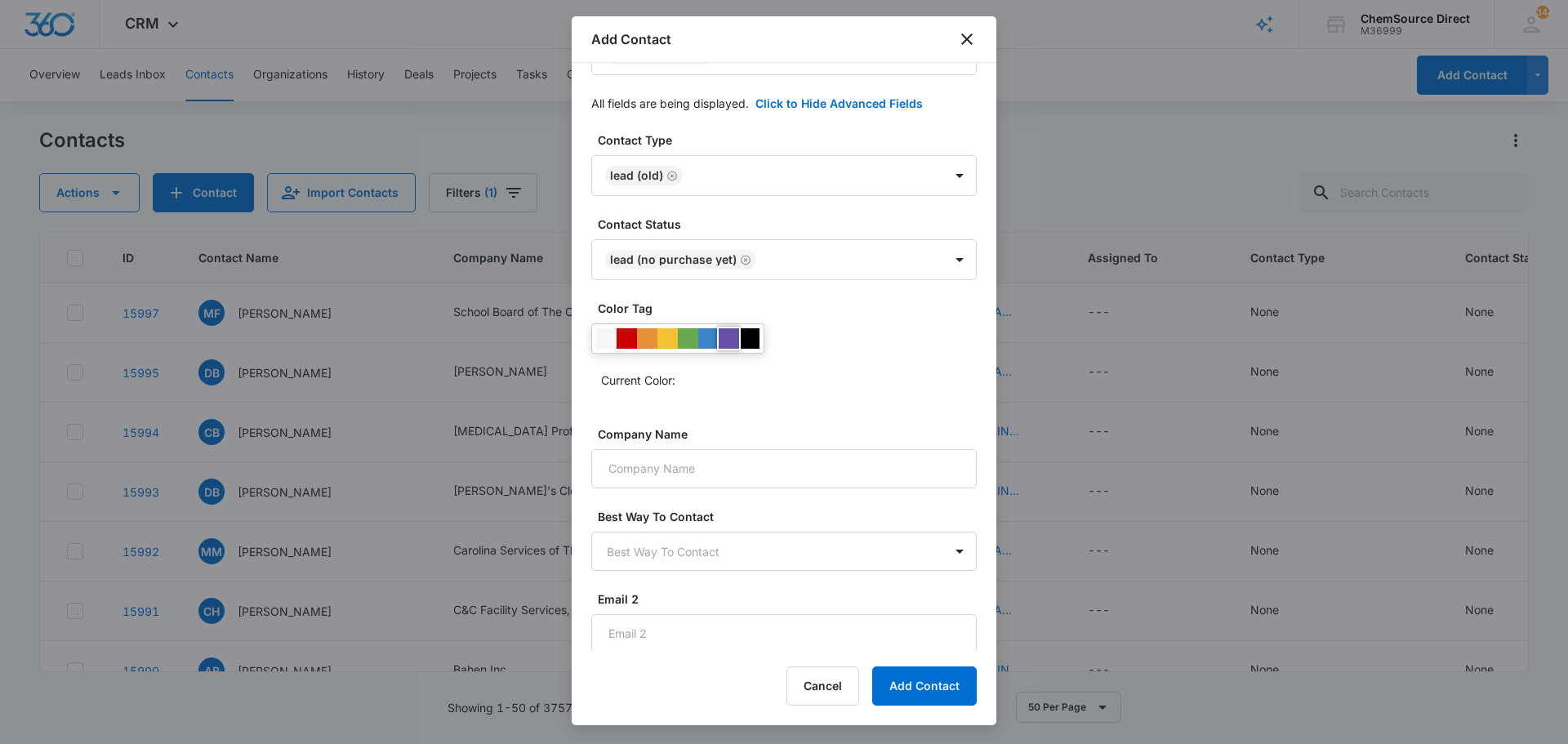
click at [726, 338] on div at bounding box center [728, 338] width 20 height 20
click at [700, 468] on input "Company Name" at bounding box center [783, 469] width 385 height 39
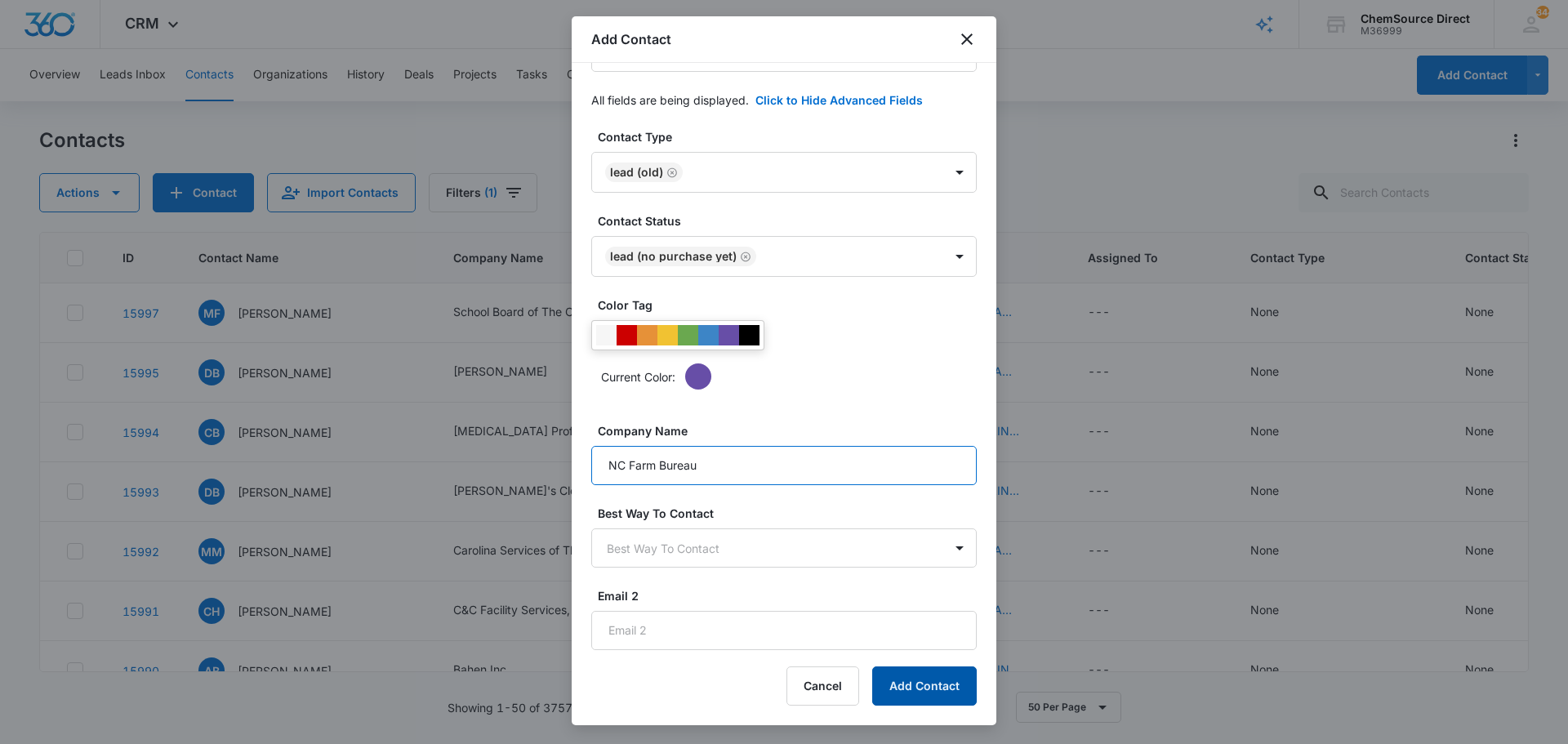
type input "NC Farm Bureau"
click at [915, 685] on button "Add Contact" at bounding box center [924, 686] width 104 height 39
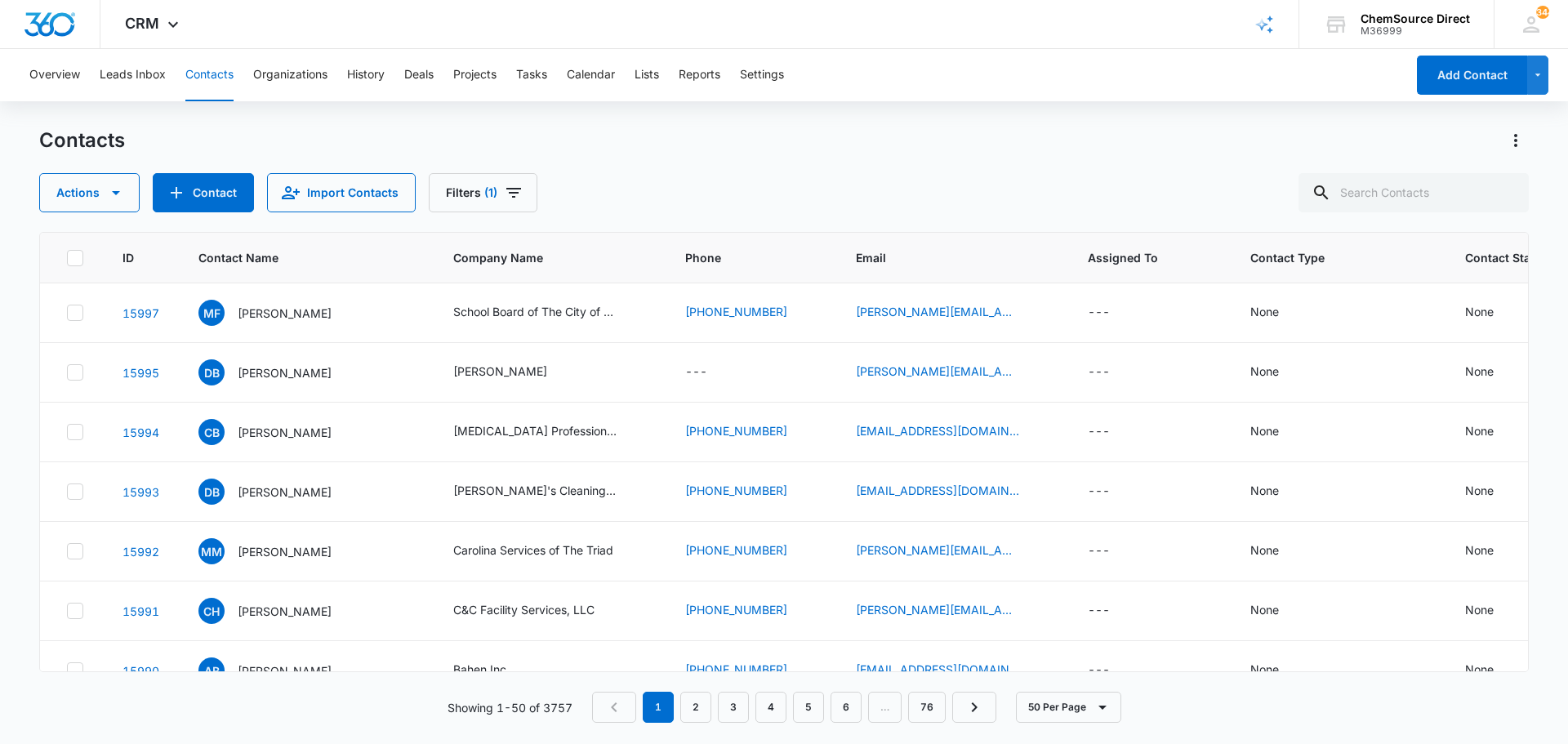
click at [802, 182] on div "Actions Contact Import Contacts Filters (1)" at bounding box center [784, 192] width 1490 height 39
click at [783, 158] on div "Contacts Actions Contact Import Contacts Filters (1)" at bounding box center [784, 169] width 1490 height 85
click at [510, 193] on icon "Filters" at bounding box center [512, 192] width 14 height 10
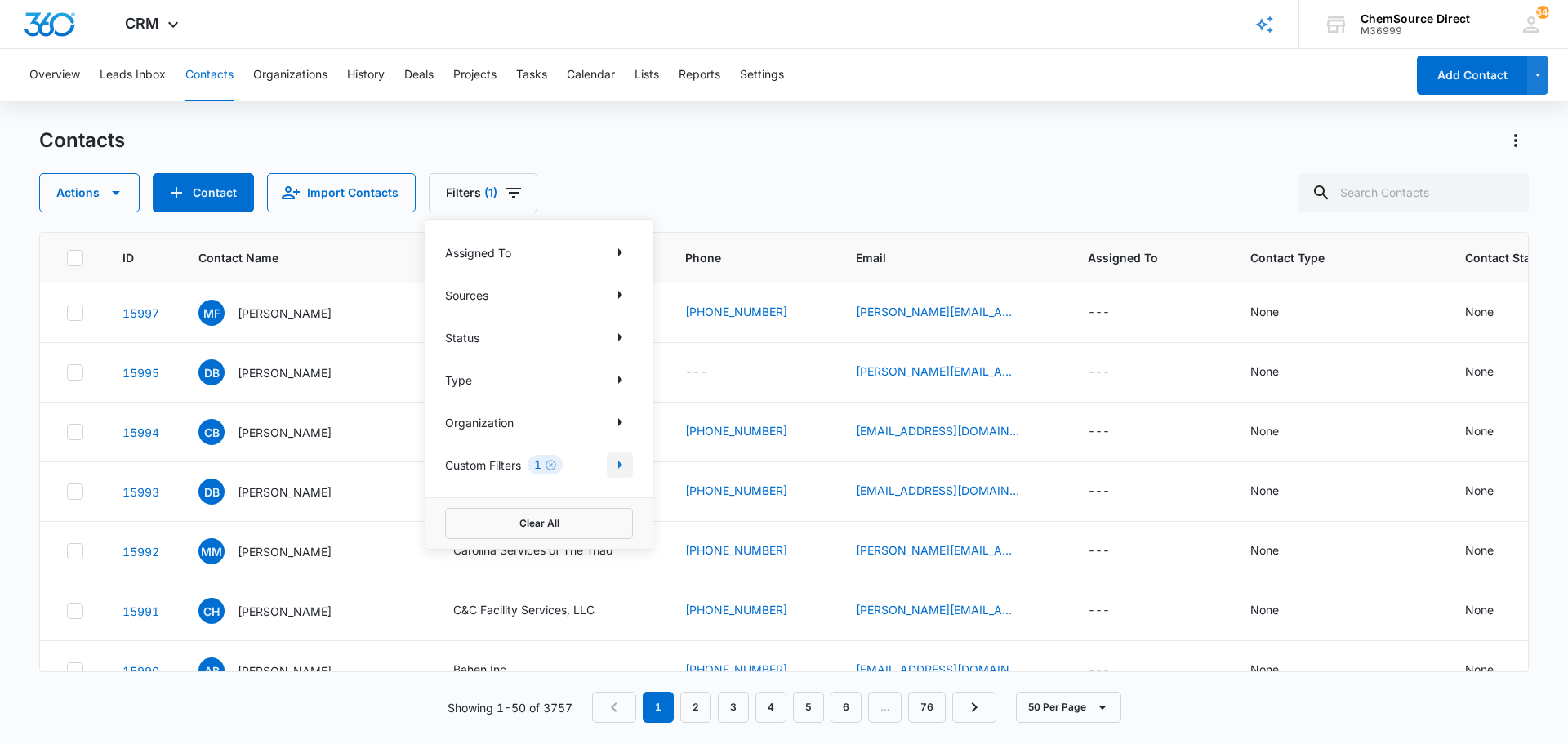
click at [618, 463] on icon "Show Custom Filters filters" at bounding box center [620, 465] width 19 height 19
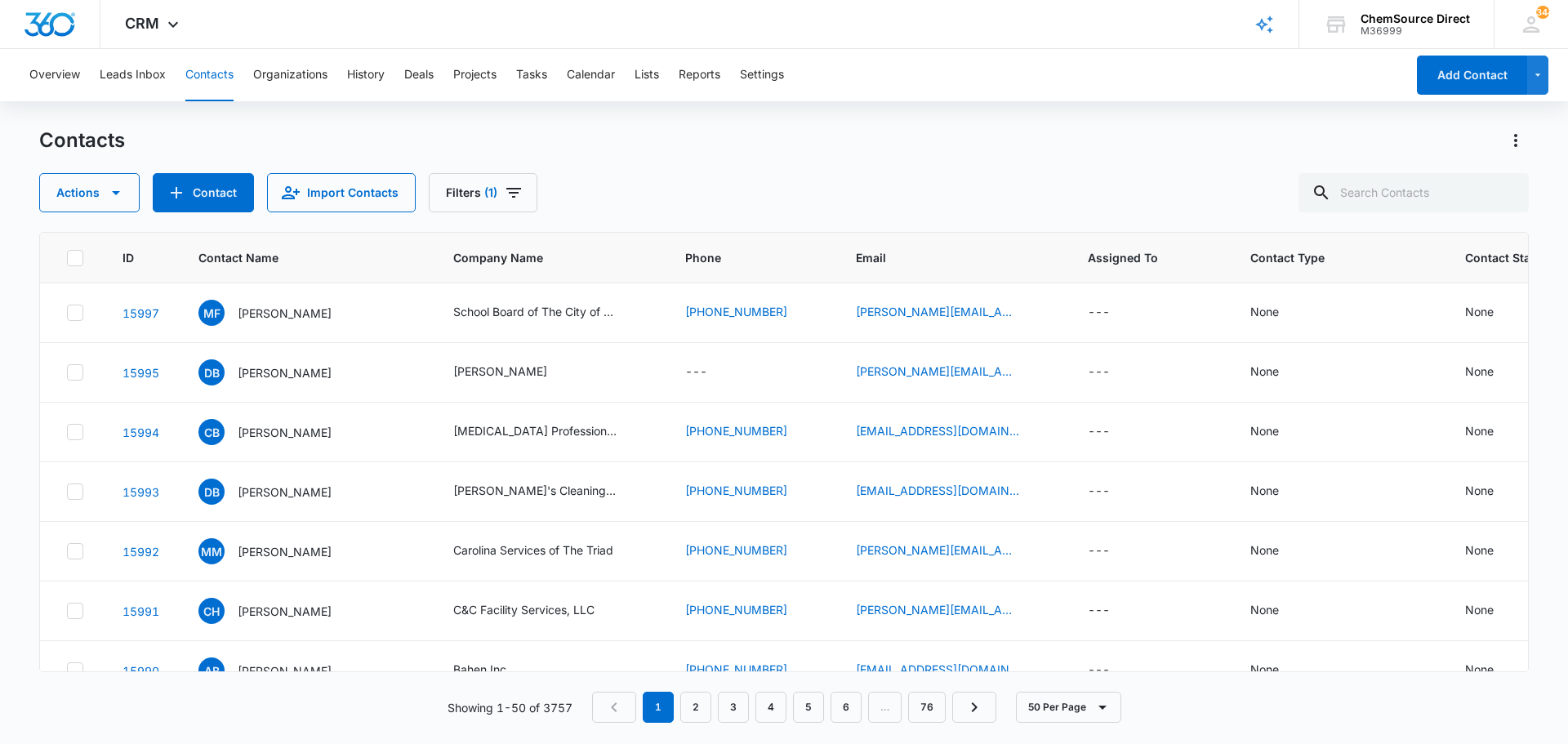
click at [729, 162] on div "Contacts Actions Contact Import Contacts Filters (1)" at bounding box center [784, 169] width 1490 height 85
click at [1379, 187] on input "text" at bounding box center [1413, 192] width 230 height 39
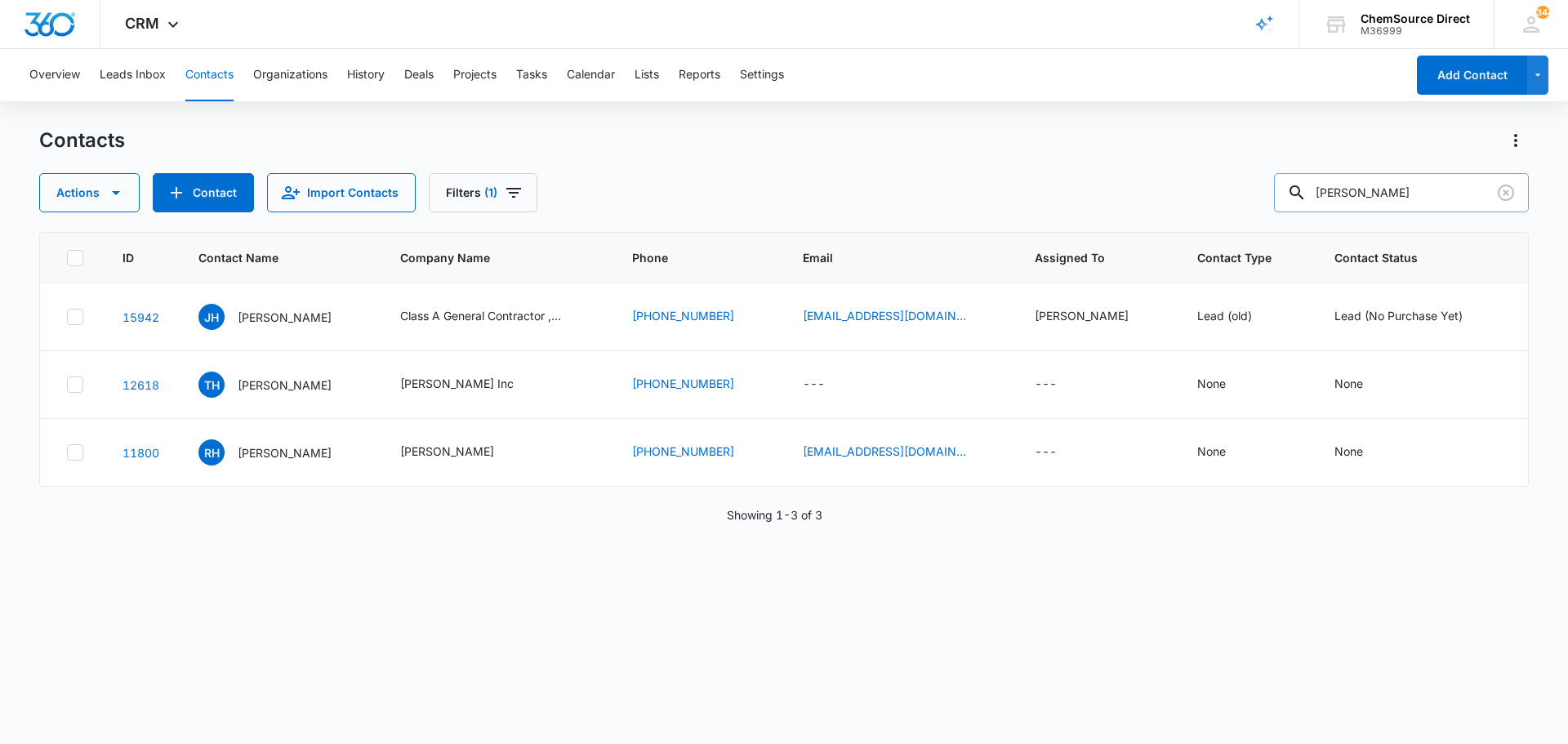
click at [1348, 191] on input "harrell" at bounding box center [1401, 192] width 254 height 39
type input "brooks harrell"
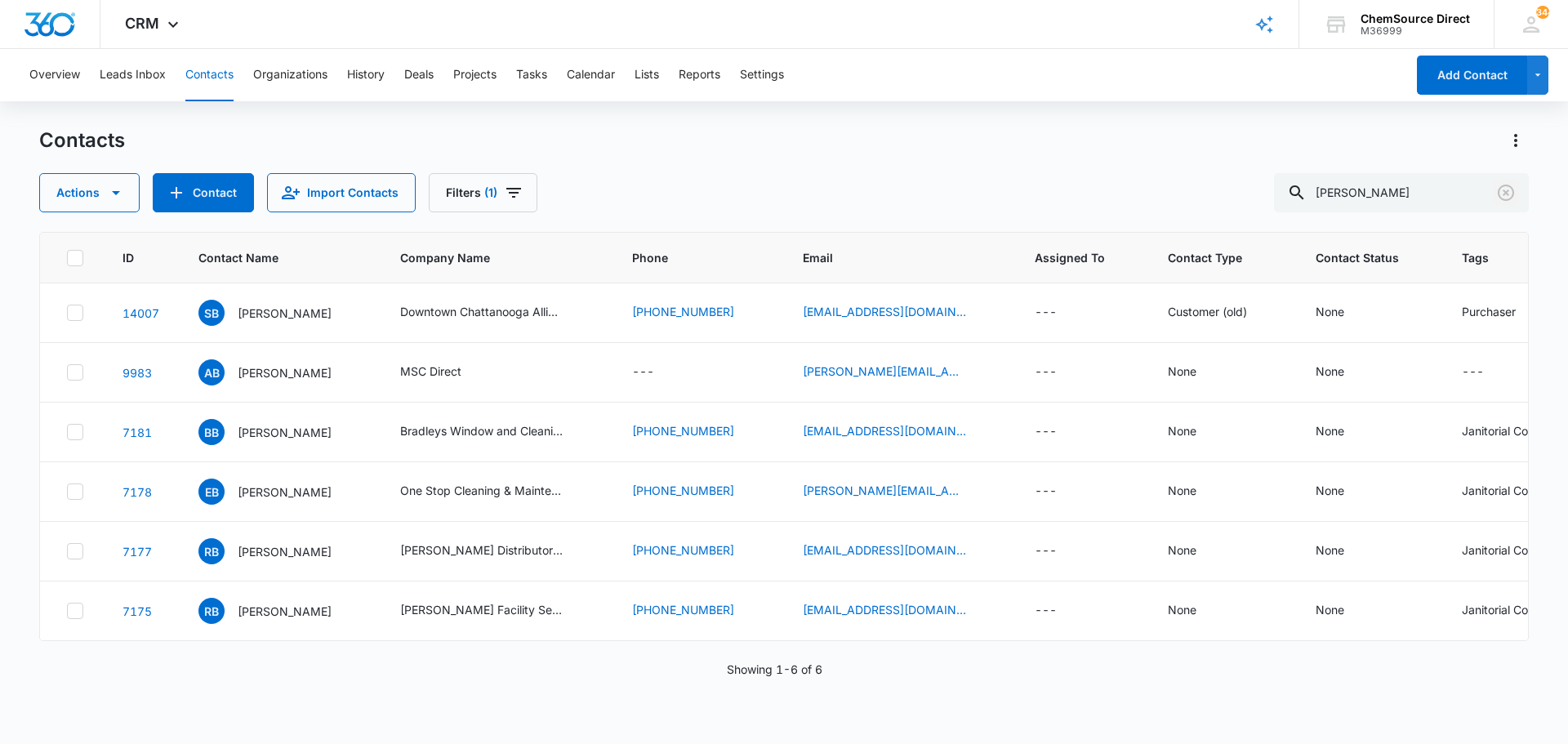
click at [1506, 189] on icon "Clear" at bounding box center [1505, 192] width 19 height 19
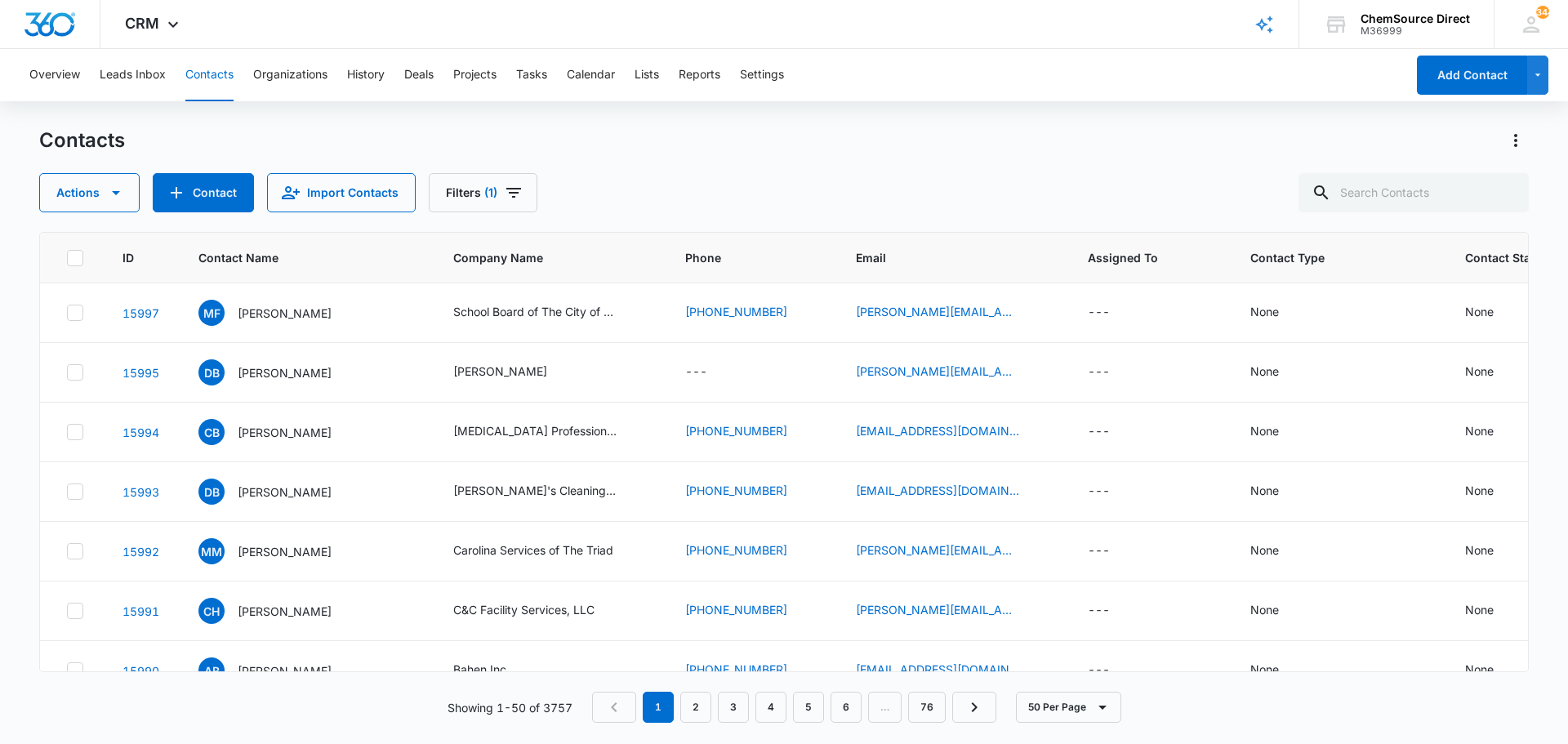
click at [793, 177] on div "Actions Contact Import Contacts Filters (1)" at bounding box center [784, 192] width 1490 height 39
click at [223, 190] on button "Contact" at bounding box center [204, 192] width 101 height 39
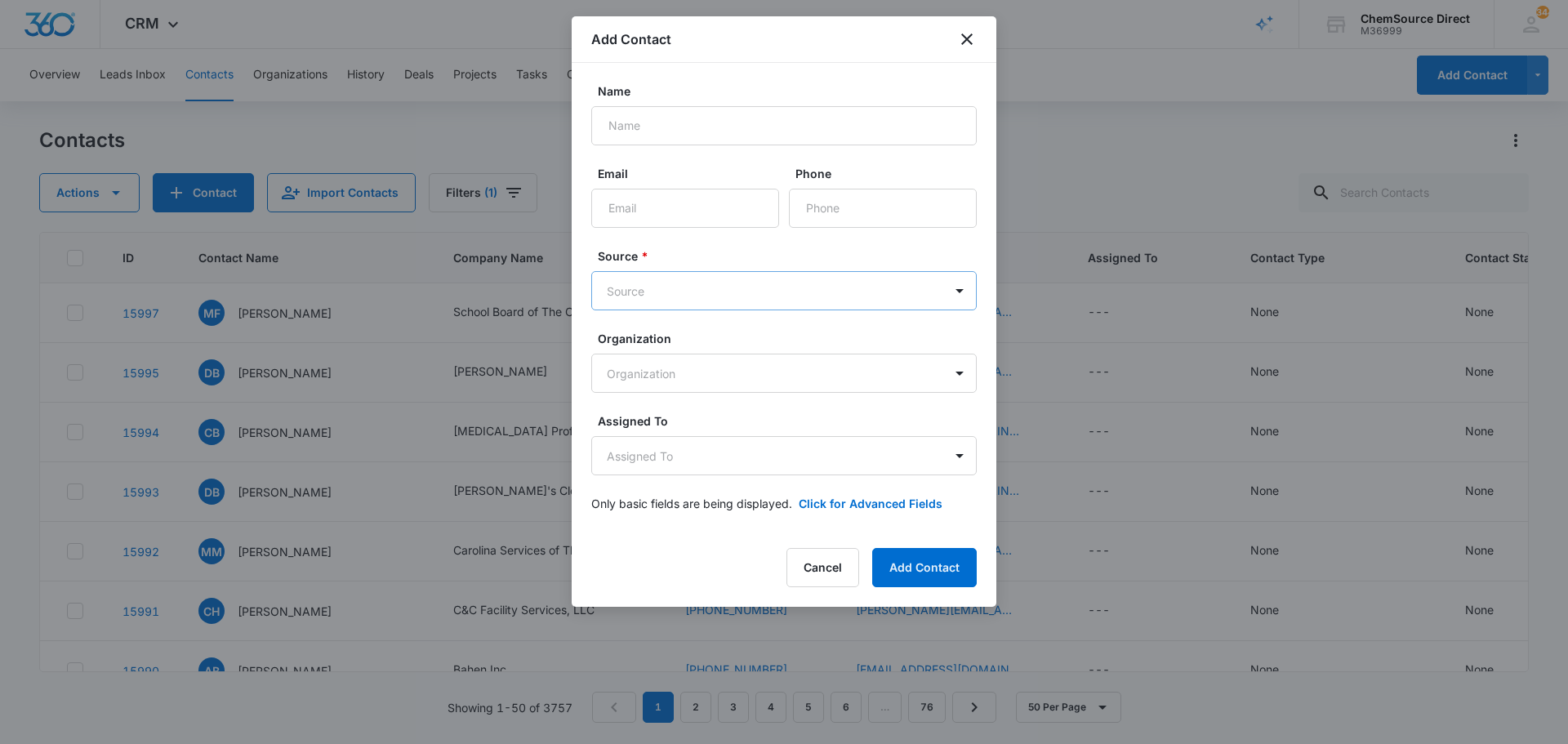
click at [742, 298] on body "CRM Apps Reputation Forms CRM Email Social Payments POS Content Ads Intelligenc…" at bounding box center [784, 372] width 1568 height 744
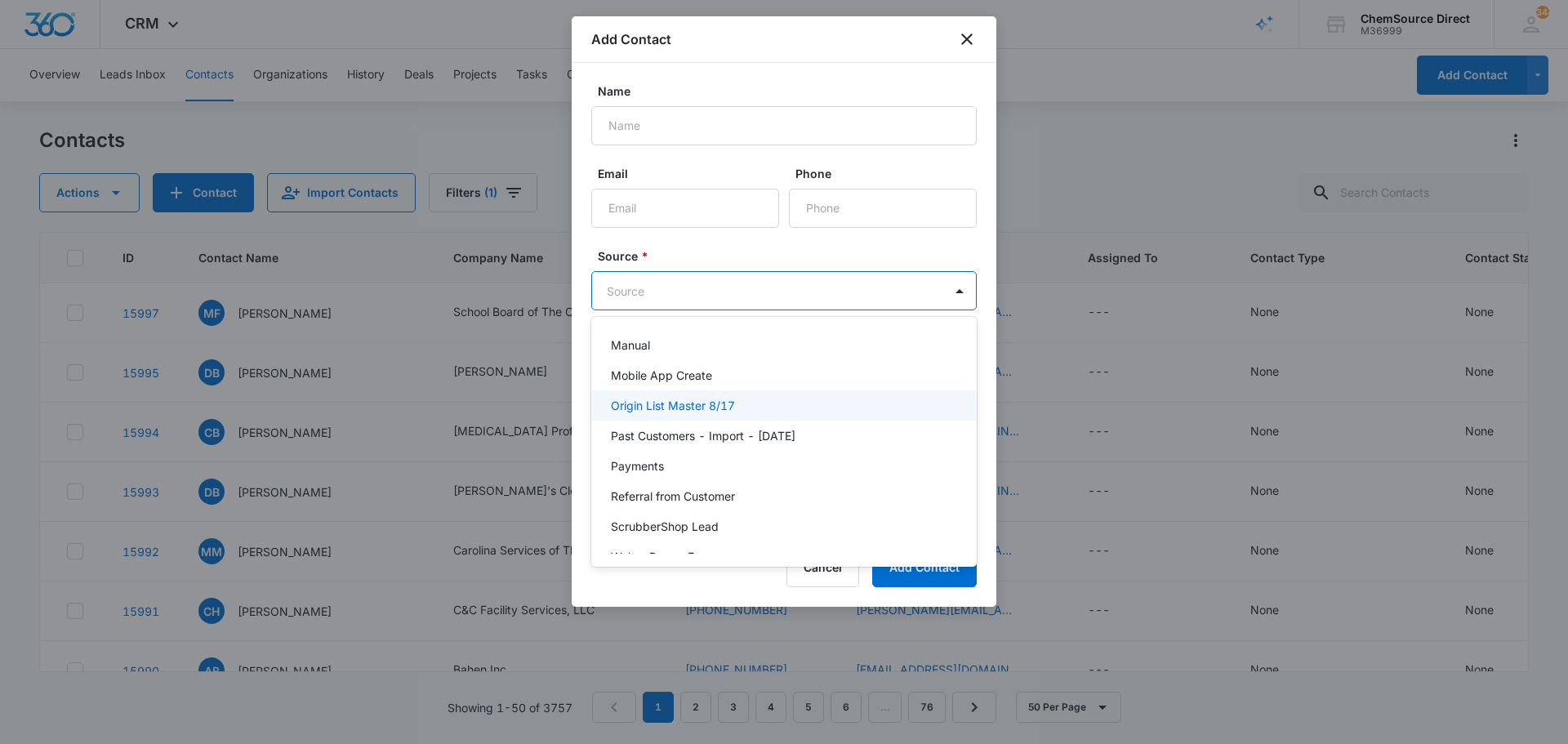
scroll to position [357, 0]
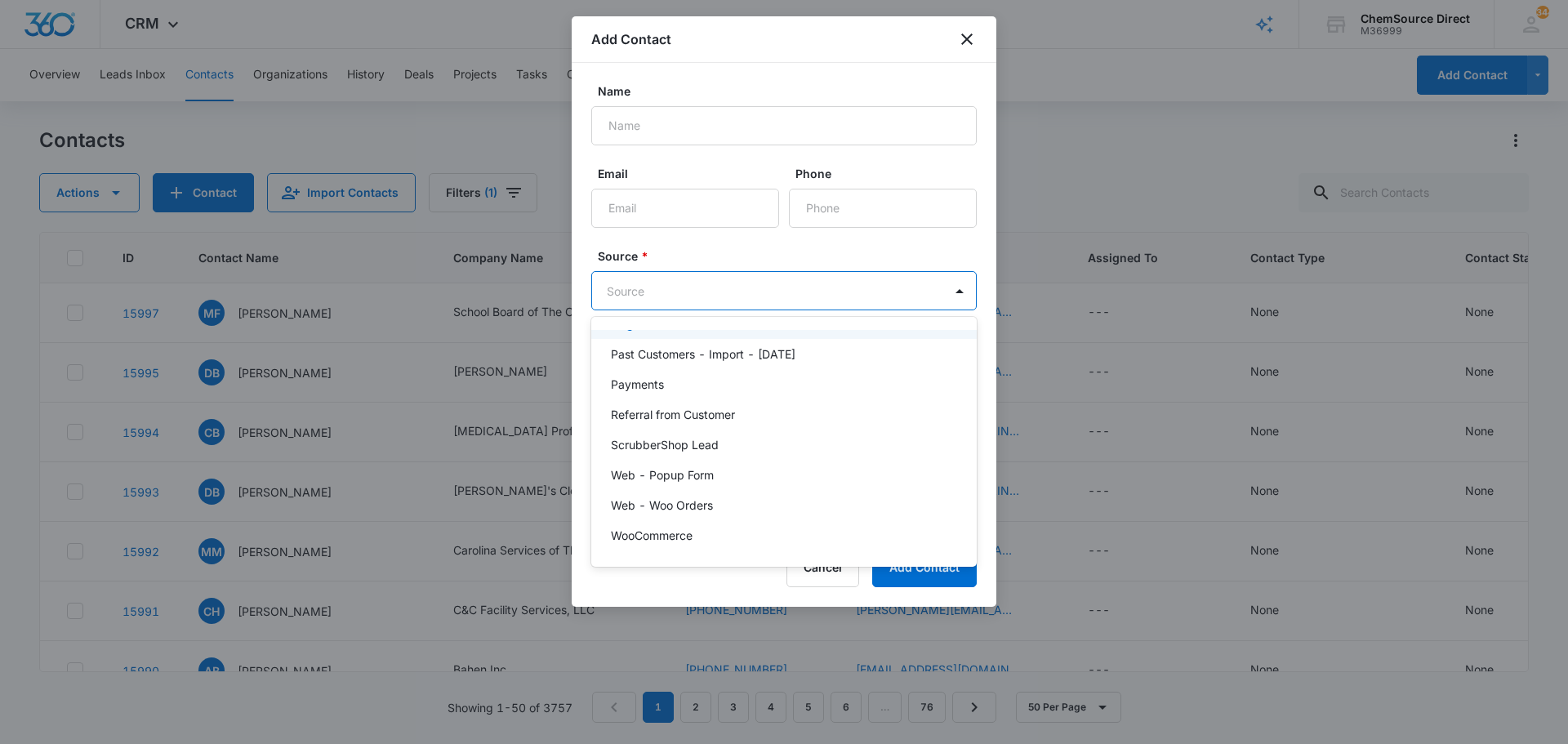
click at [962, 43] on div at bounding box center [784, 372] width 1568 height 744
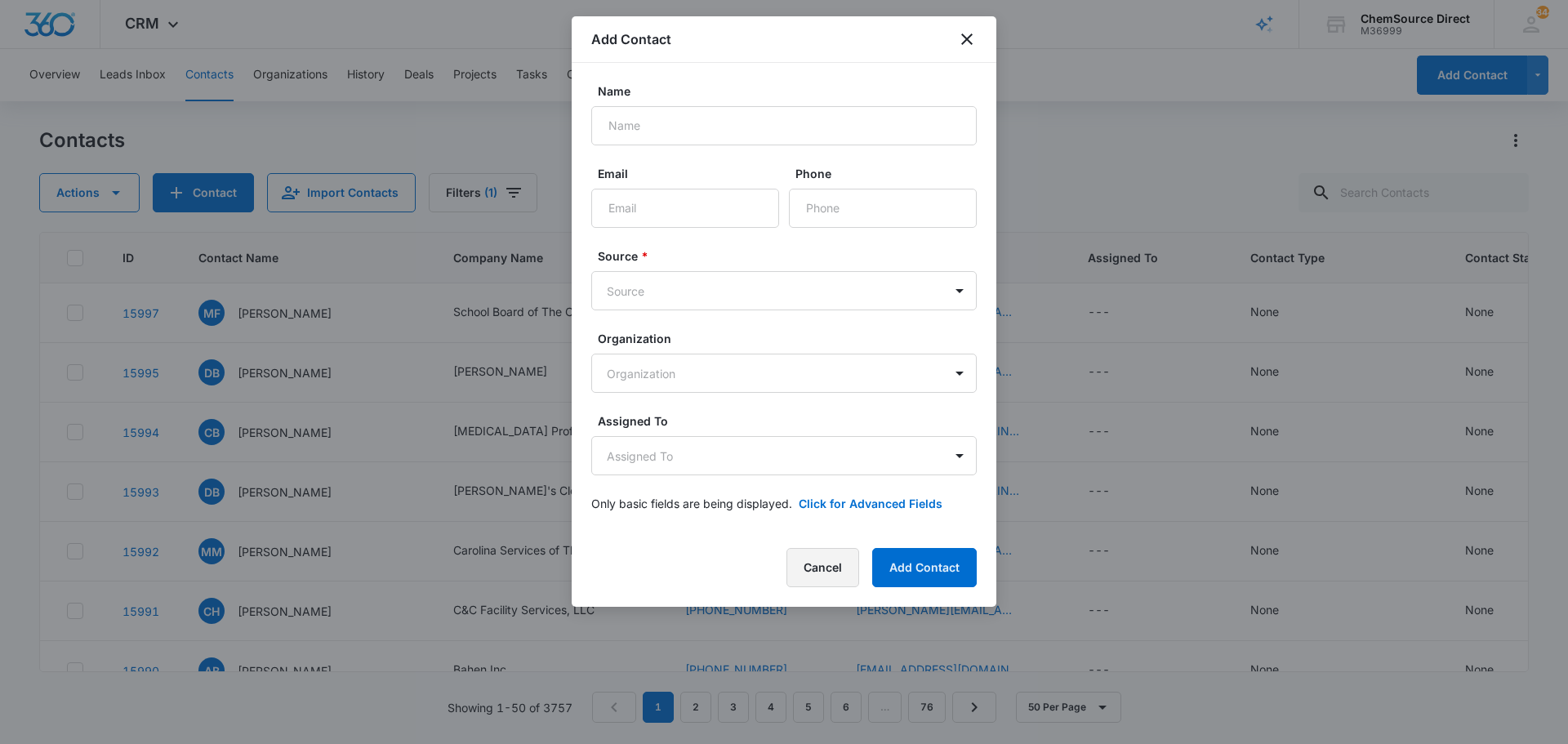
click at [816, 559] on button "Cancel" at bounding box center [822, 567] width 73 height 39
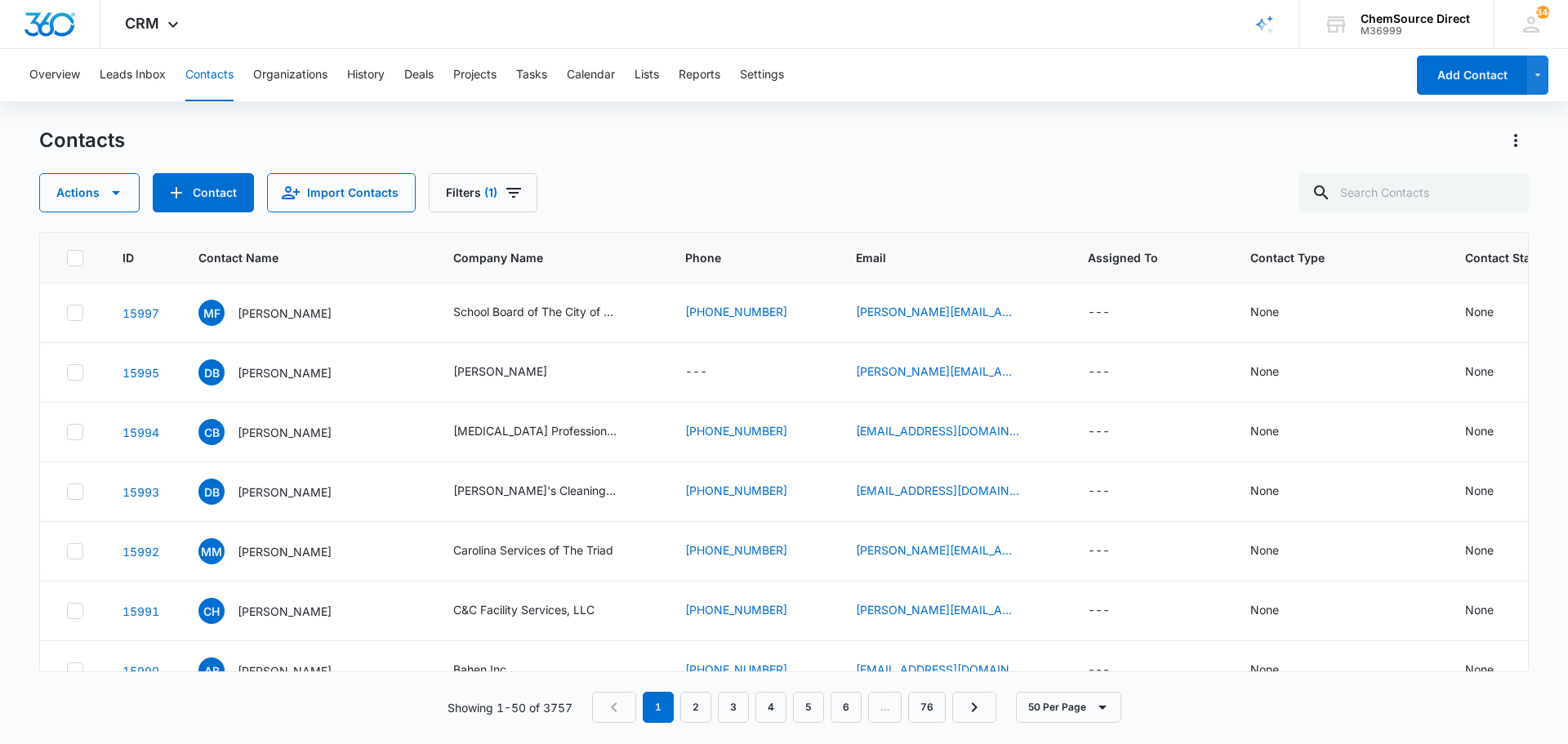
click at [956, 187] on div "Actions Contact Import Contacts Filters (1)" at bounding box center [784, 192] width 1490 height 39
click at [511, 195] on icon "Filters" at bounding box center [513, 192] width 19 height 19
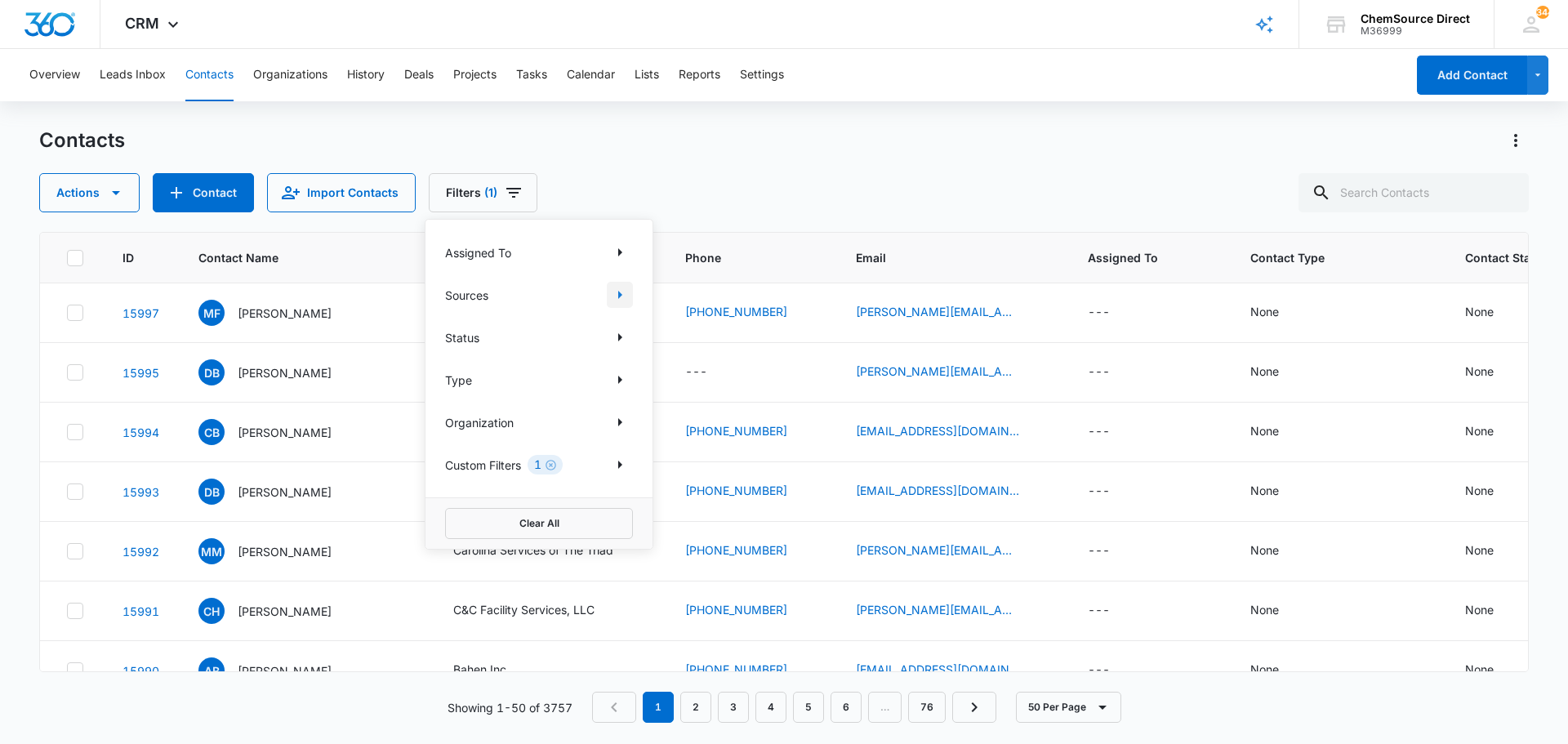
click at [618, 294] on icon "Show Sources filters" at bounding box center [620, 295] width 4 height 9
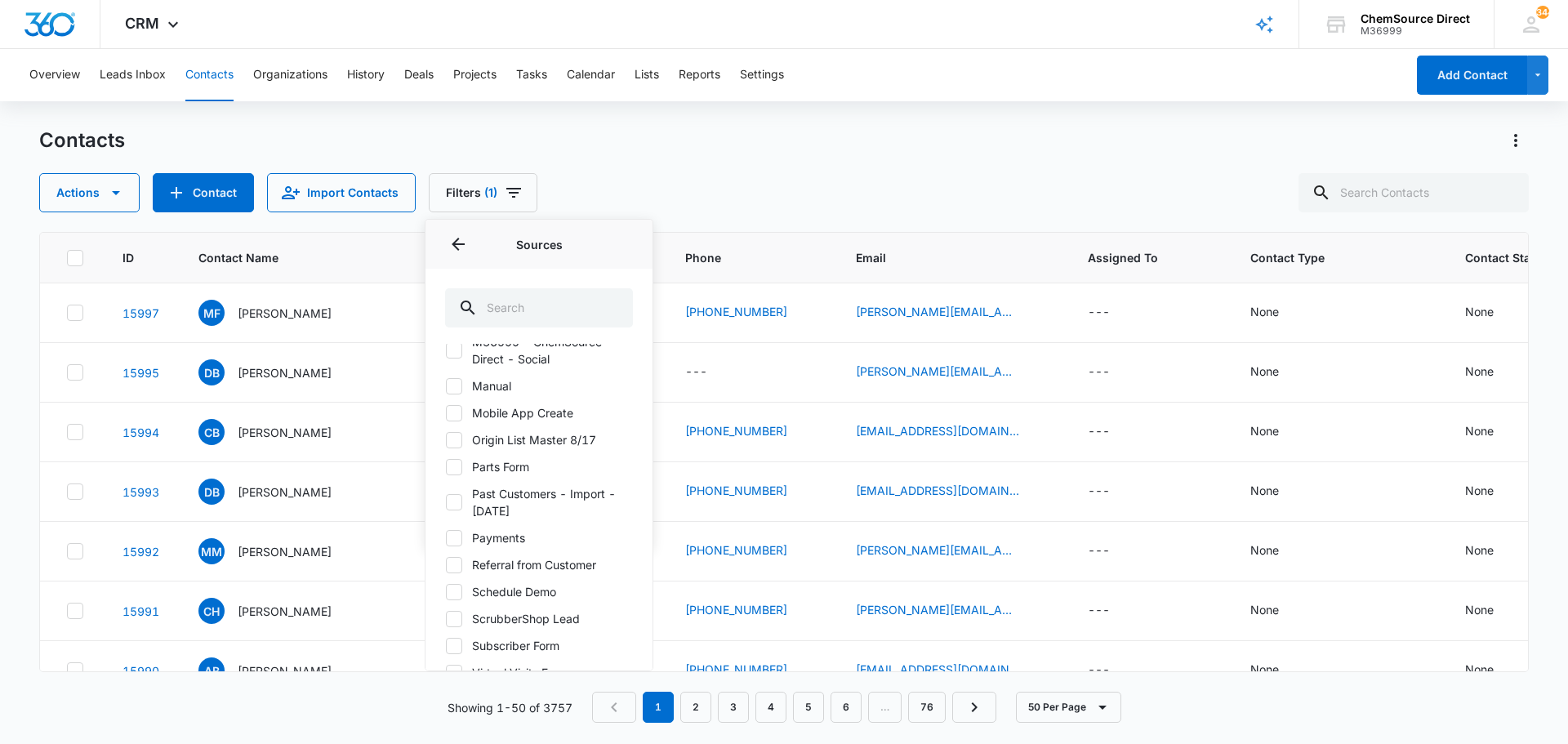
scroll to position [653, 0]
click at [456, 536] on icon at bounding box center [454, 537] width 10 height 8
click at [446, 536] on input "ScrubberShop Lead" at bounding box center [445, 536] width 1 height 1
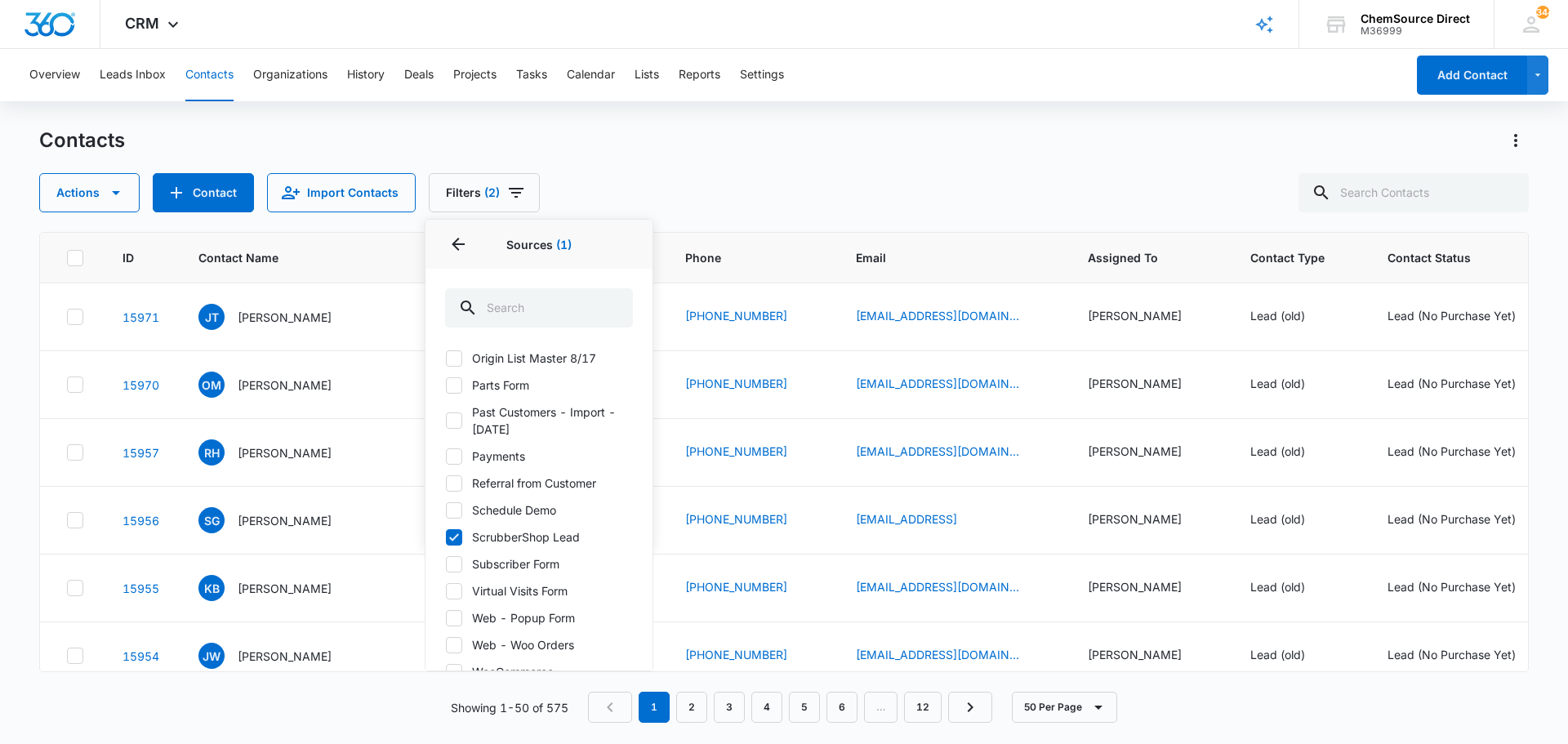
click at [456, 536] on icon at bounding box center [454, 537] width 10 height 8
click at [446, 536] on input "ScrubberShop Lead" at bounding box center [445, 536] width 1 height 1
checkbox input "false"
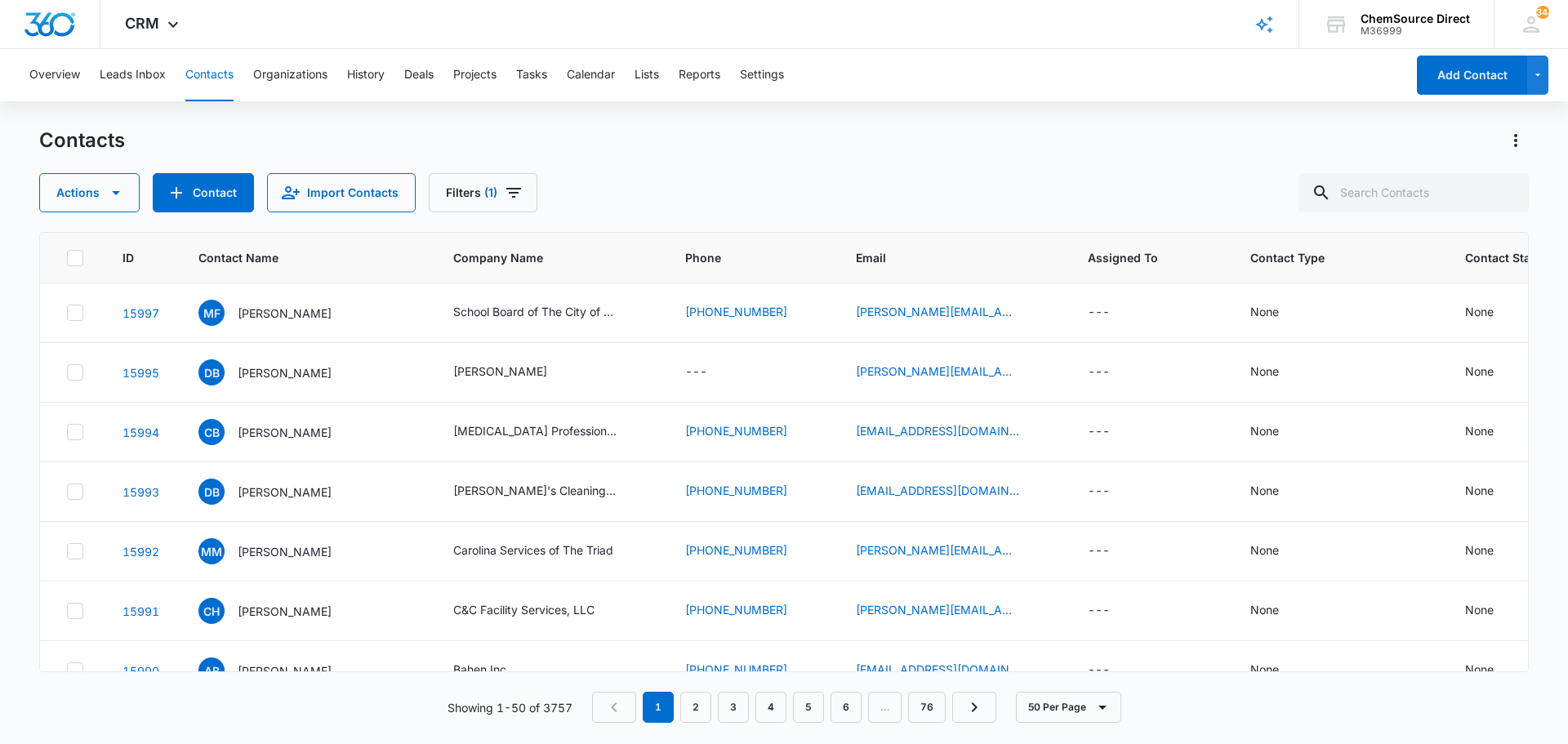
click at [665, 165] on div "Contacts Actions Contact Import Contacts Filters (1)" at bounding box center [784, 169] width 1490 height 85
click at [516, 190] on icon "Filters" at bounding box center [513, 192] width 19 height 19
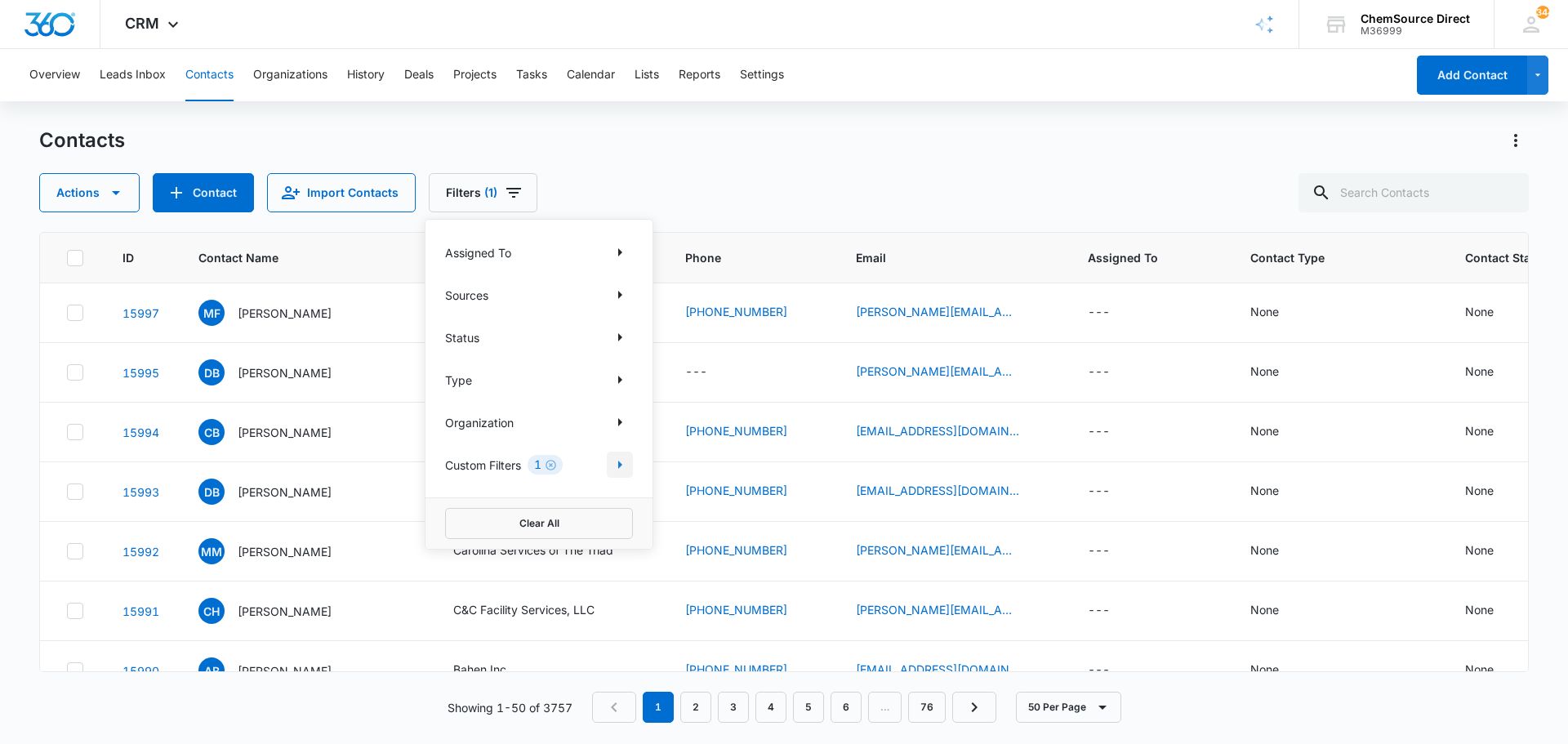
click at [618, 463] on icon "Show Custom Filters filters" at bounding box center [620, 465] width 19 height 19
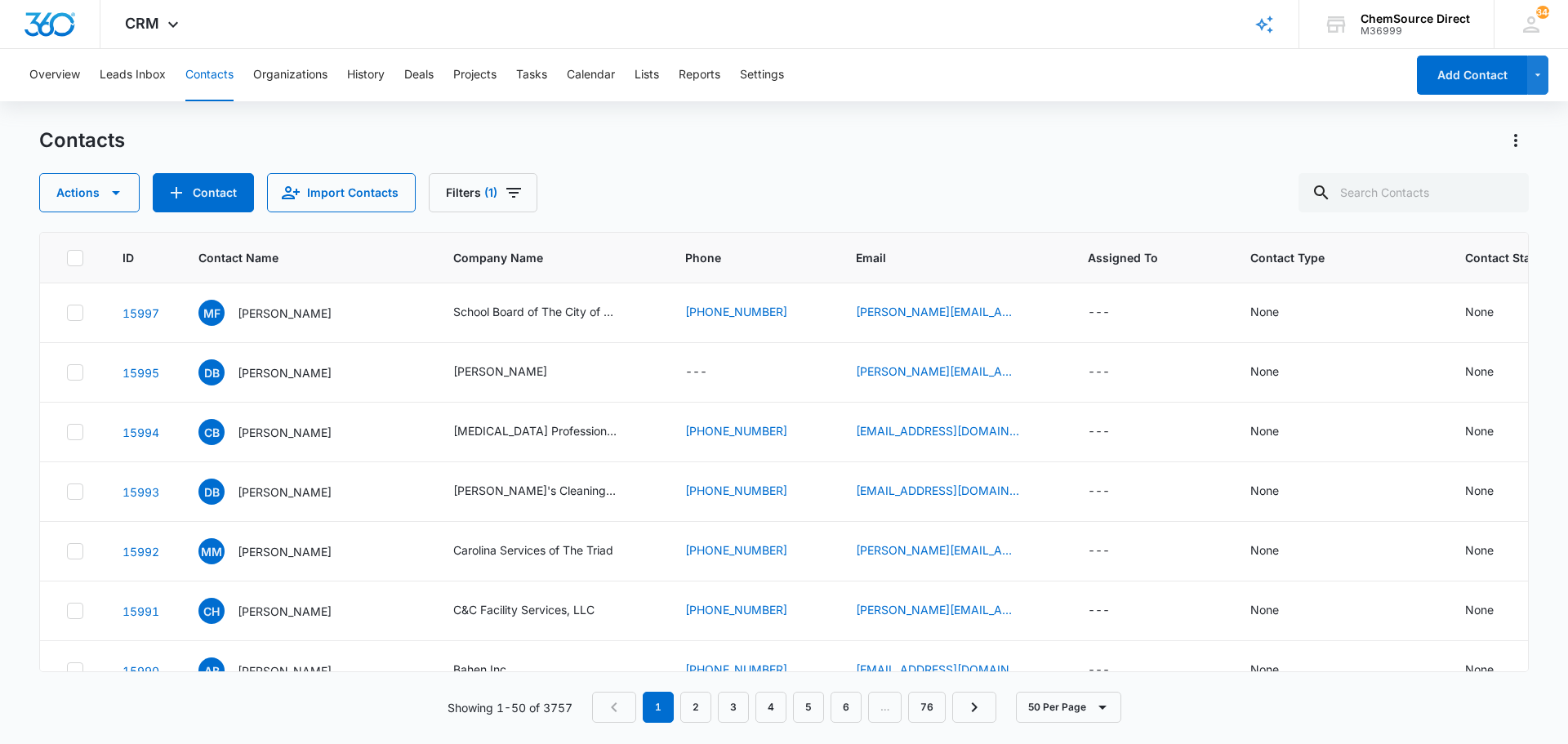
click at [612, 169] on div "Contacts Actions Contact Import Contacts Filters (1)" at bounding box center [784, 169] width 1490 height 85
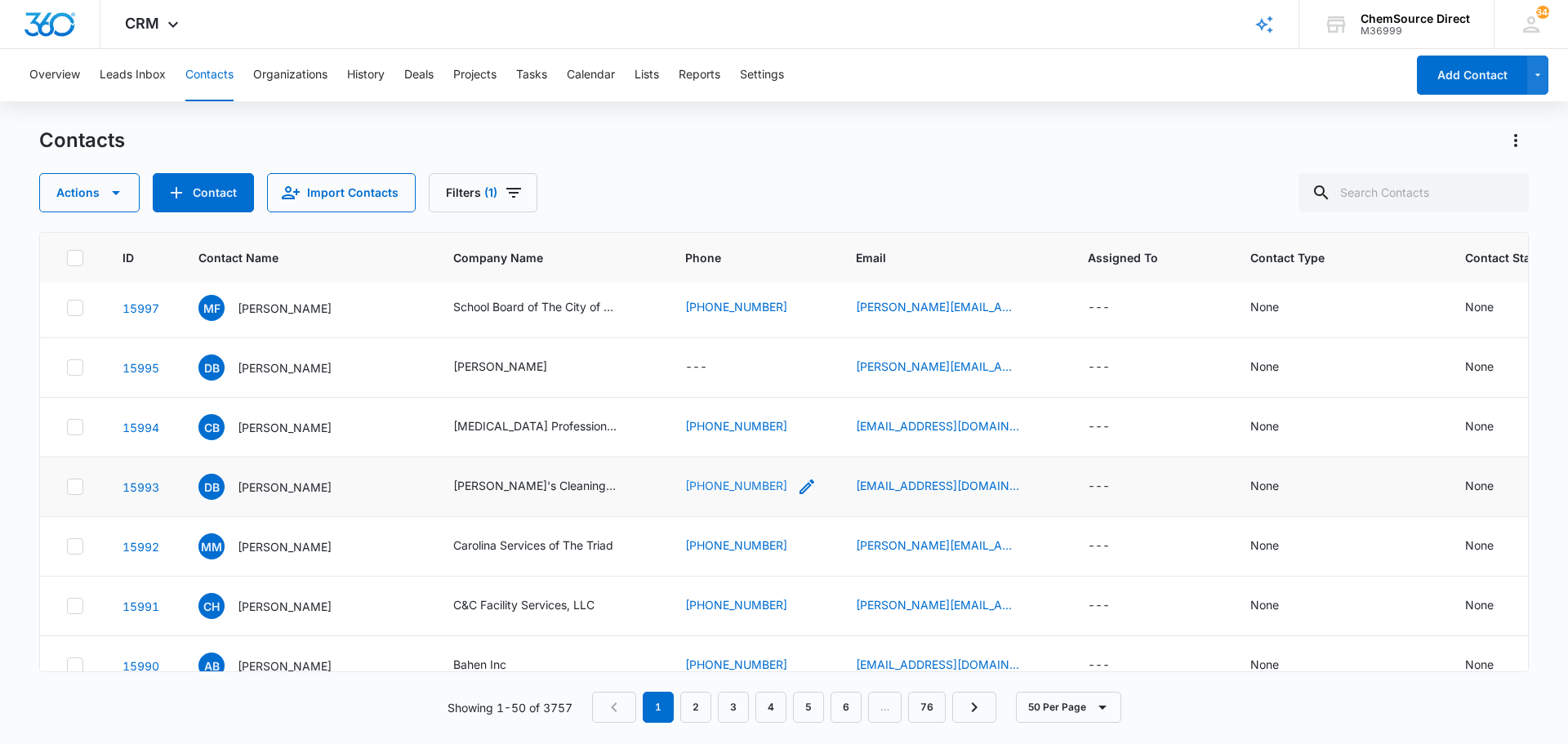
scroll to position [0, 0]
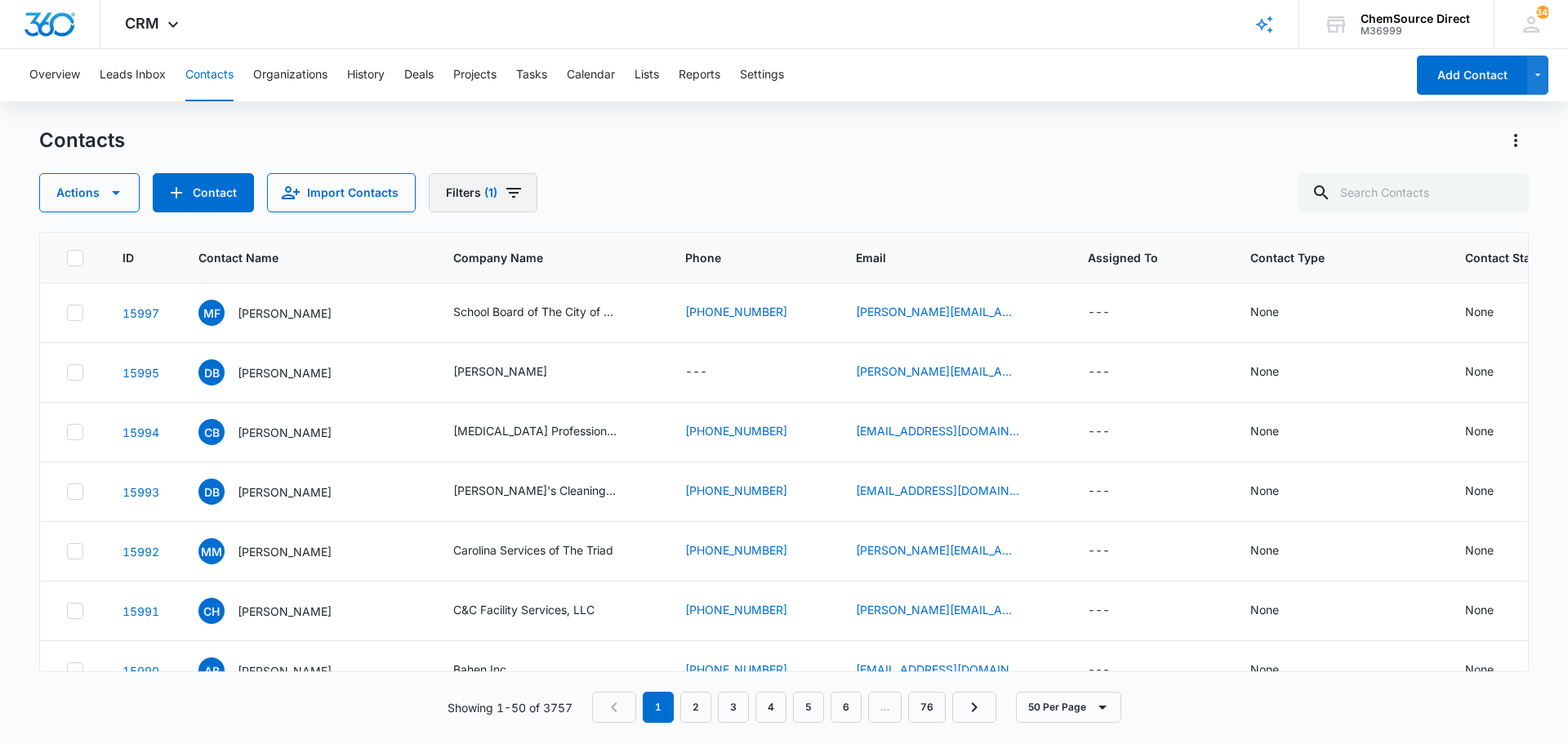
click at [506, 196] on icon "Filters" at bounding box center [513, 192] width 19 height 19
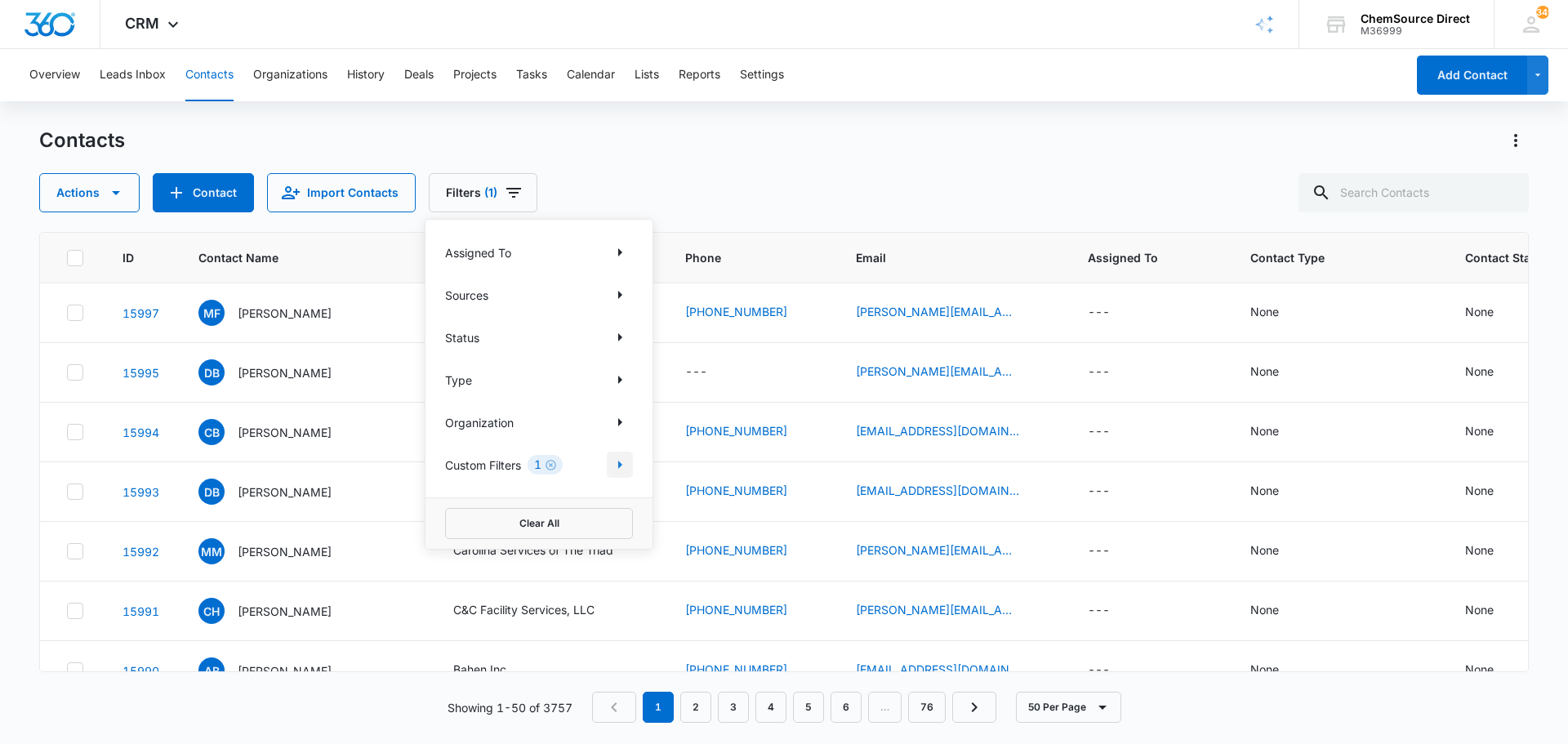
click at [621, 461] on icon "Show Custom Filters filters" at bounding box center [620, 465] width 19 height 19
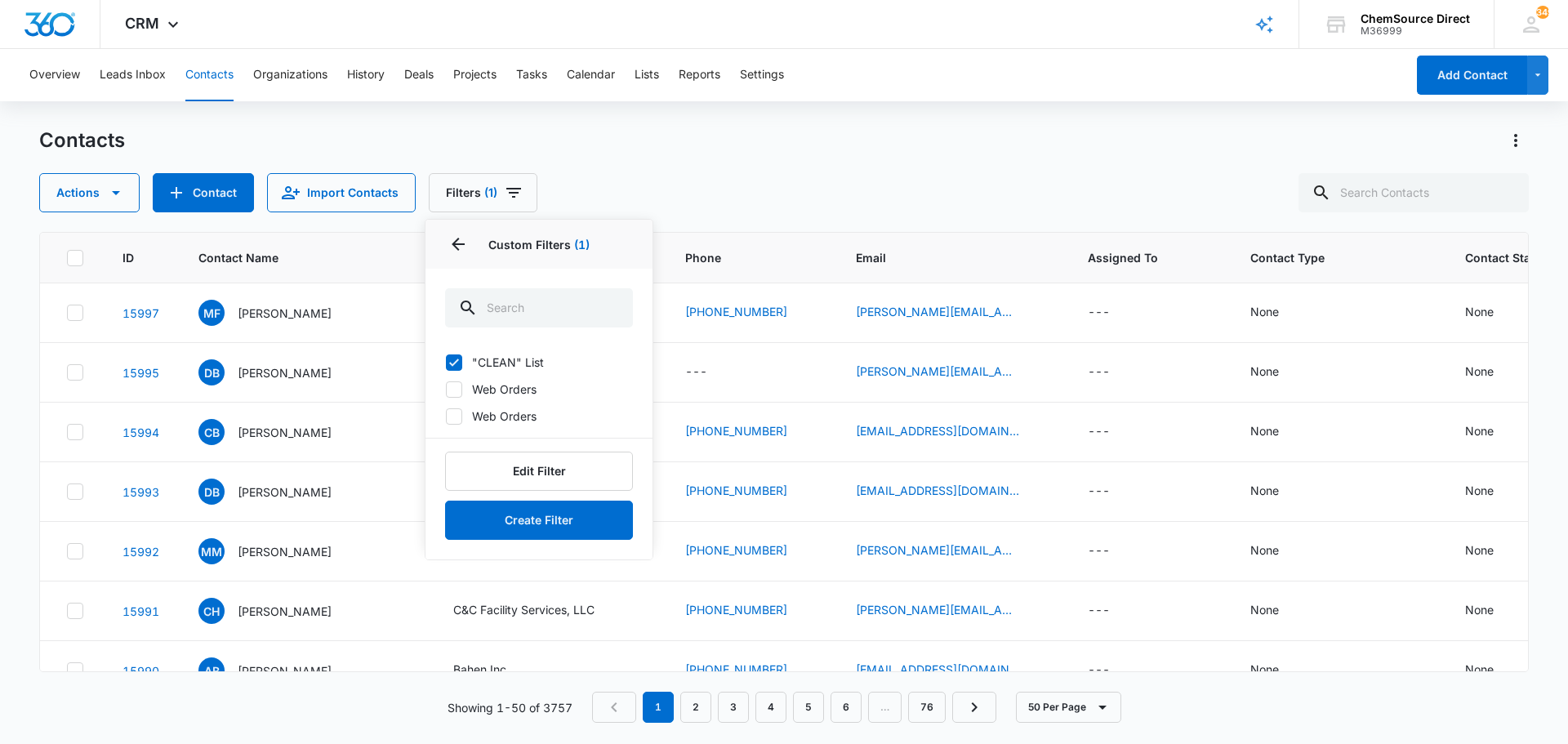
click at [459, 361] on icon at bounding box center [453, 361] width 14 height 14
click at [446, 361] on input ""CLEAN" List" at bounding box center [445, 361] width 1 height 1
checkbox input "false"
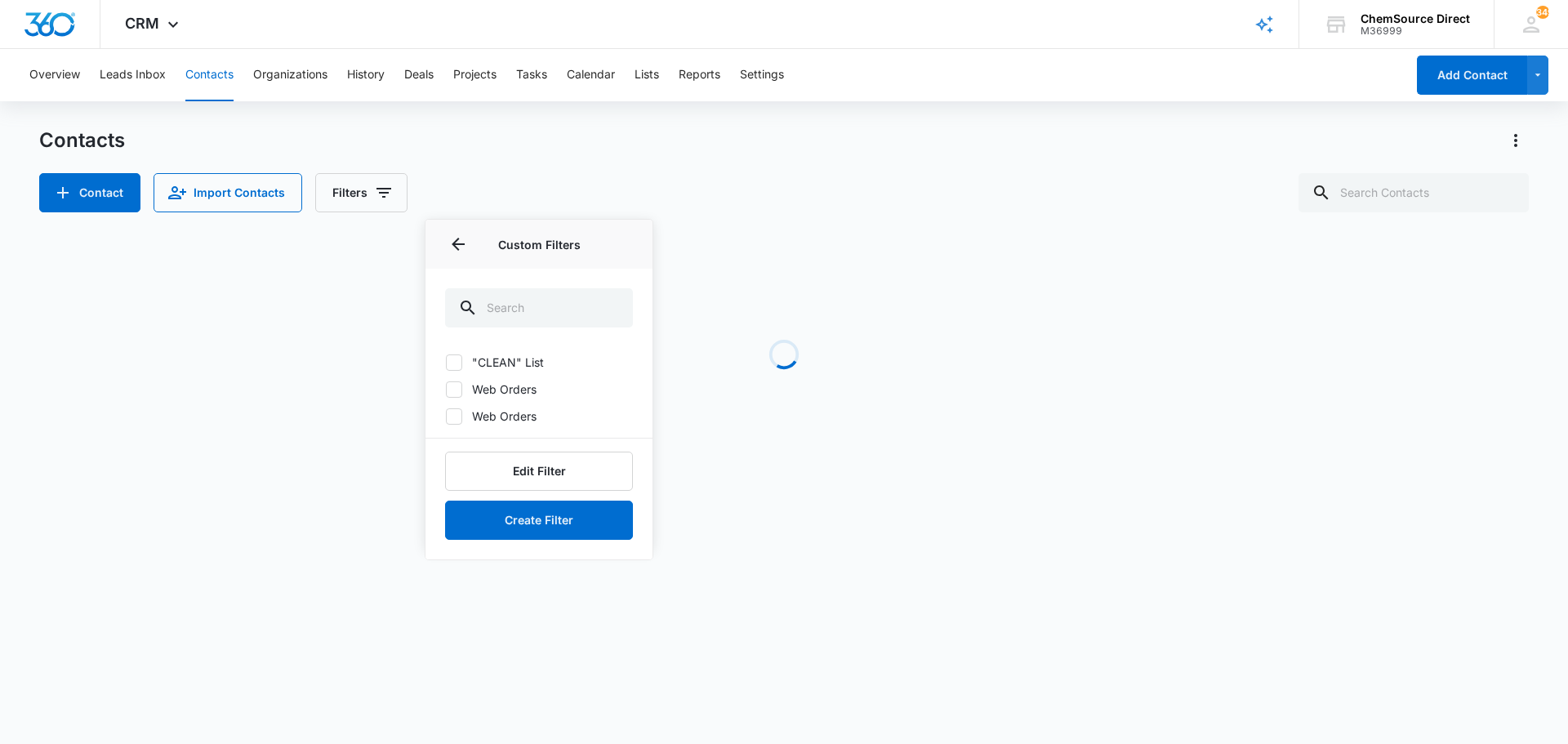
click at [664, 145] on div "Contacts" at bounding box center [784, 140] width 1490 height 26
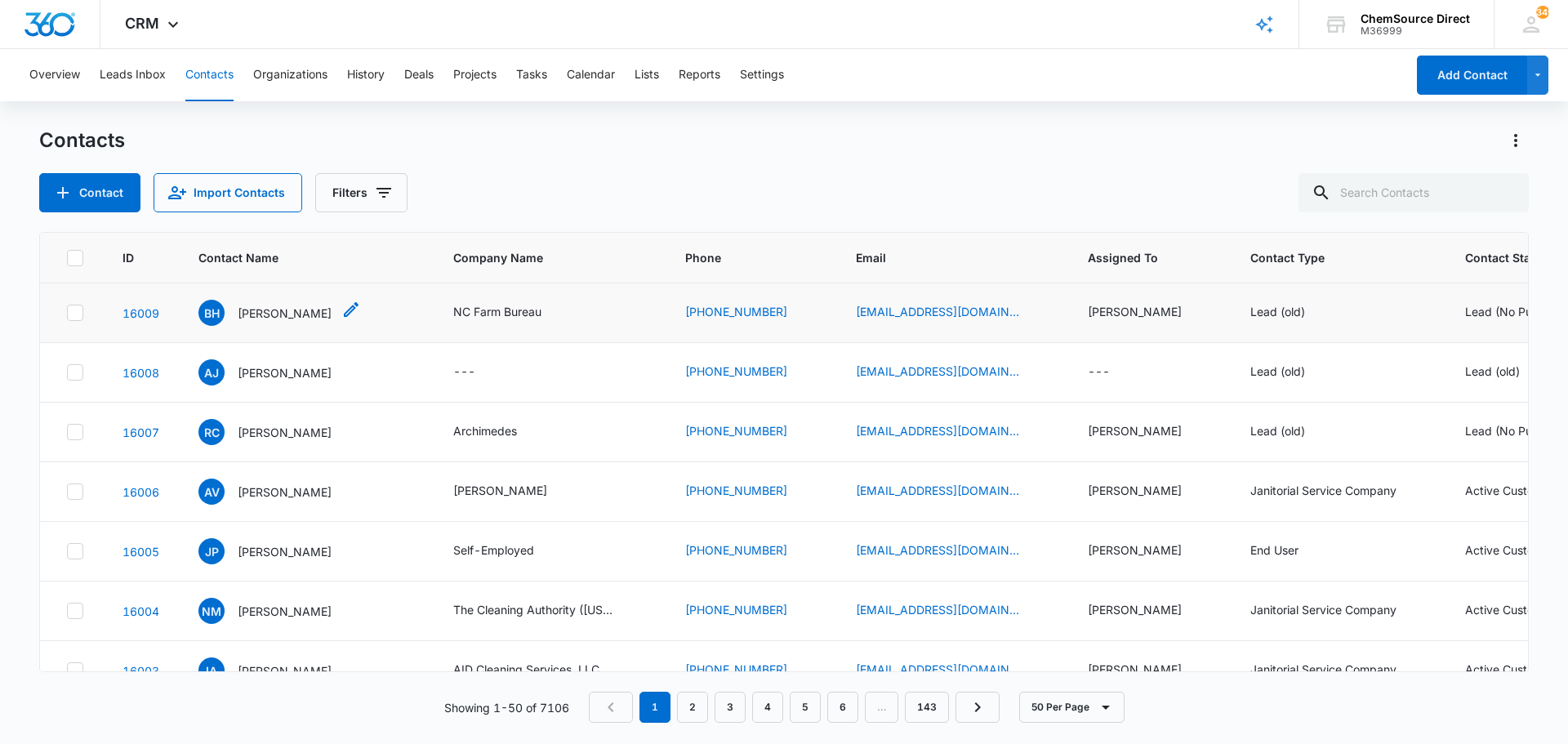
click at [272, 310] on p "Brooks Harrell" at bounding box center [284, 314] width 94 height 17
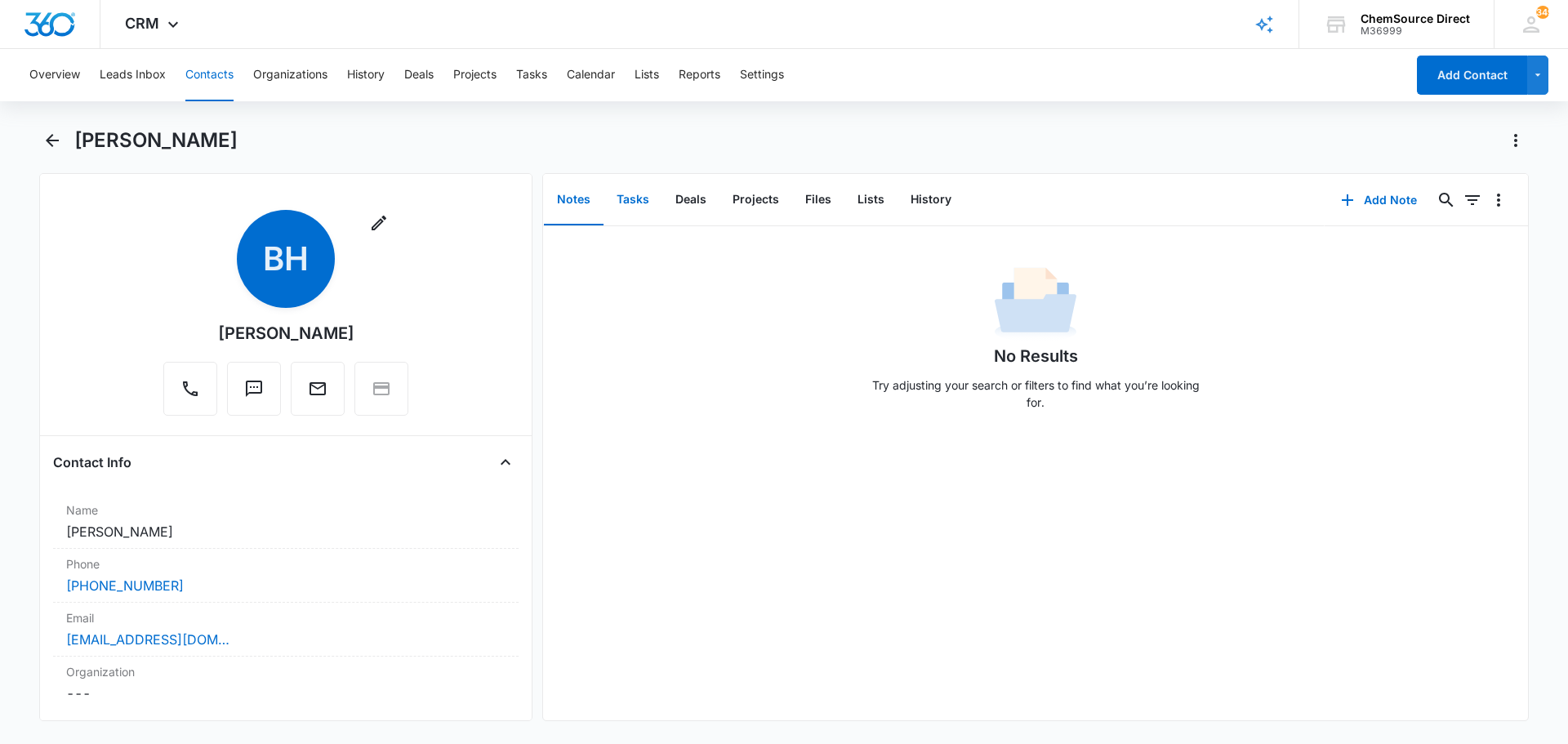
click at [619, 192] on button "Tasks" at bounding box center [632, 200] width 58 height 51
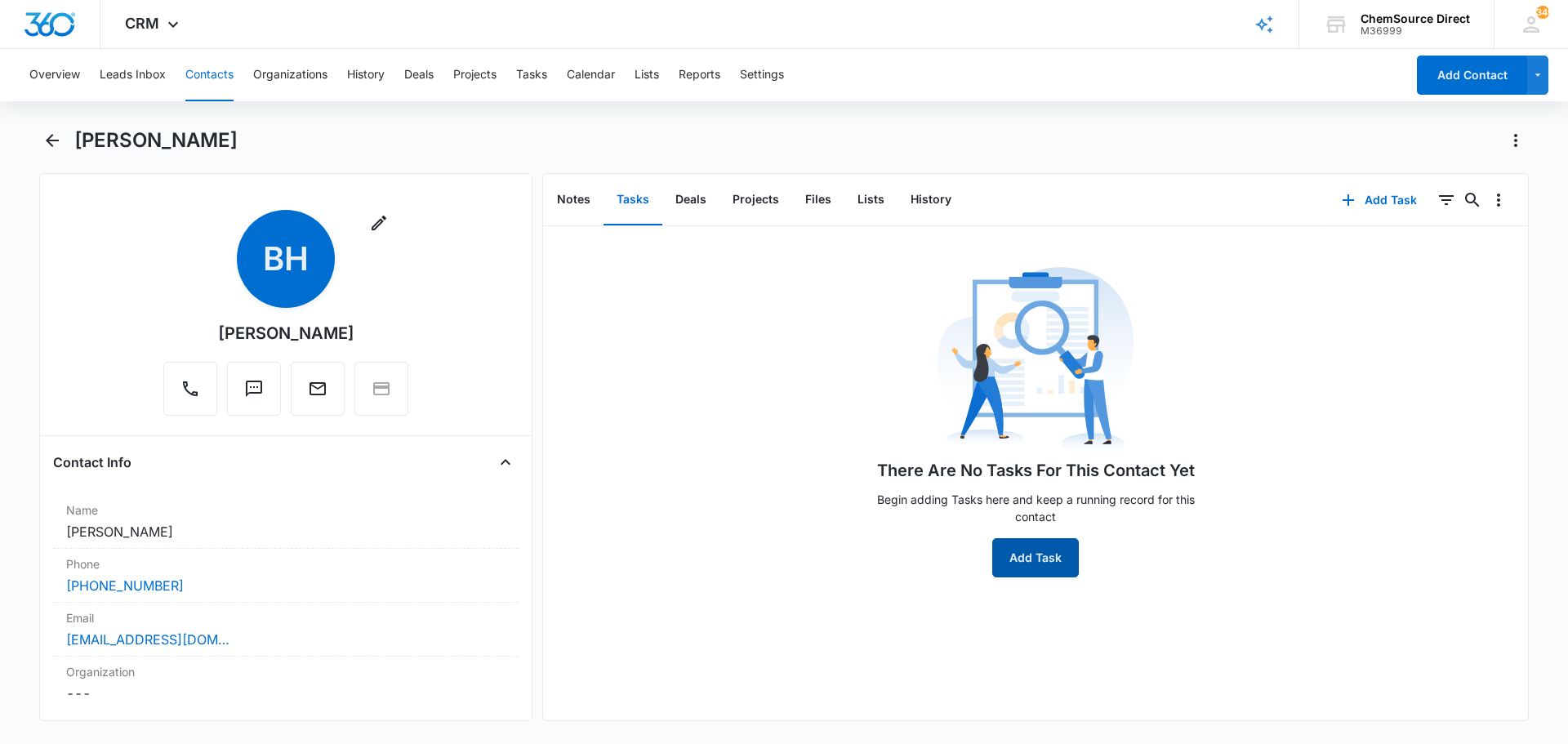
click at [1035, 551] on button "Add Task" at bounding box center [1035, 558] width 87 height 39
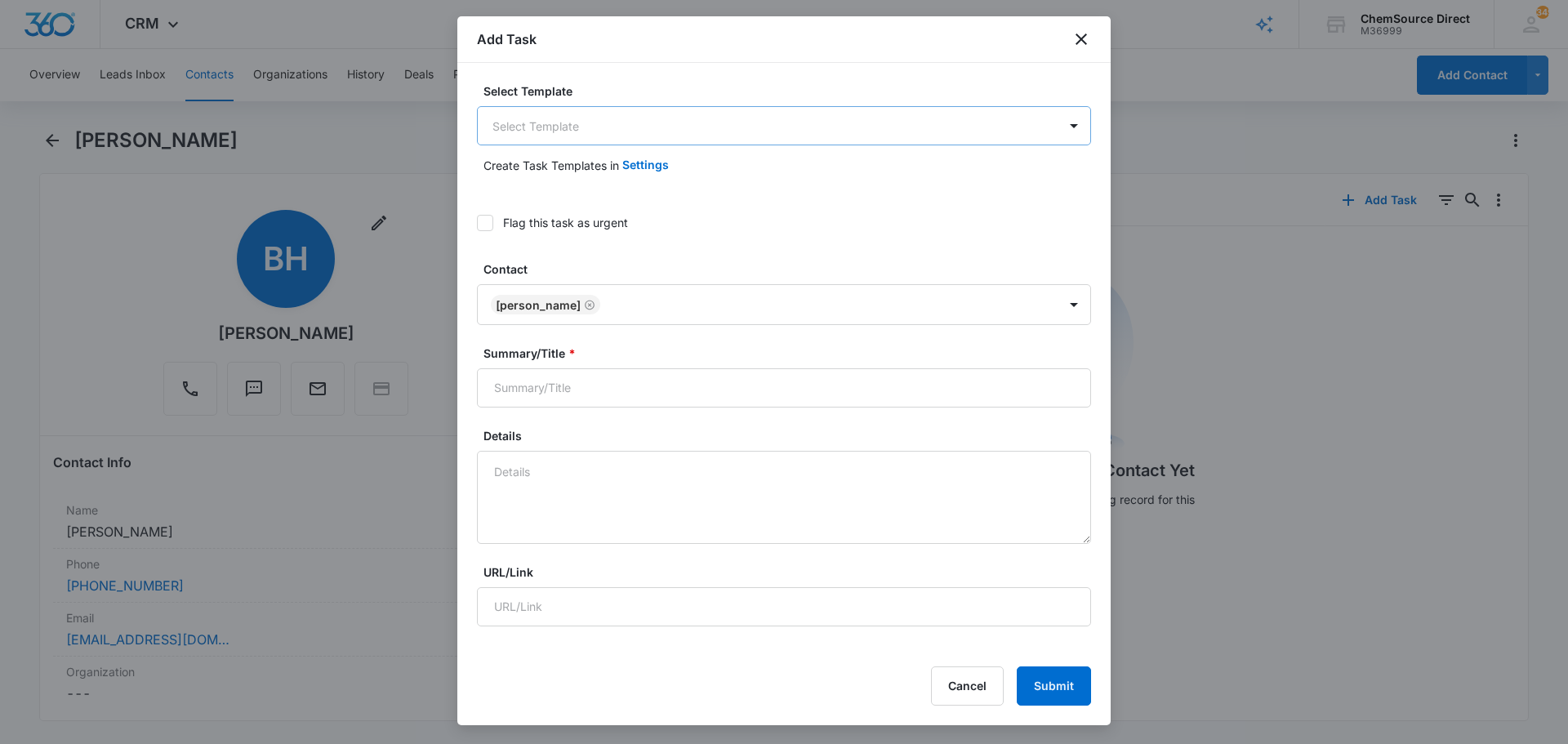
click at [534, 115] on body "CRM Apps Reputation Forms CRM Email Social Payments POS Content Ads Intelligenc…" at bounding box center [784, 372] width 1568 height 744
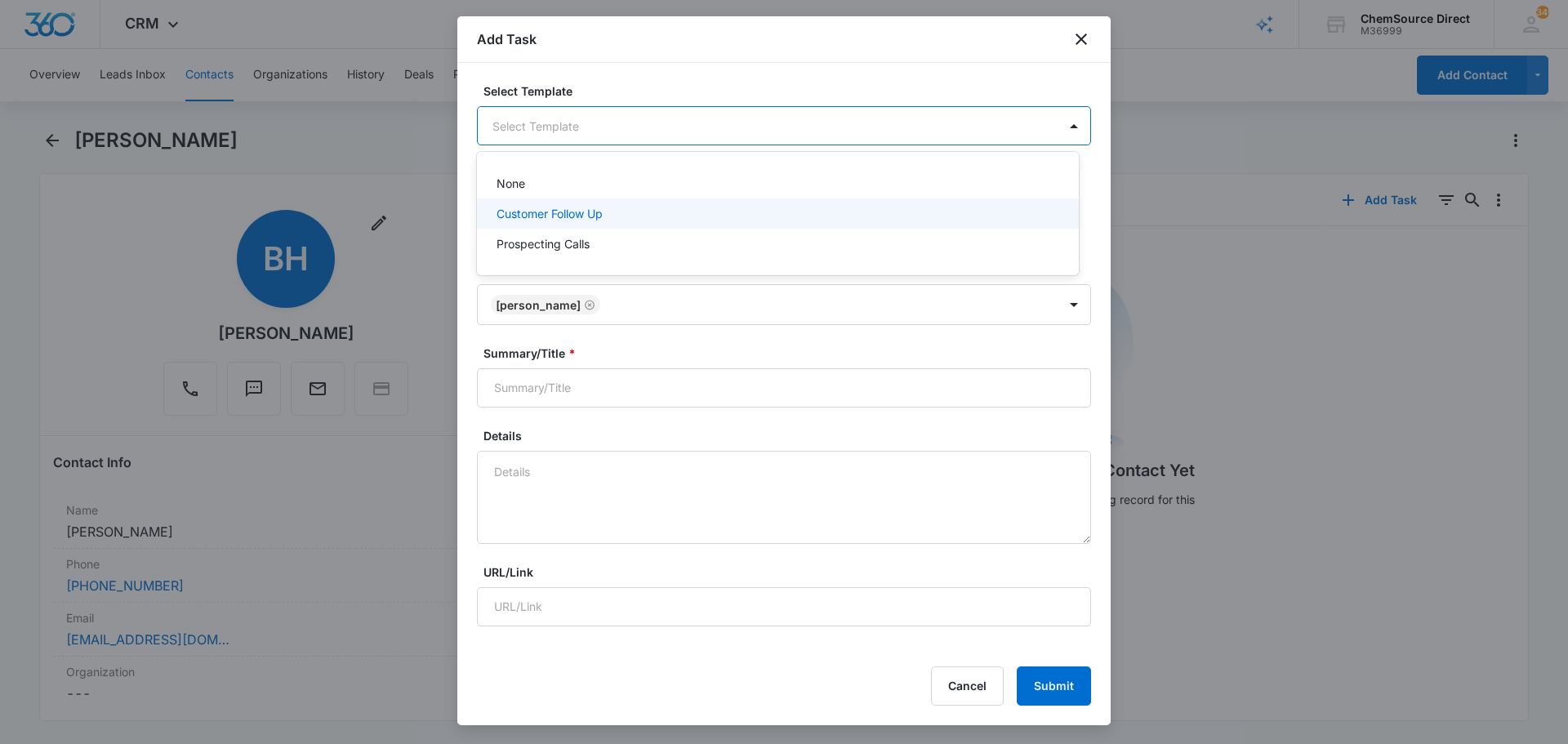
click at [537, 209] on p "Customer Follow Up" at bounding box center [549, 213] width 106 height 17
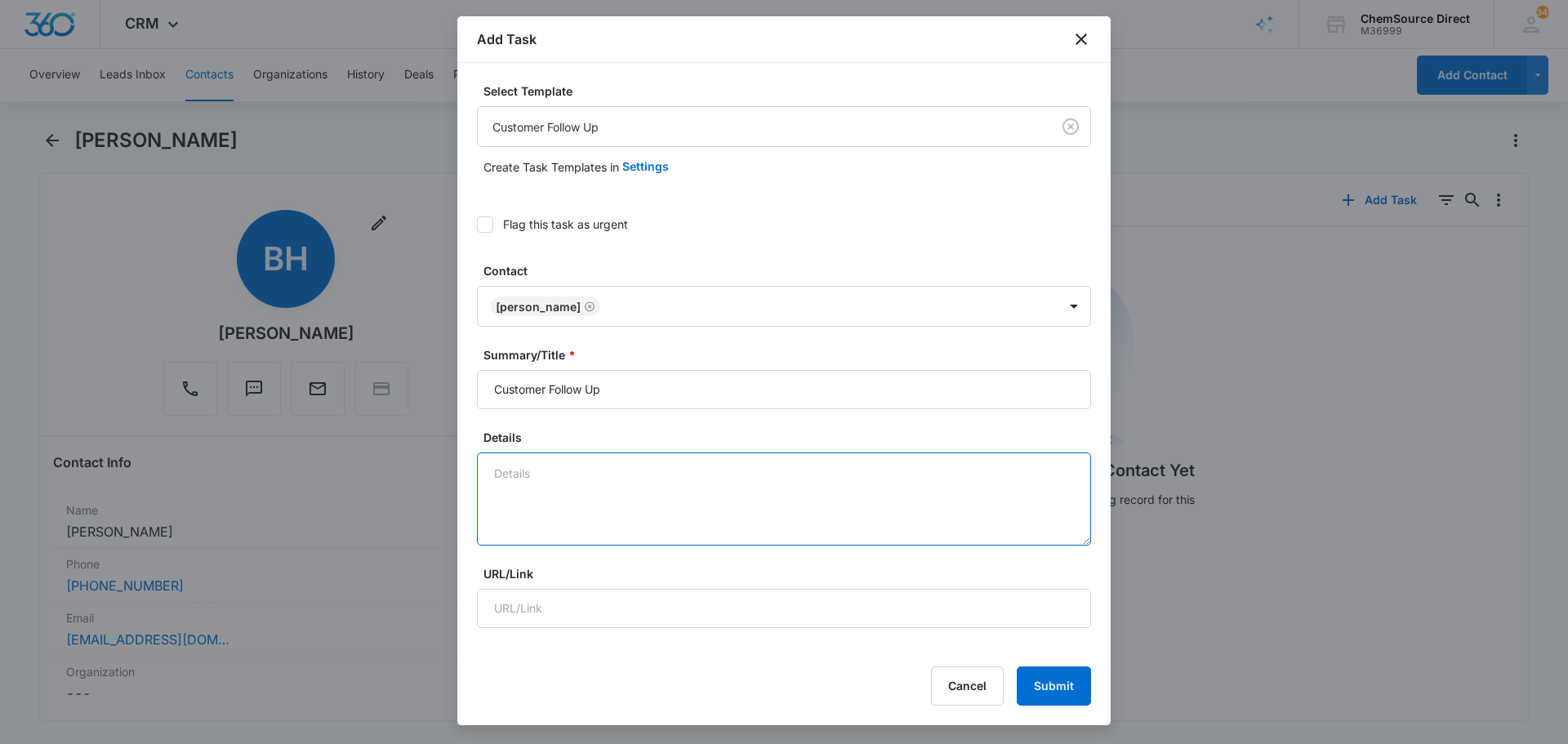
click at [498, 479] on textarea "Details" at bounding box center [784, 498] width 614 height 93
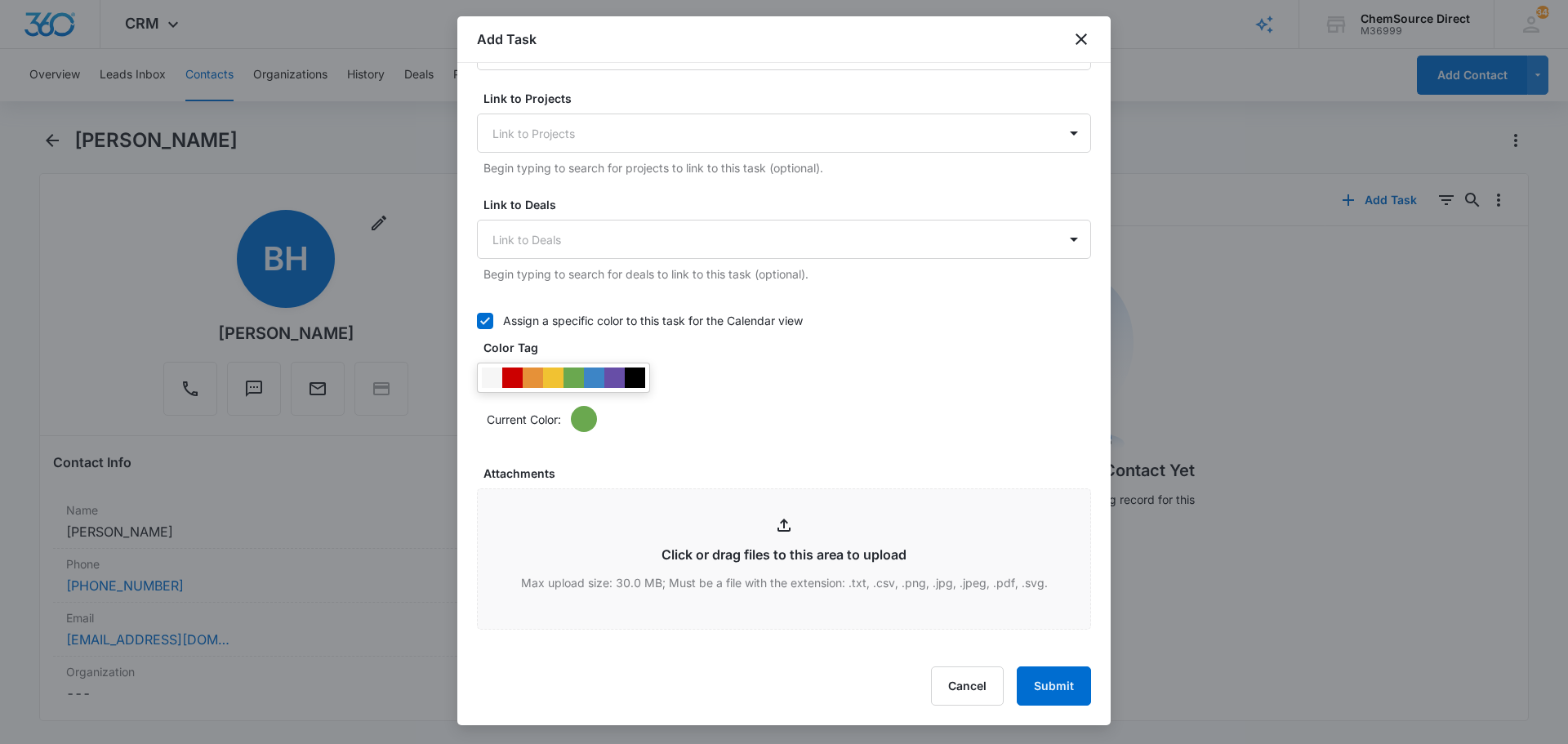
scroll to position [572, 0]
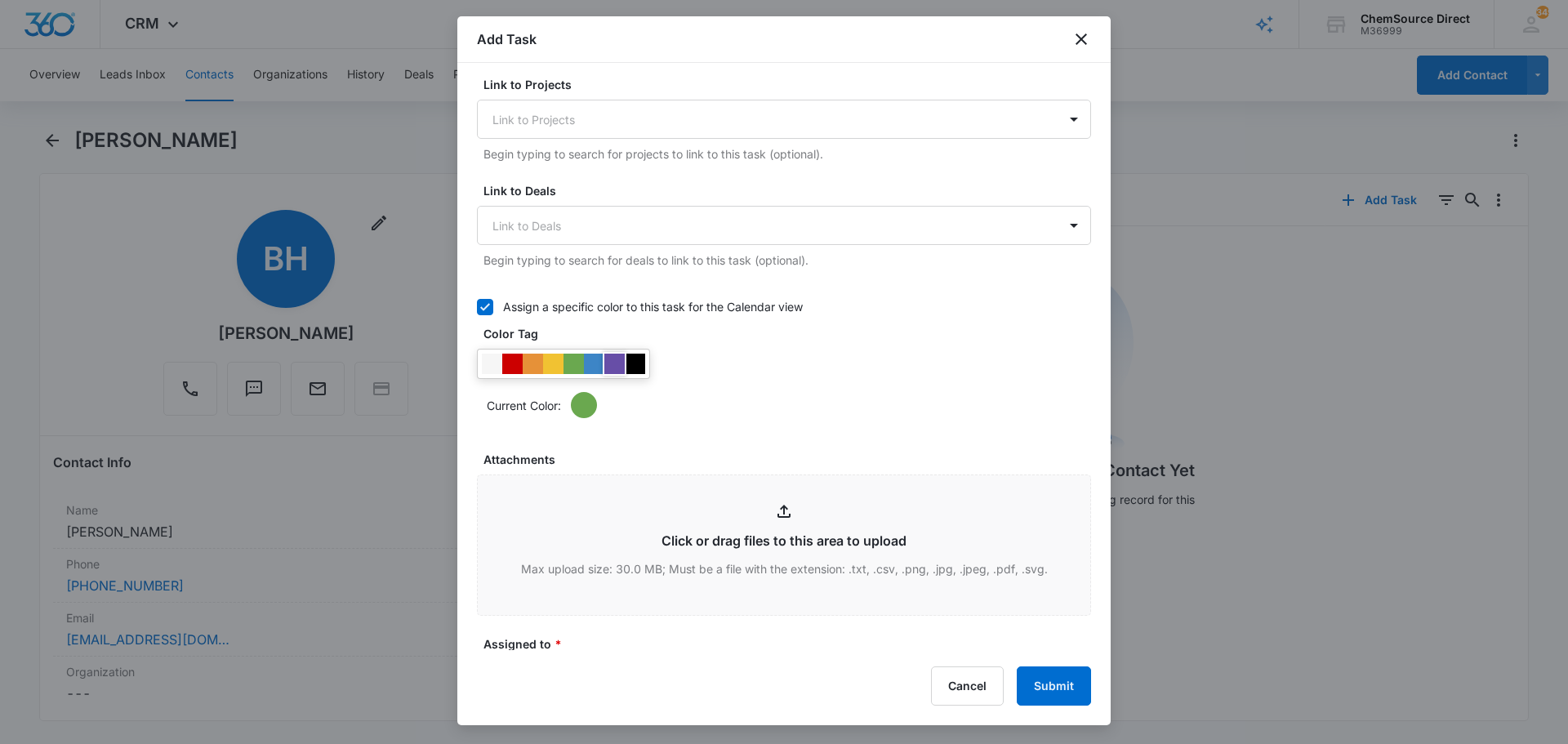
type textarea "Walk Behind Floor Scrubber"
click at [612, 361] on div at bounding box center [614, 363] width 20 height 20
click at [762, 363] on div "Current Color:" at bounding box center [784, 383] width 614 height 70
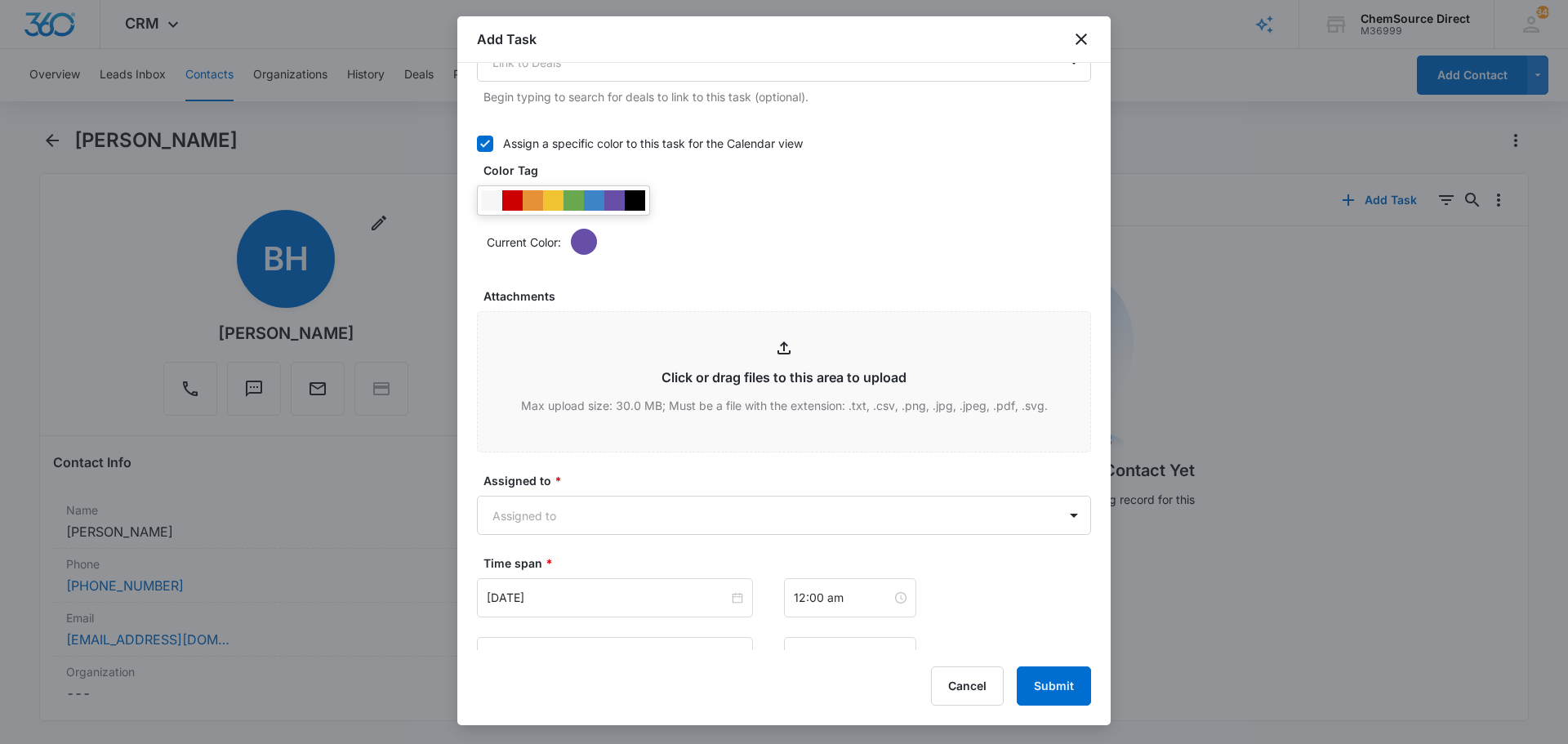
scroll to position [898, 0]
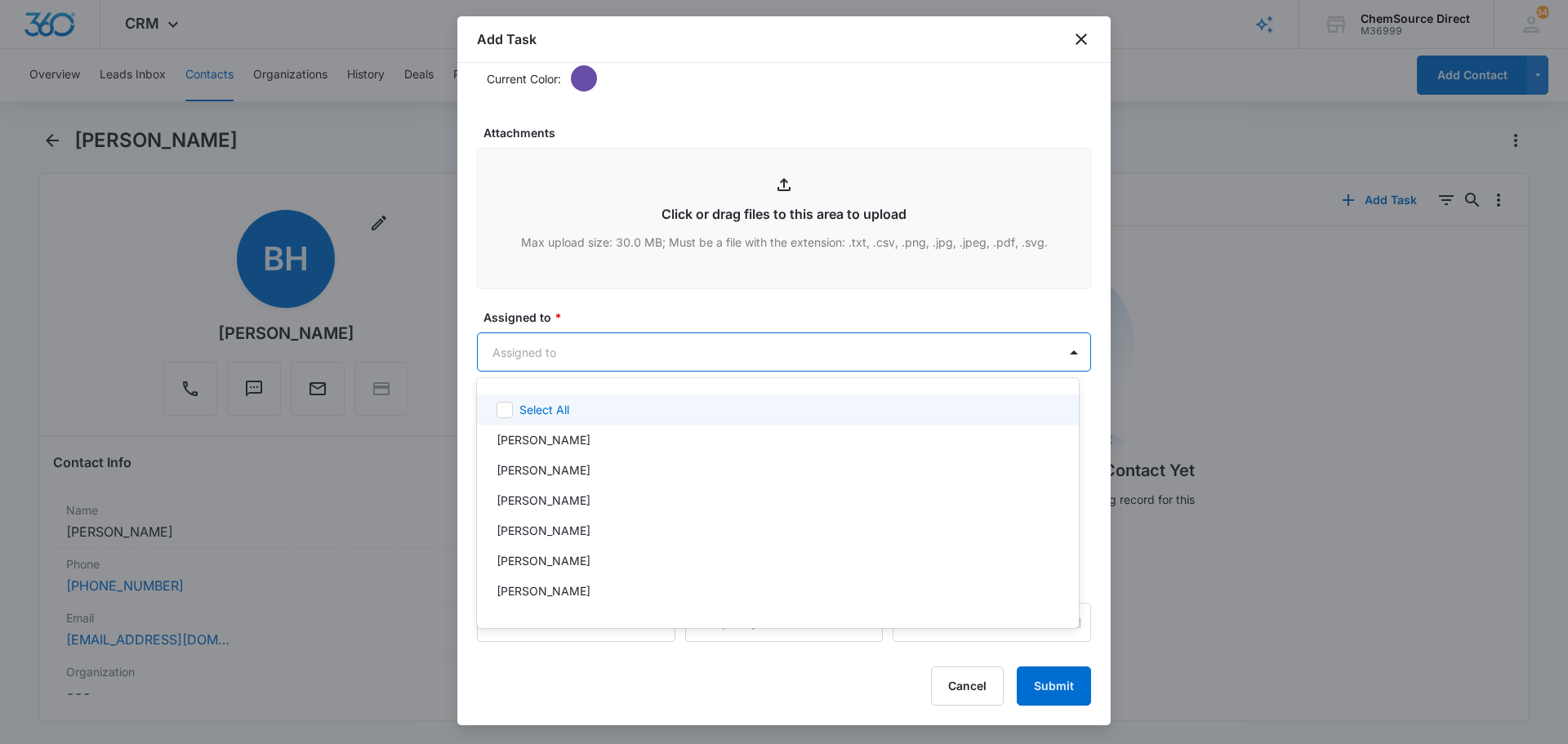
click at [630, 355] on body "CRM Apps Reputation Forms CRM Email Social Payments POS Content Ads Intelligenc…" at bounding box center [784, 372] width 1568 height 744
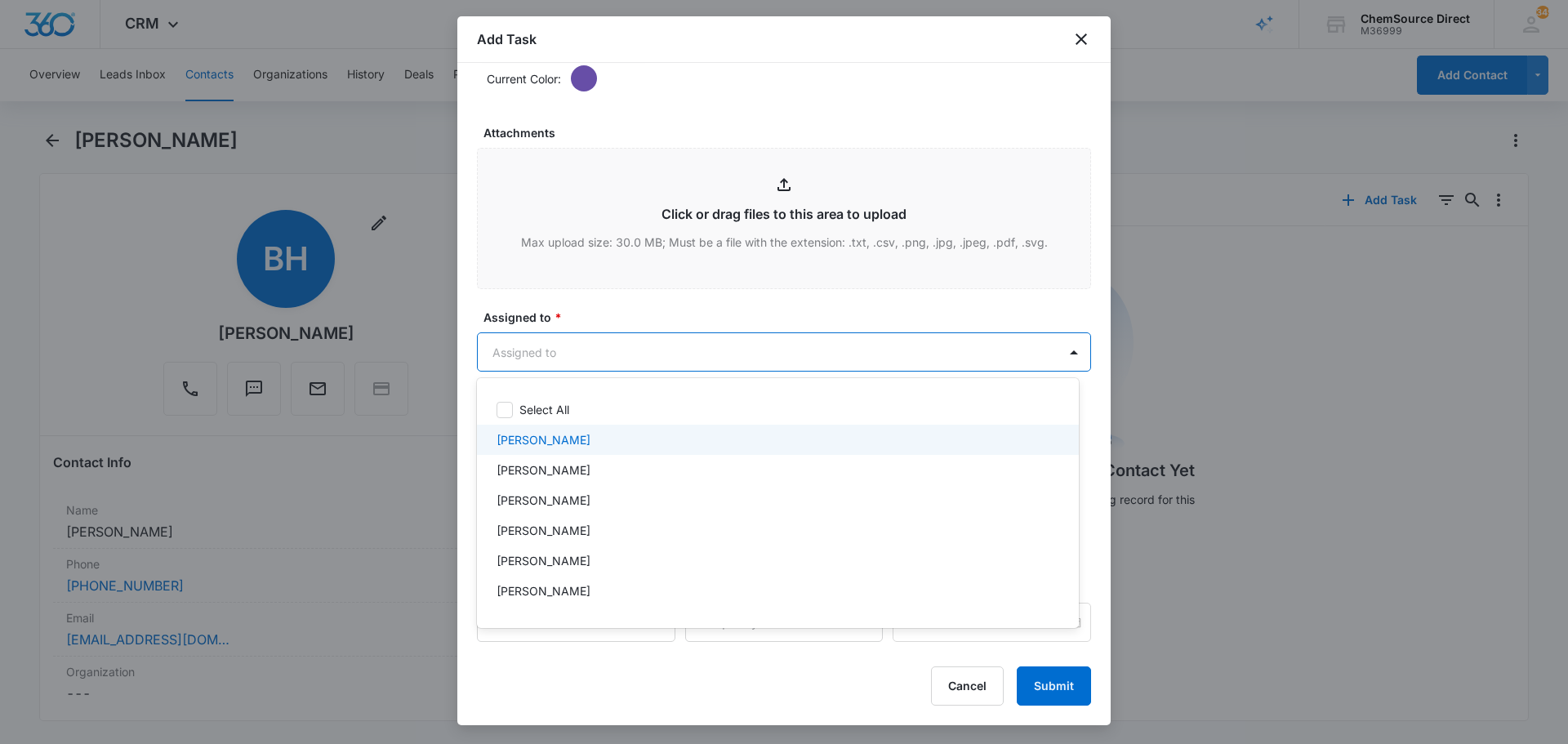
click at [575, 439] on div "Chris Lozzi" at bounding box center [775, 440] width 559 height 17
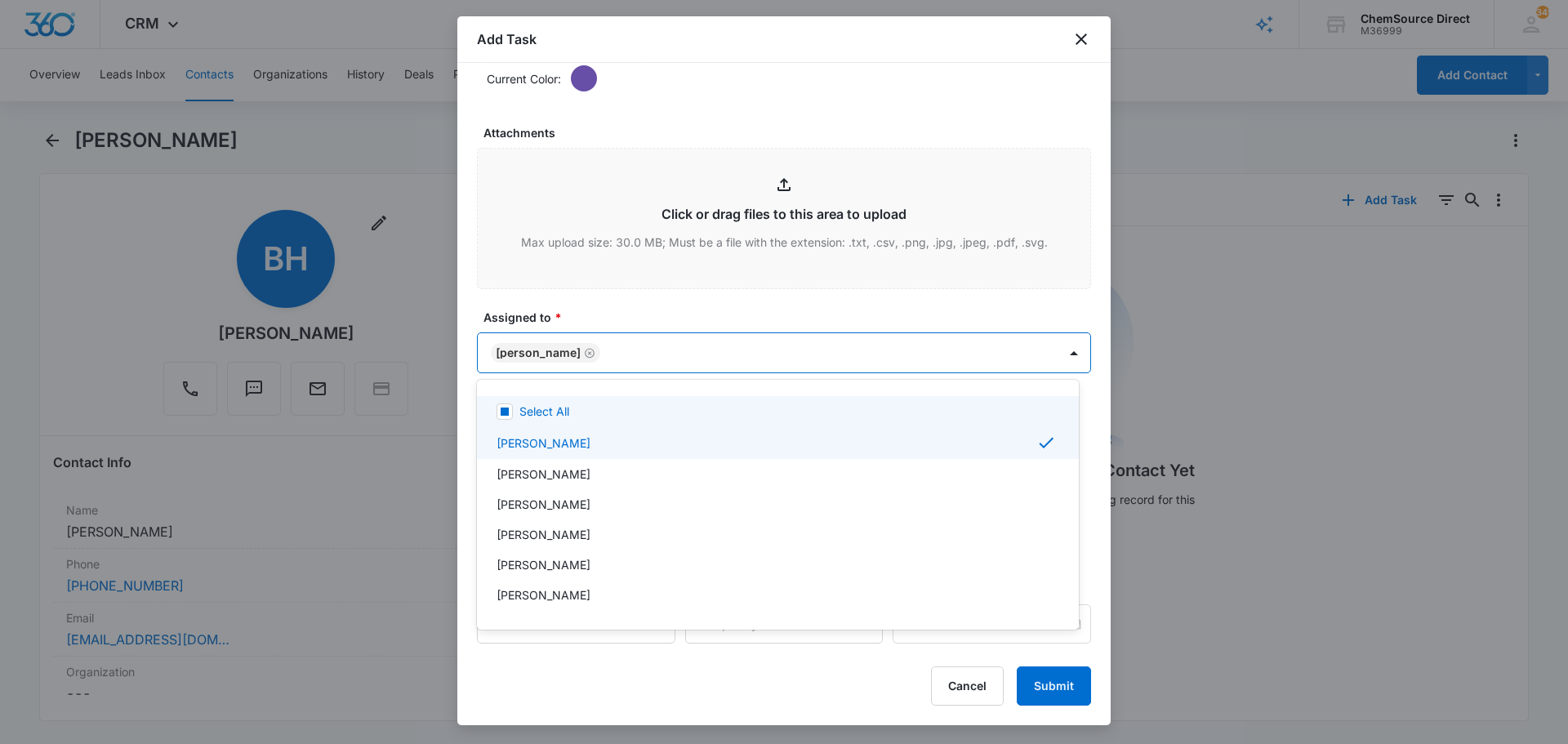
click at [636, 305] on div at bounding box center [784, 372] width 1568 height 744
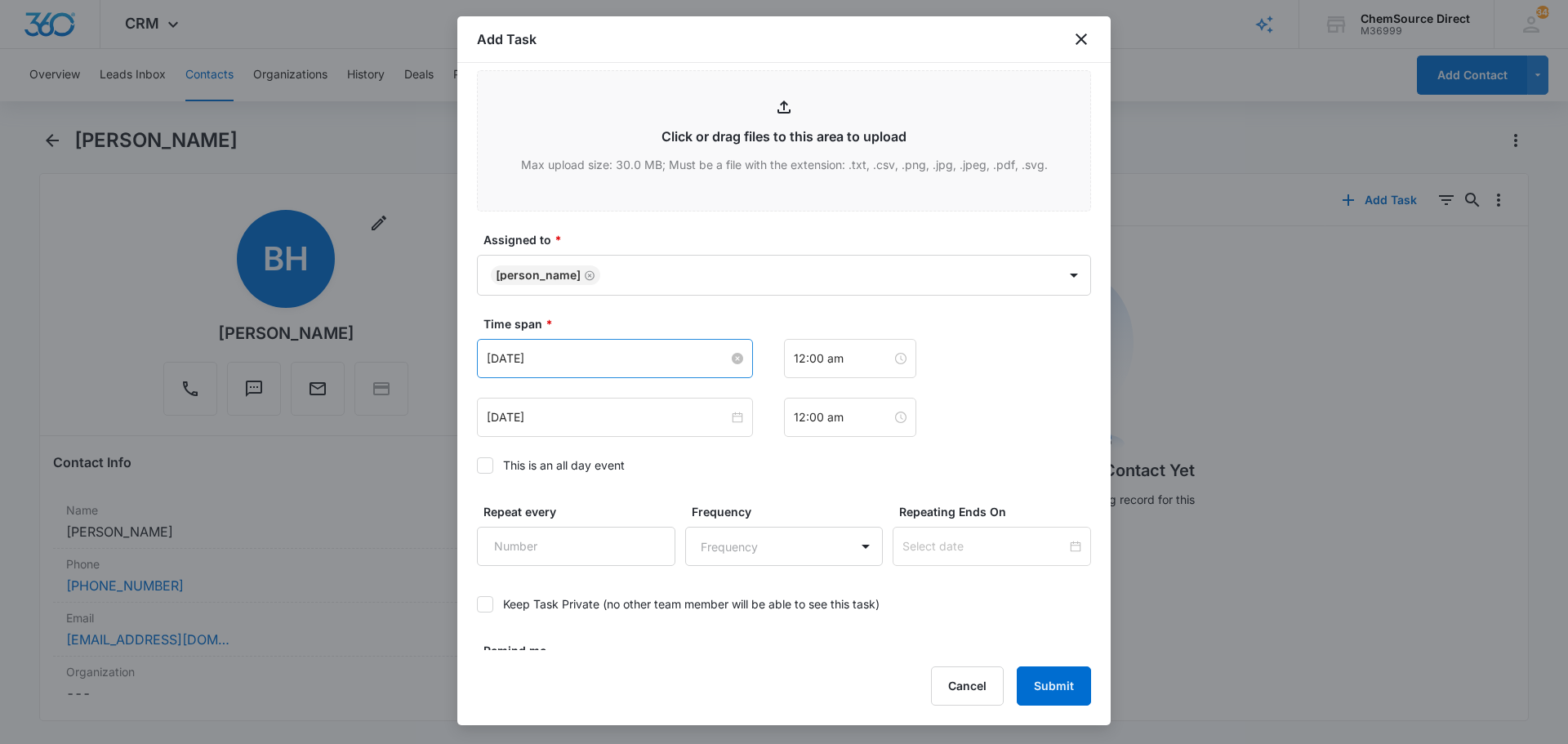
scroll to position [1031, 0]
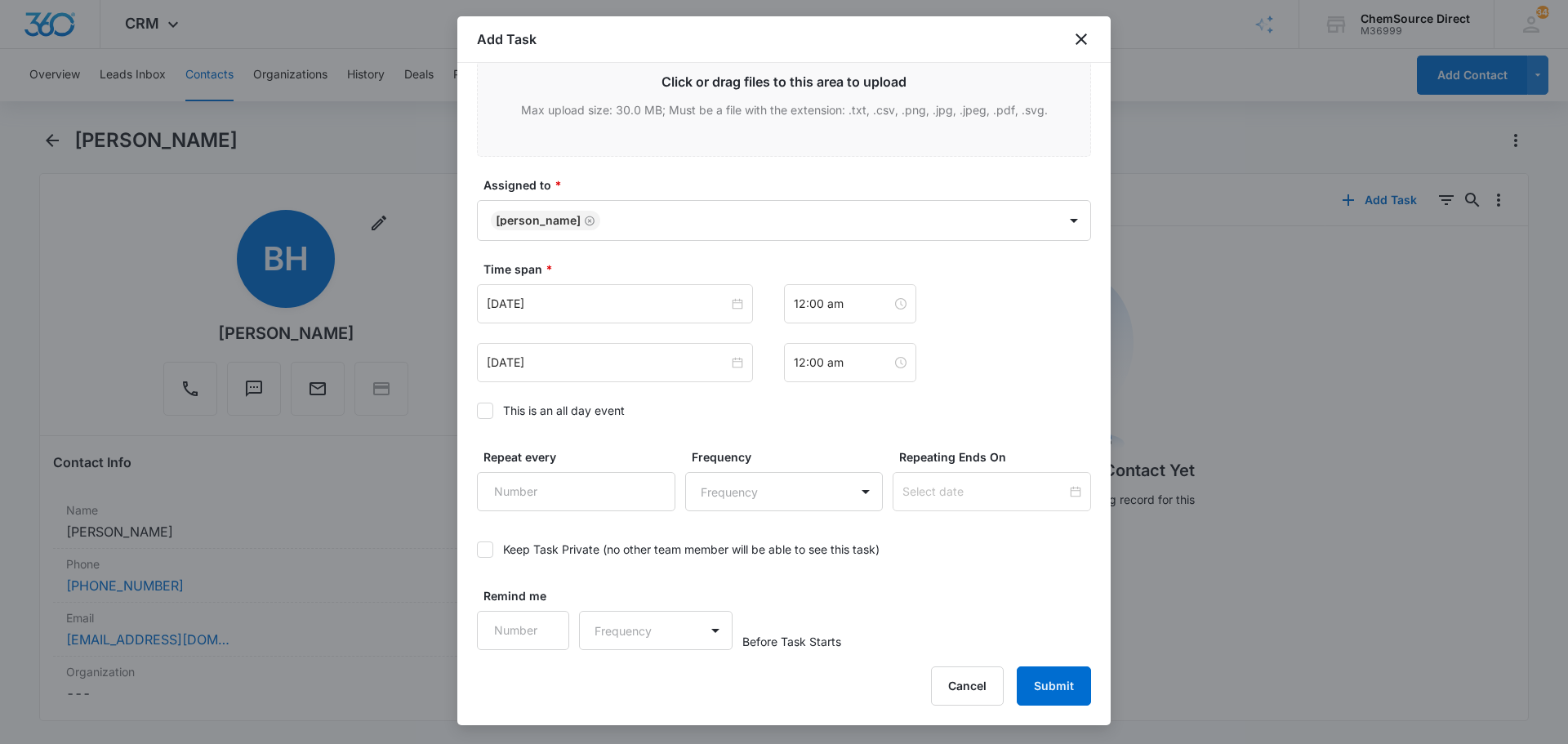
click at [484, 409] on icon at bounding box center [485, 410] width 14 height 14
click at [477, 411] on input "This is an all day event" at bounding box center [477, 411] width 0 height 0
type input "Nov 14, 2022"
click at [578, 303] on input "Nov 14, 2022" at bounding box center [607, 303] width 242 height 18
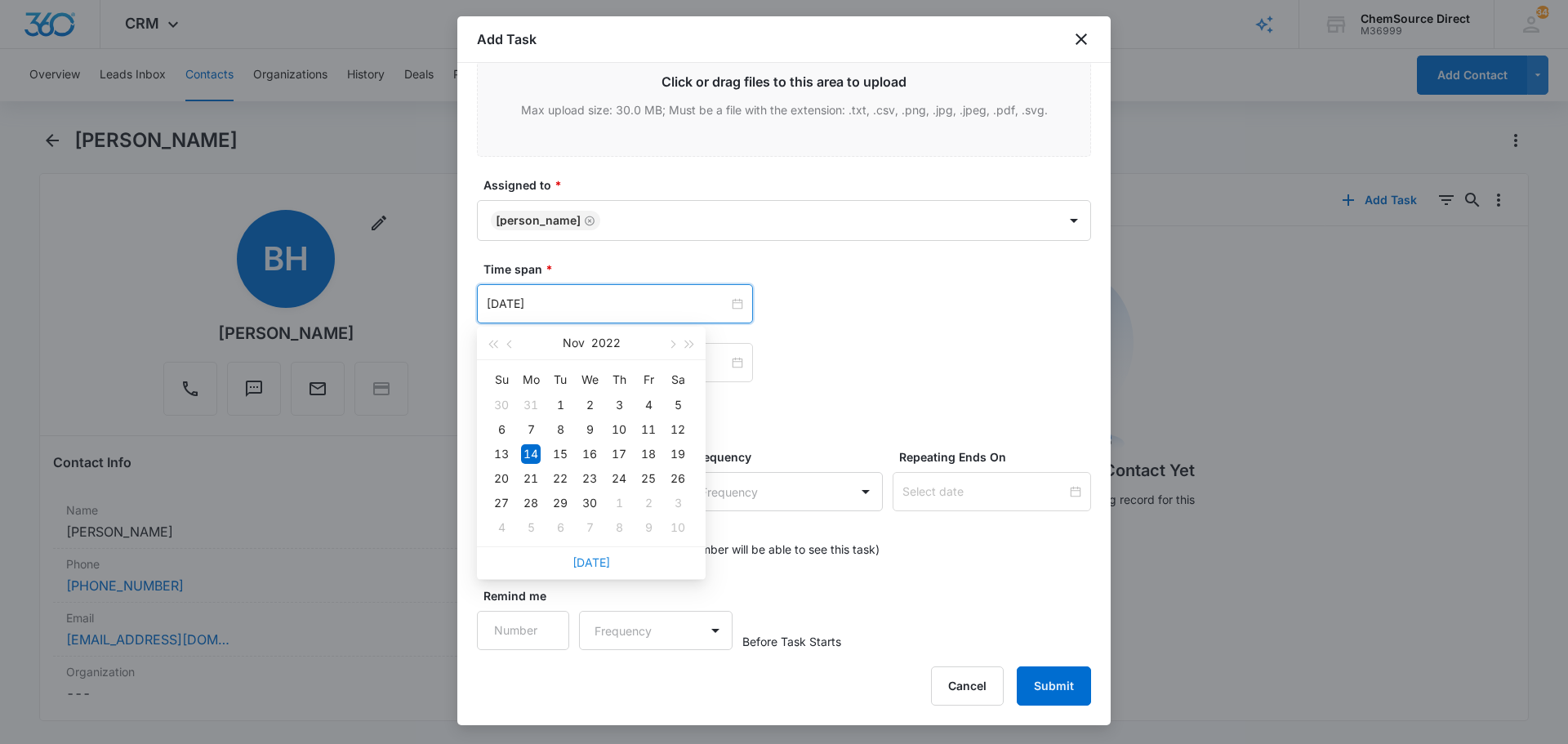
click at [585, 562] on link "Today" at bounding box center [591, 562] width 37 height 14
type input "Oct 13, 2025"
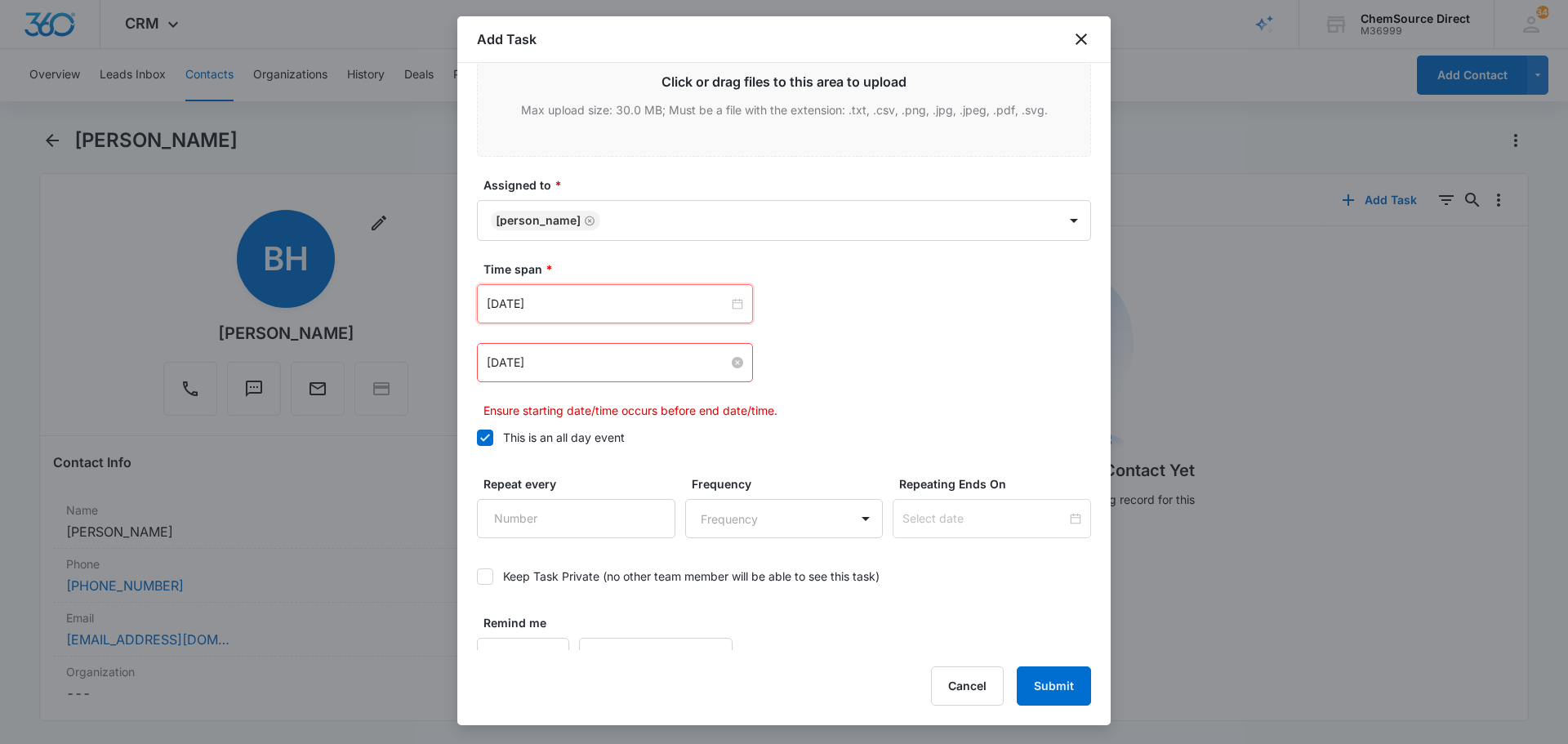
click at [628, 363] on input "Nov 14, 2022" at bounding box center [607, 362] width 242 height 18
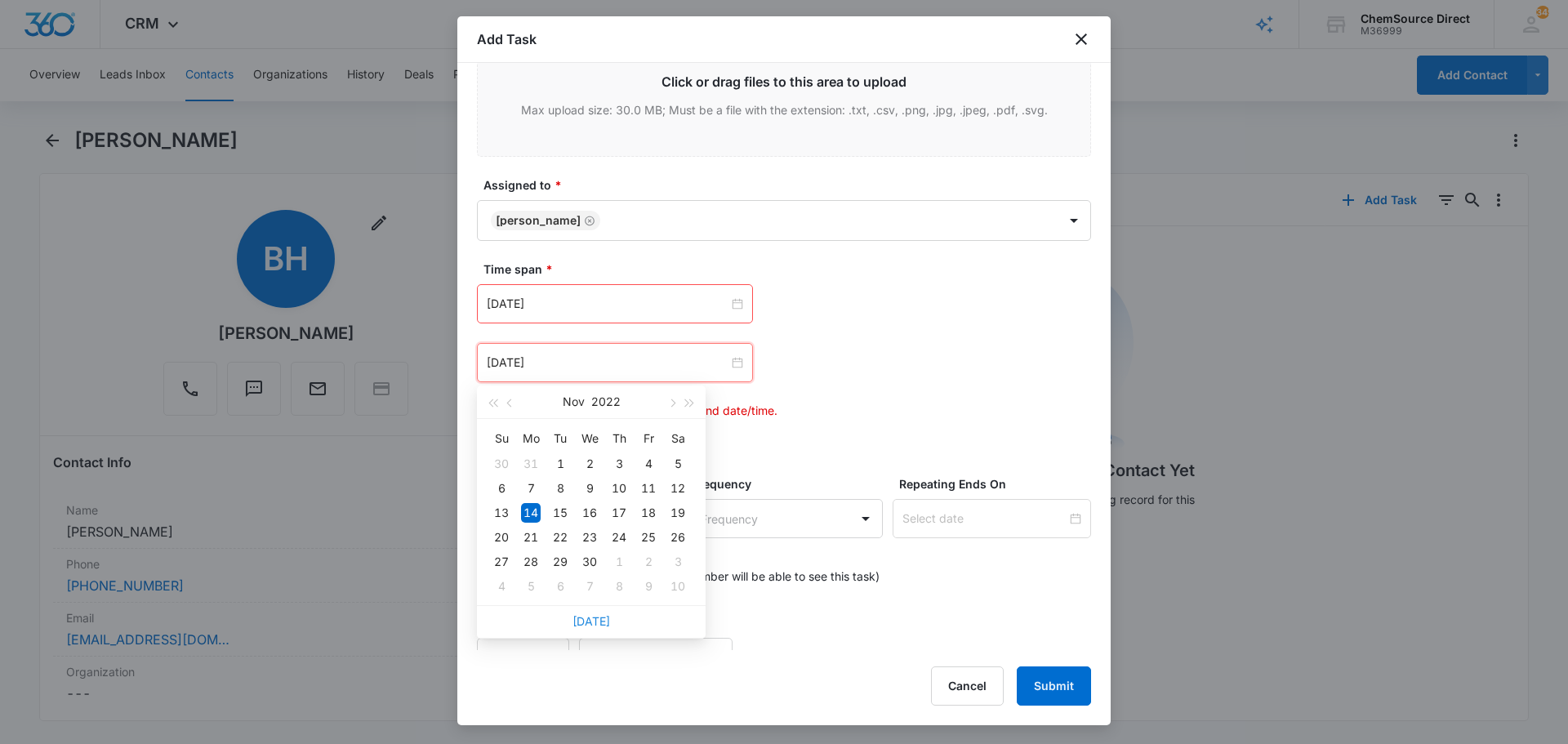
click at [596, 621] on link "Today" at bounding box center [591, 621] width 37 height 14
type input "Oct 13, 2025"
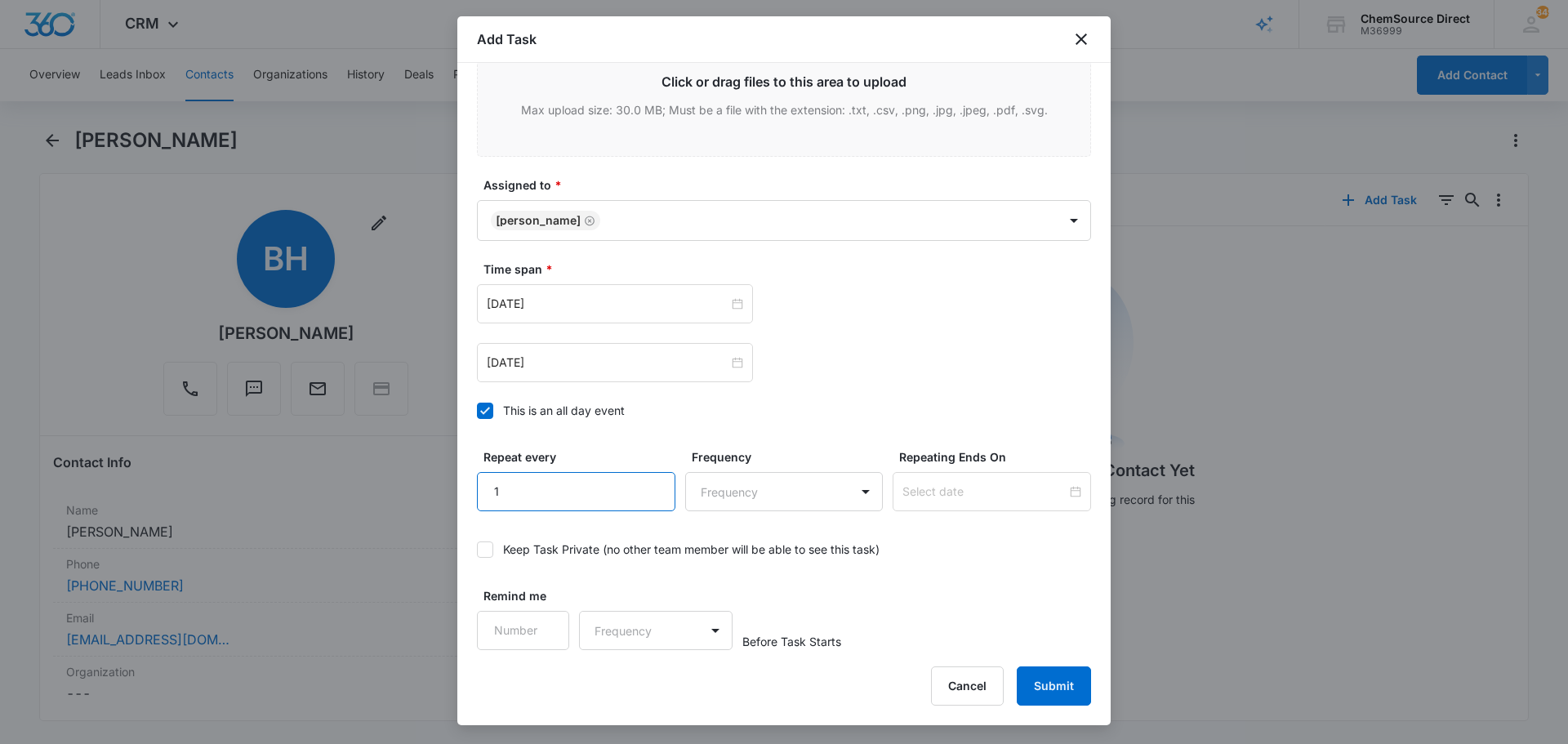
type input "1"
click at [652, 478] on input "1" at bounding box center [577, 492] width 199 height 39
click at [758, 498] on body "CRM Apps Reputation Forms CRM Email Social Payments POS Content Ads Intelligenc…" at bounding box center [784, 372] width 1568 height 744
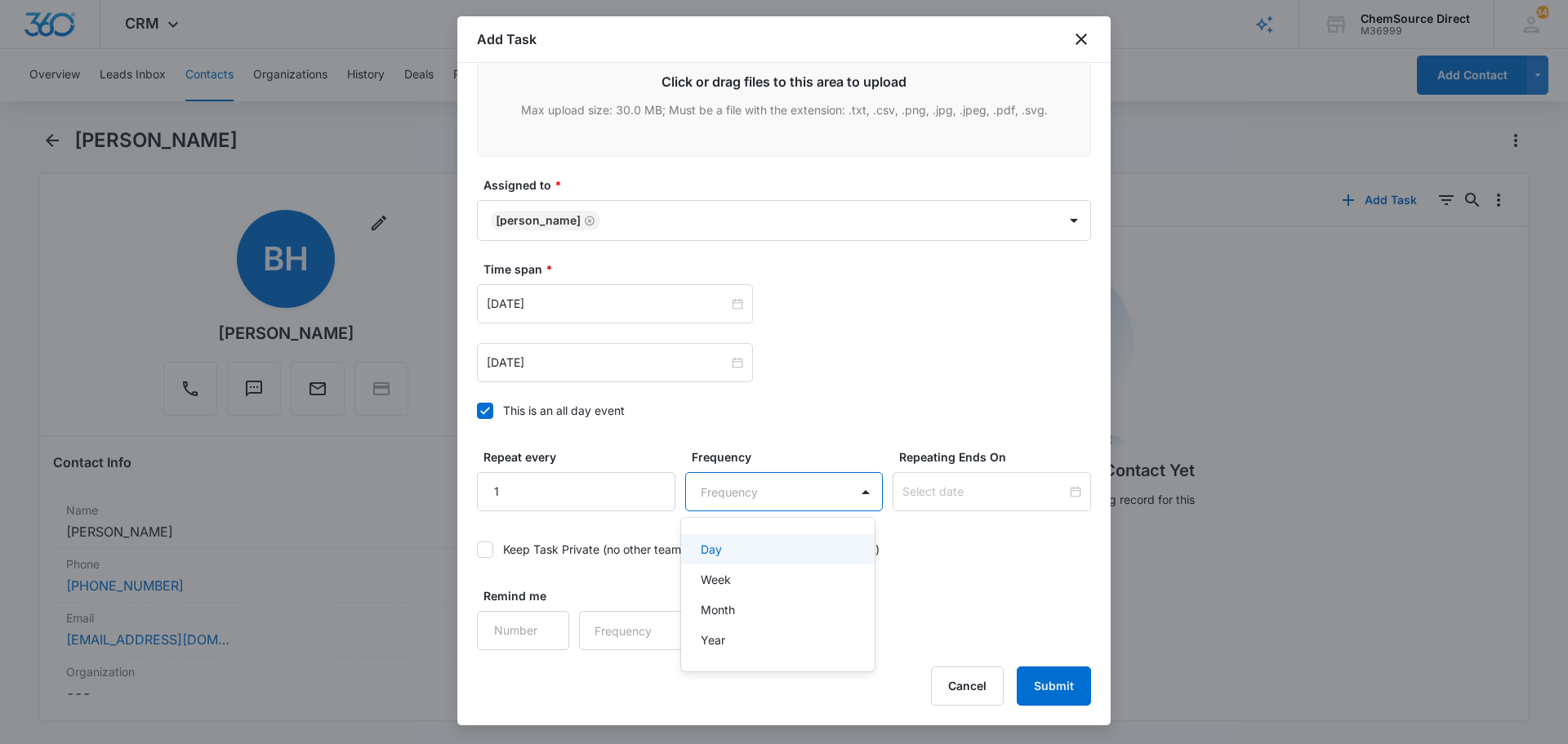
click at [750, 557] on div "Day" at bounding box center [776, 549] width 152 height 17
click at [906, 503] on div at bounding box center [991, 492] width 199 height 39
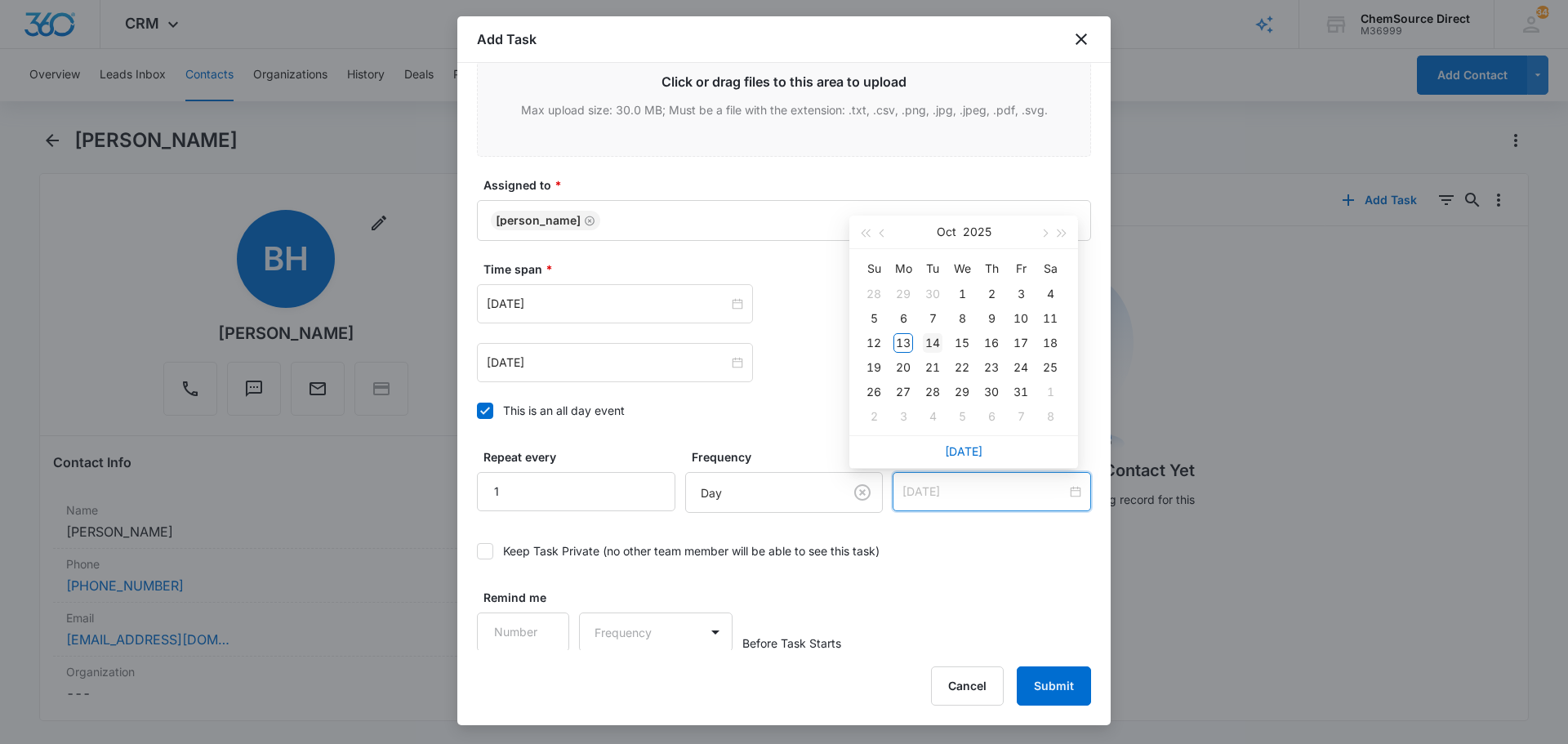
type input "Oct 14, 2025"
click at [933, 340] on div "14" at bounding box center [932, 342] width 19 height 19
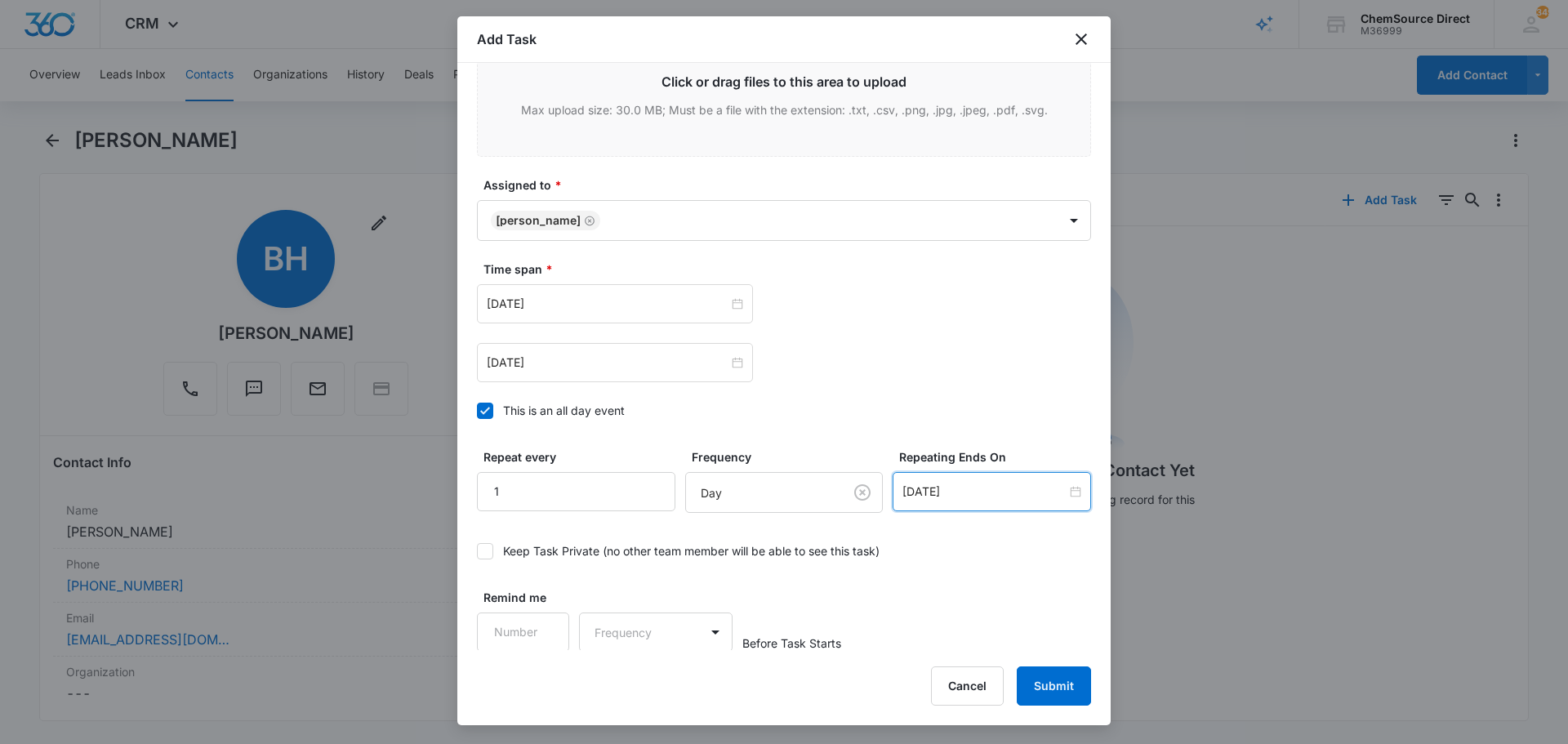
scroll to position [1032, 0]
type input "1"
click at [542, 621] on input "1" at bounding box center [523, 630] width 92 height 39
click at [619, 626] on body "CRM Apps Reputation Forms CRM Email Social Payments POS Content Ads Intelligenc…" at bounding box center [784, 372] width 1568 height 744
click at [630, 684] on div "Days" at bounding box center [650, 688] width 108 height 17
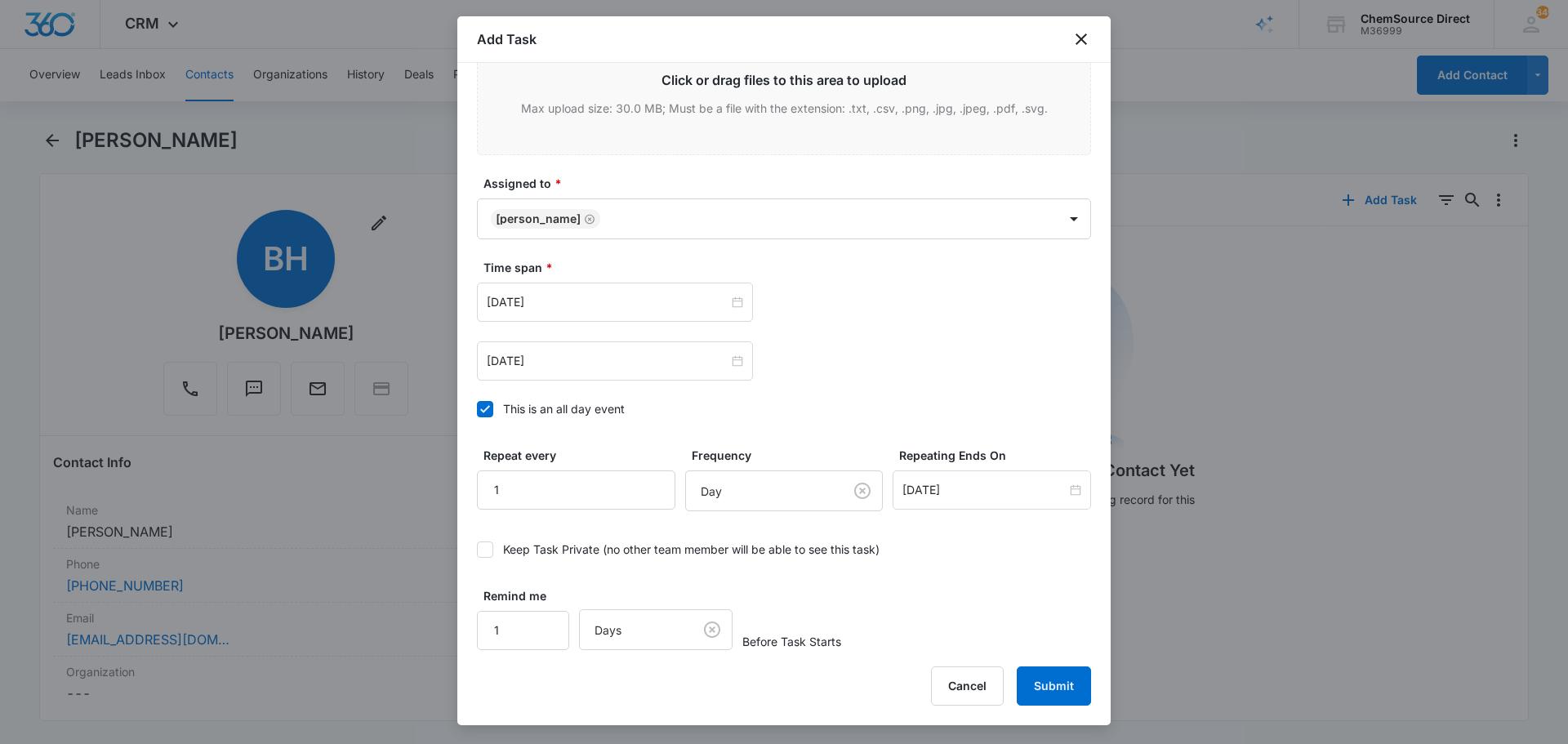
click at [875, 601] on div "Remind me 1 Days Before Task Starts" at bounding box center [784, 619] width 614 height 63
click at [1063, 687] on button "Submit" at bounding box center [1054, 686] width 75 height 39
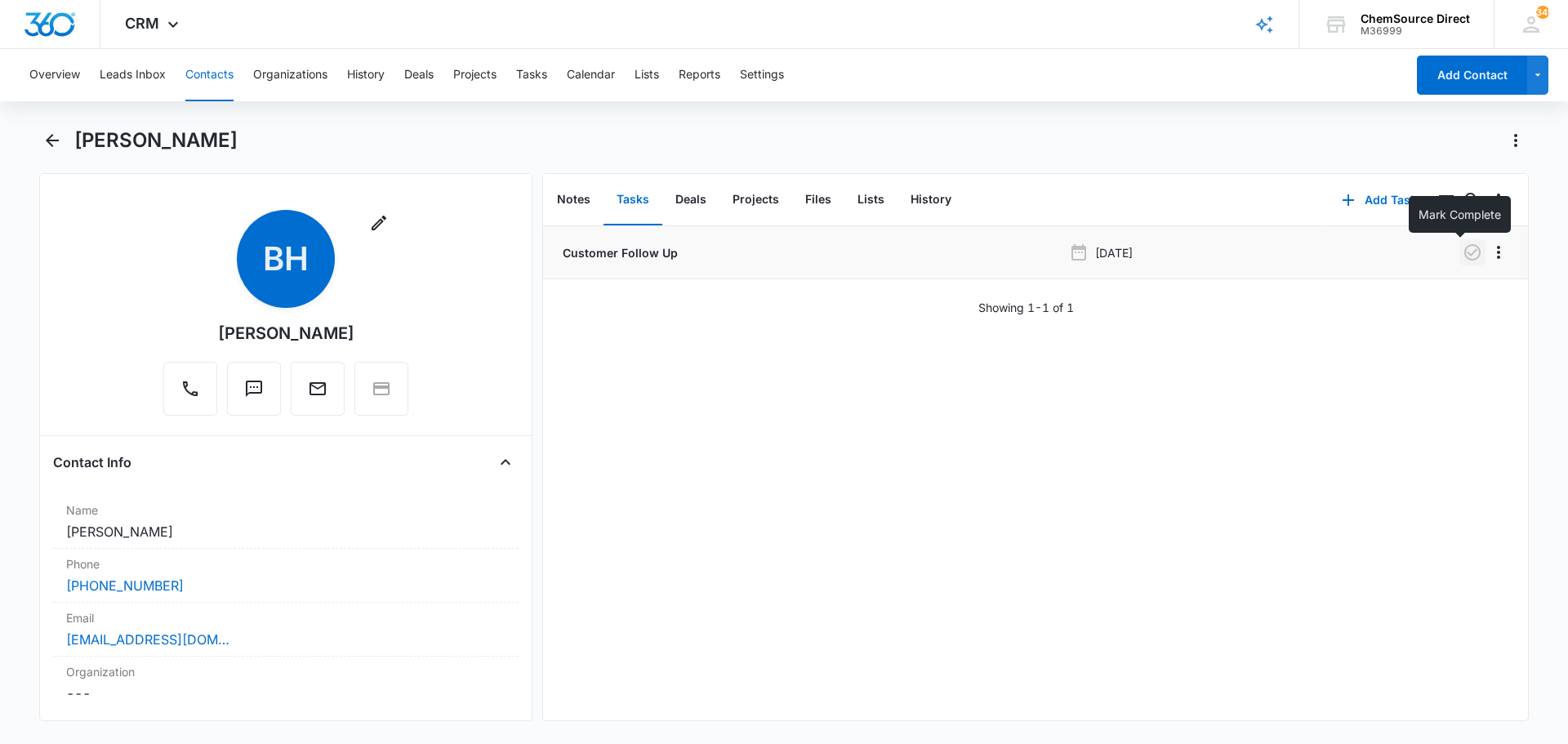
click at [1462, 250] on icon "button" at bounding box center [1471, 252] width 19 height 19
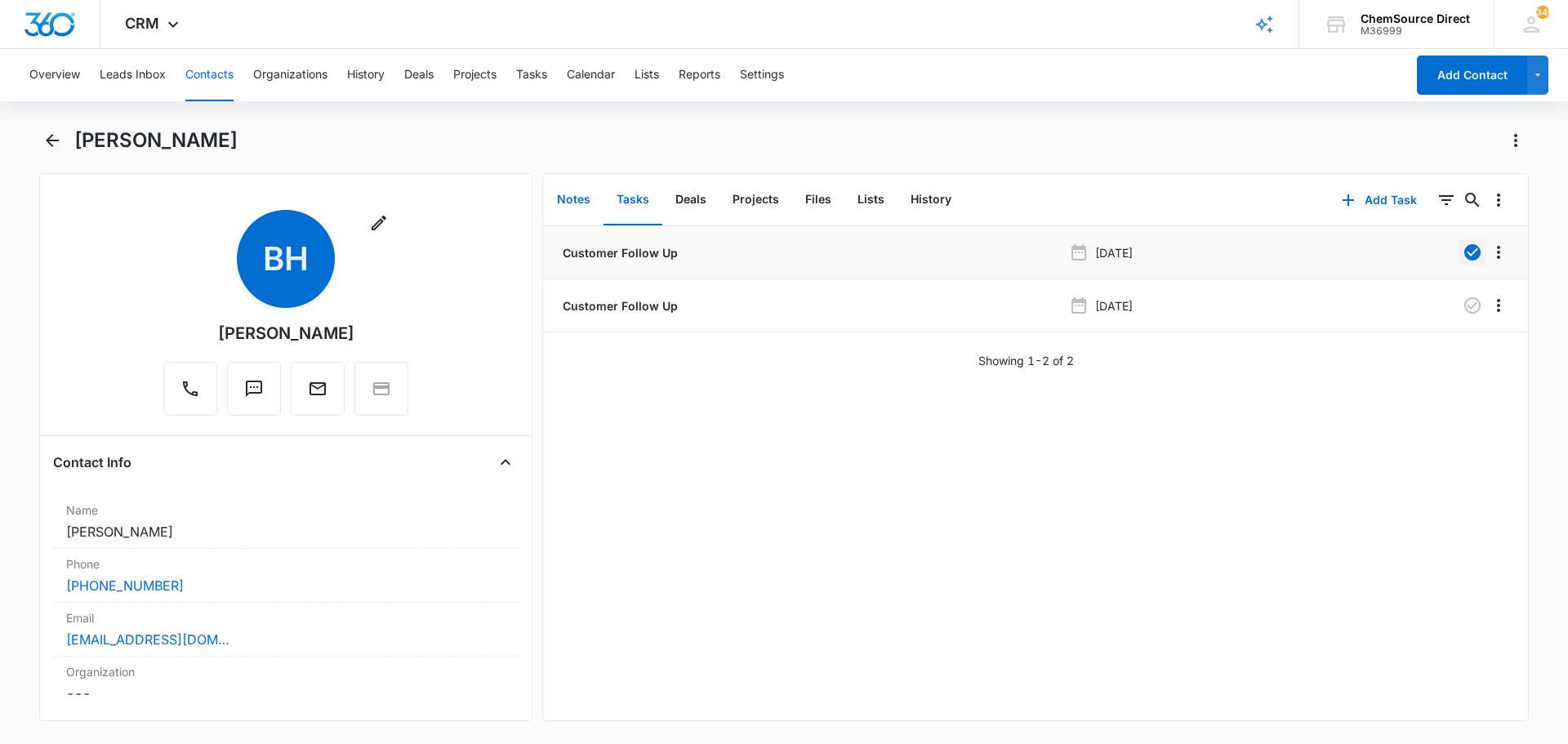
click at [565, 198] on button "Notes" at bounding box center [574, 200] width 59 height 51
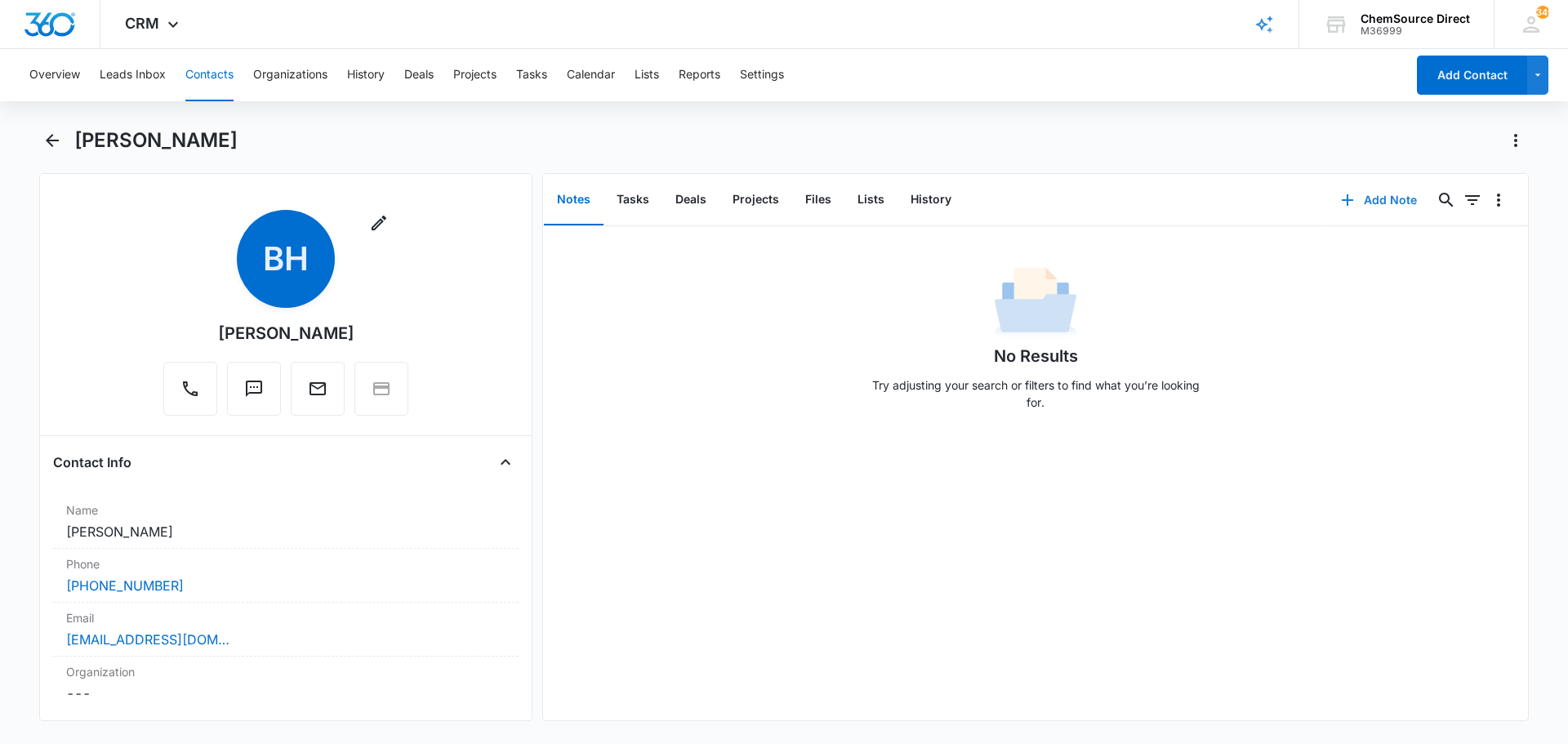
click at [1363, 202] on button "Add Note" at bounding box center [1379, 200] width 109 height 39
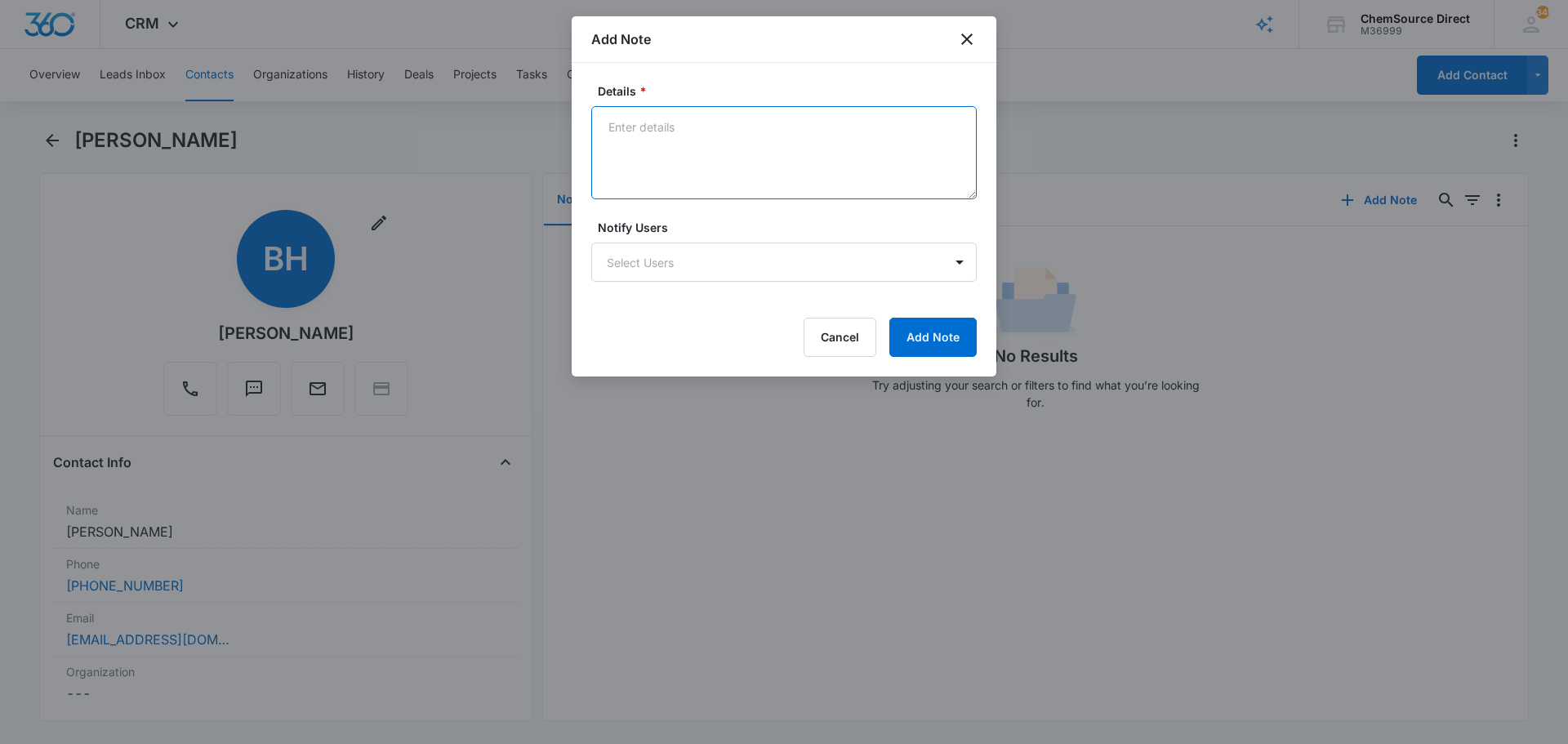
click at [647, 108] on textarea "Details *" at bounding box center [783, 152] width 385 height 93
click at [612, 164] on textarea "Walk Behind Floor Scrubber Called and texted" at bounding box center [783, 152] width 385 height 93
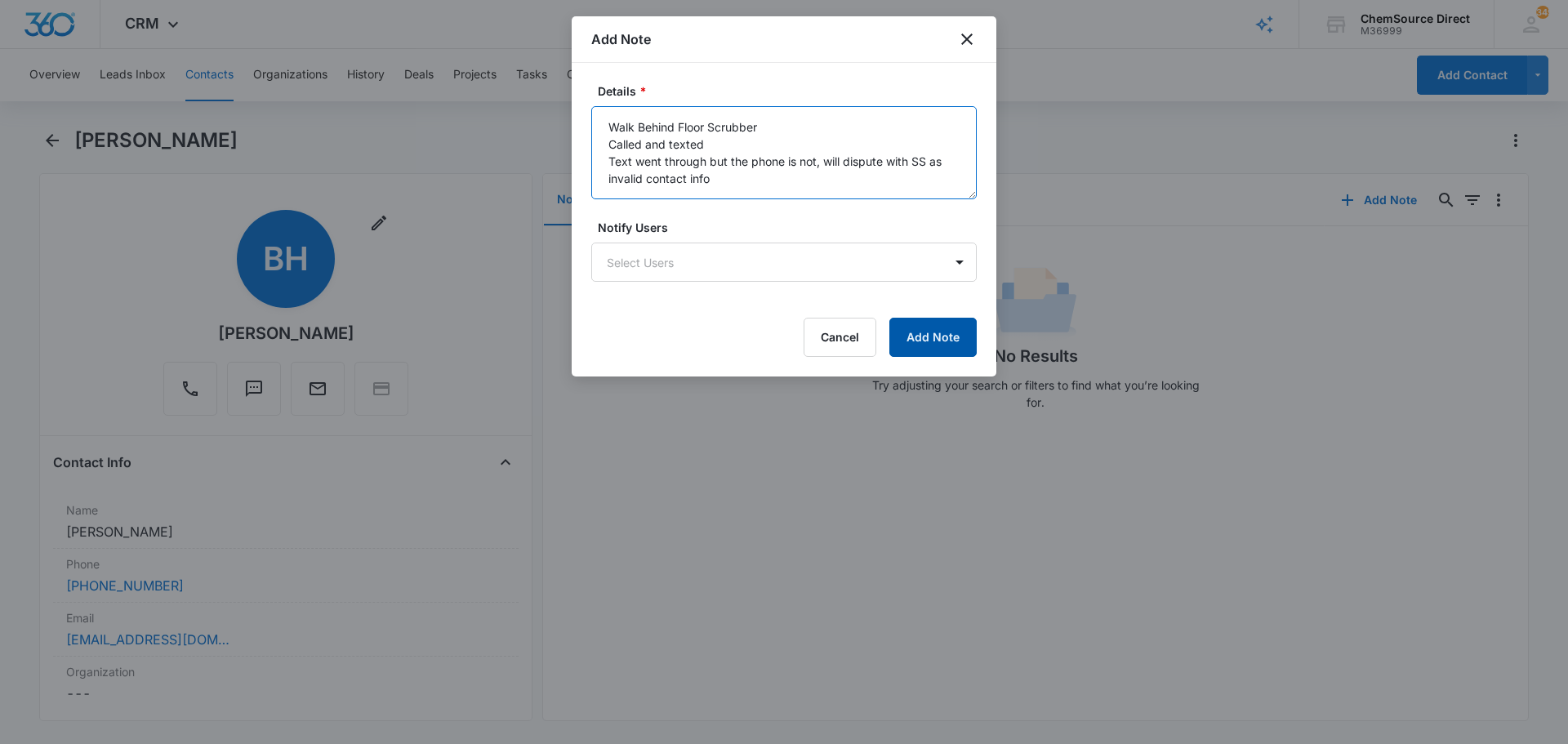
type textarea "Walk Behind Floor Scrubber Called and texted Text went through but the phone is…"
click at [949, 338] on button "Add Note" at bounding box center [932, 337] width 87 height 39
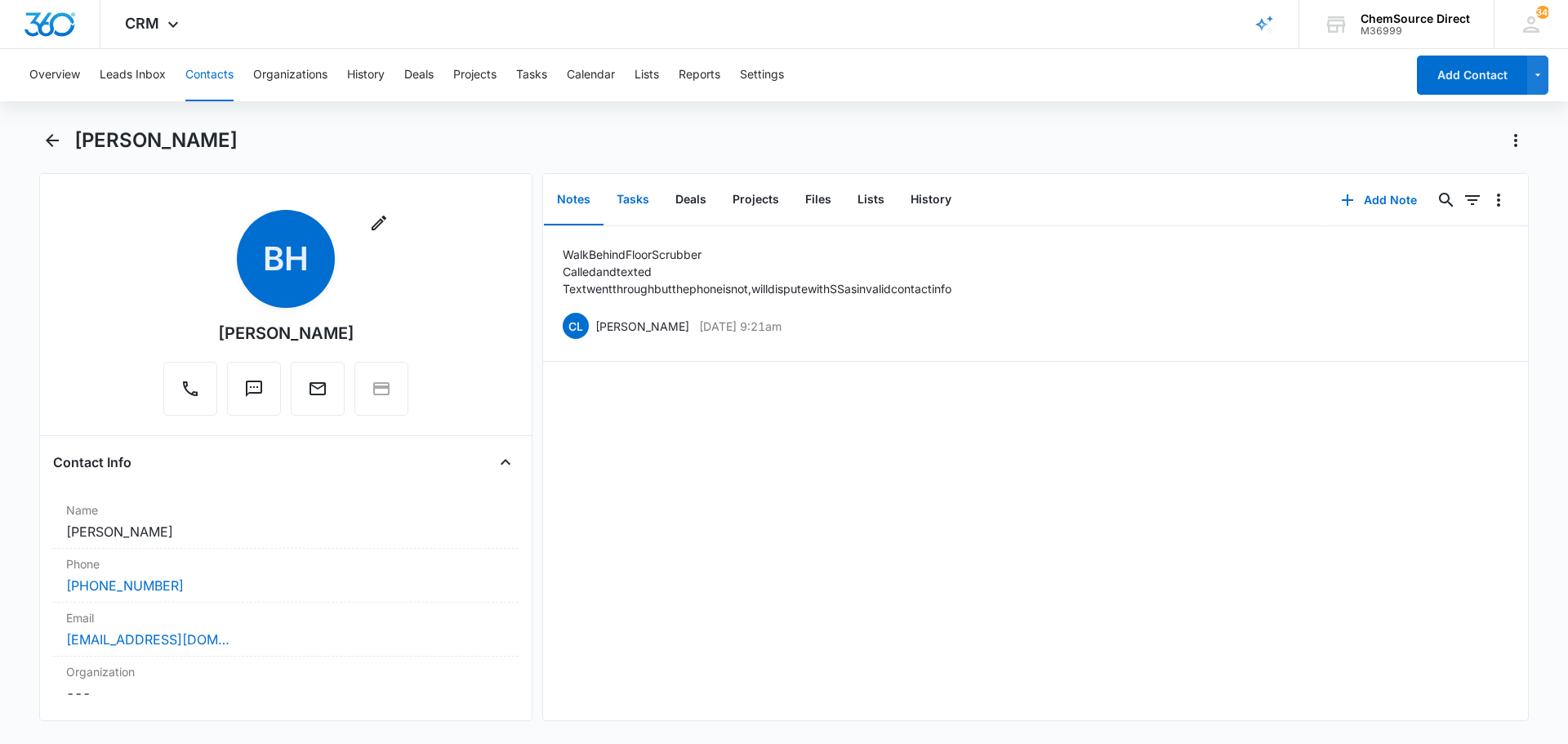
click at [629, 195] on button "Tasks" at bounding box center [632, 200] width 58 height 51
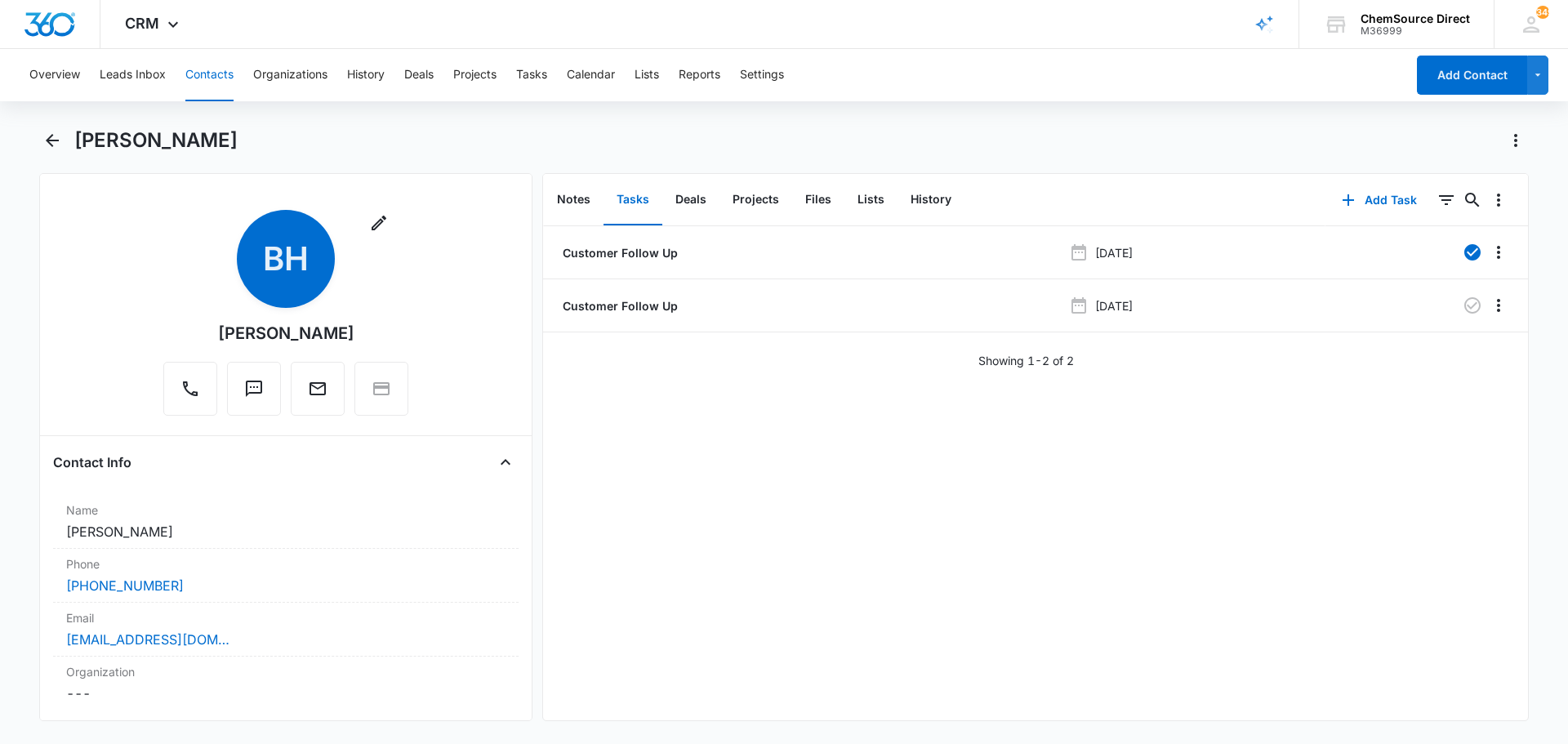
click at [207, 69] on button "Contacts" at bounding box center [209, 75] width 48 height 53
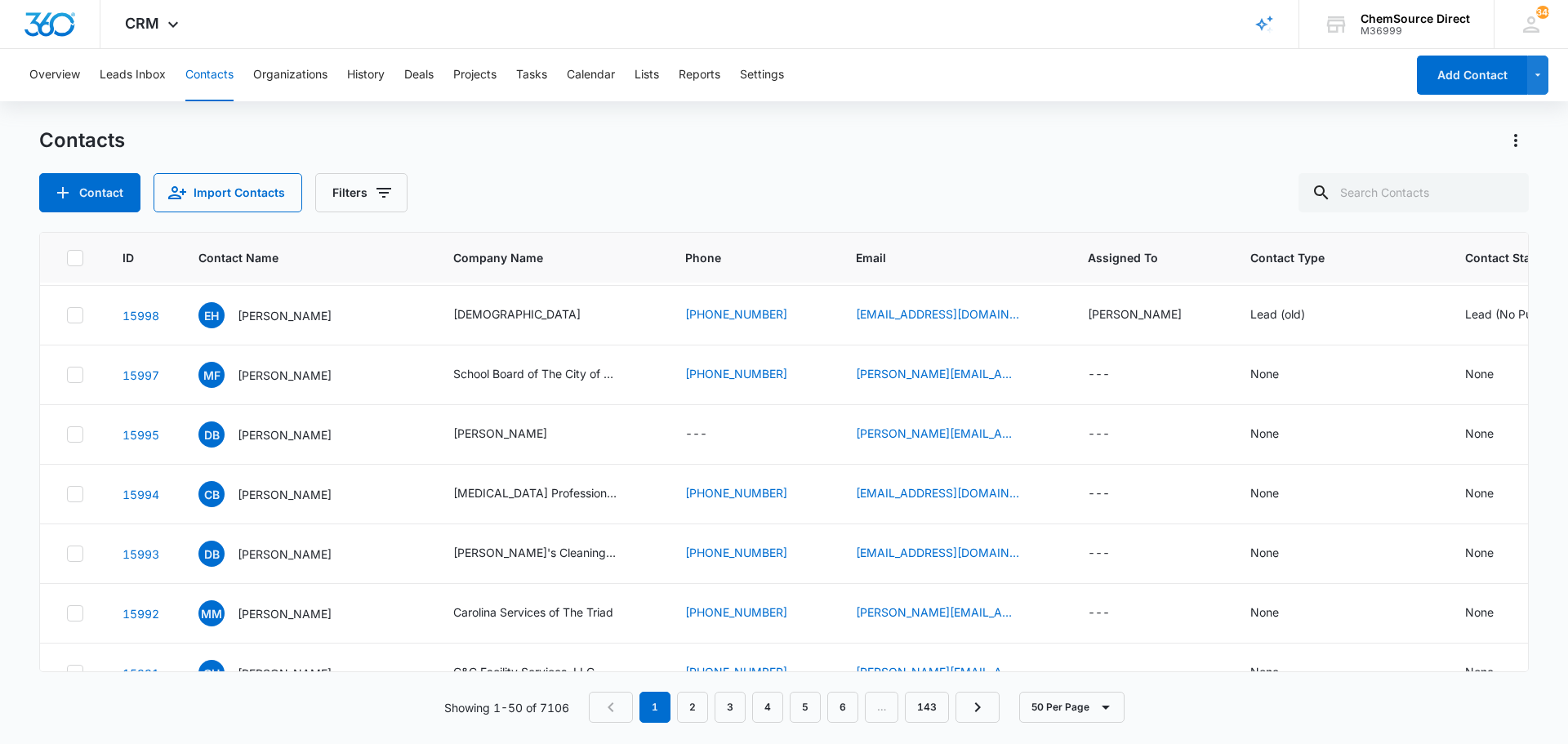
scroll to position [572, 0]
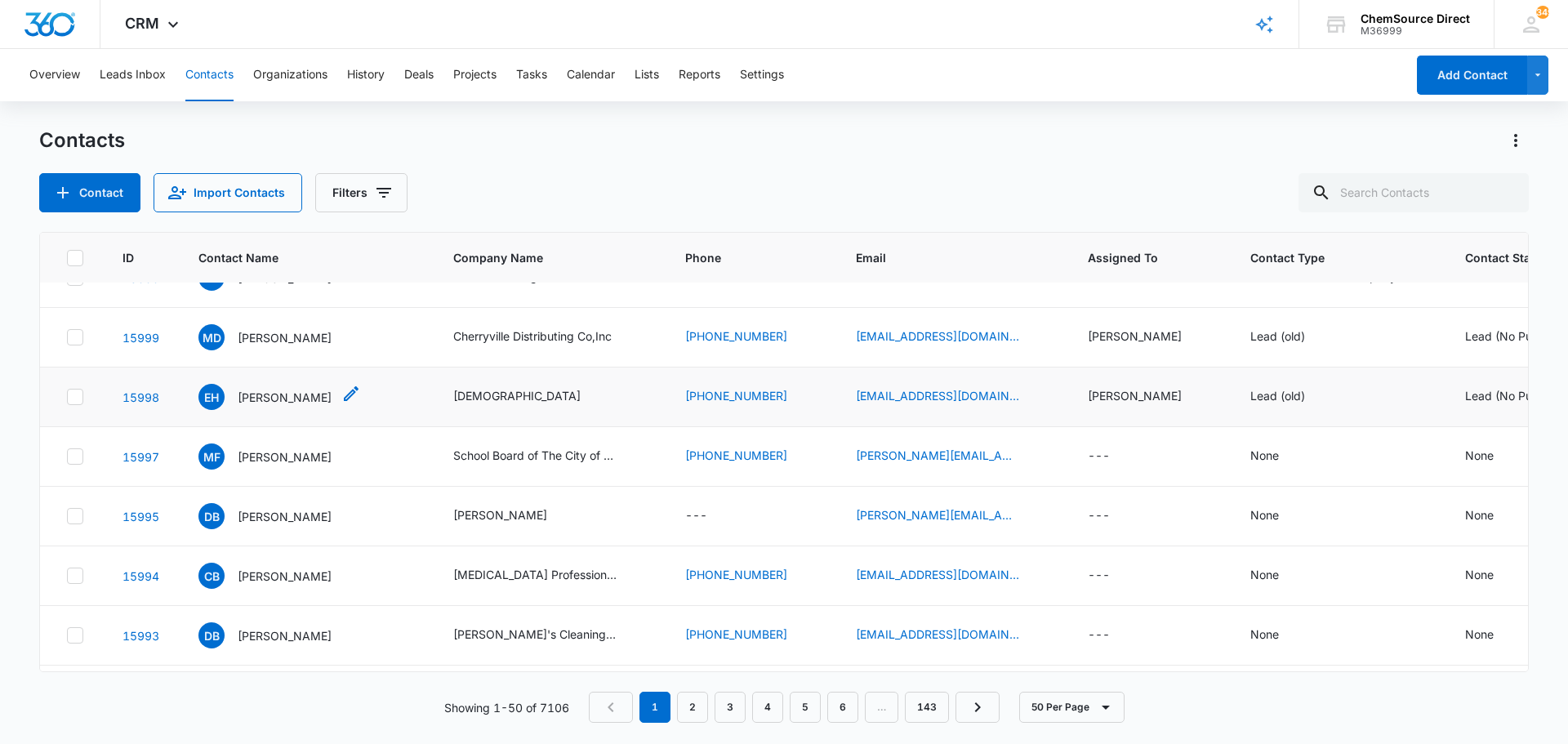
click at [259, 394] on p "Eric Hice" at bounding box center [284, 397] width 94 height 17
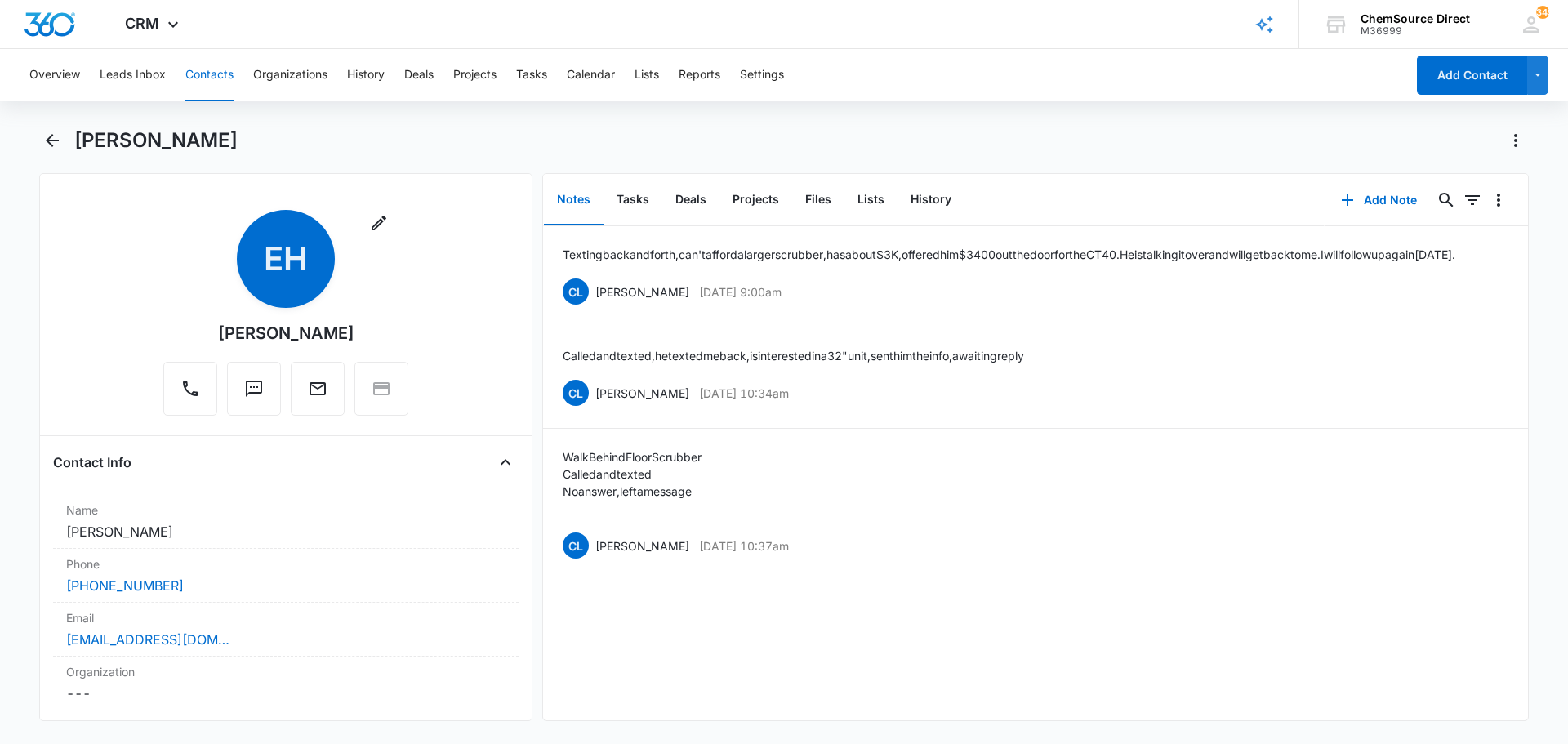
click at [204, 70] on button "Contacts" at bounding box center [209, 75] width 48 height 53
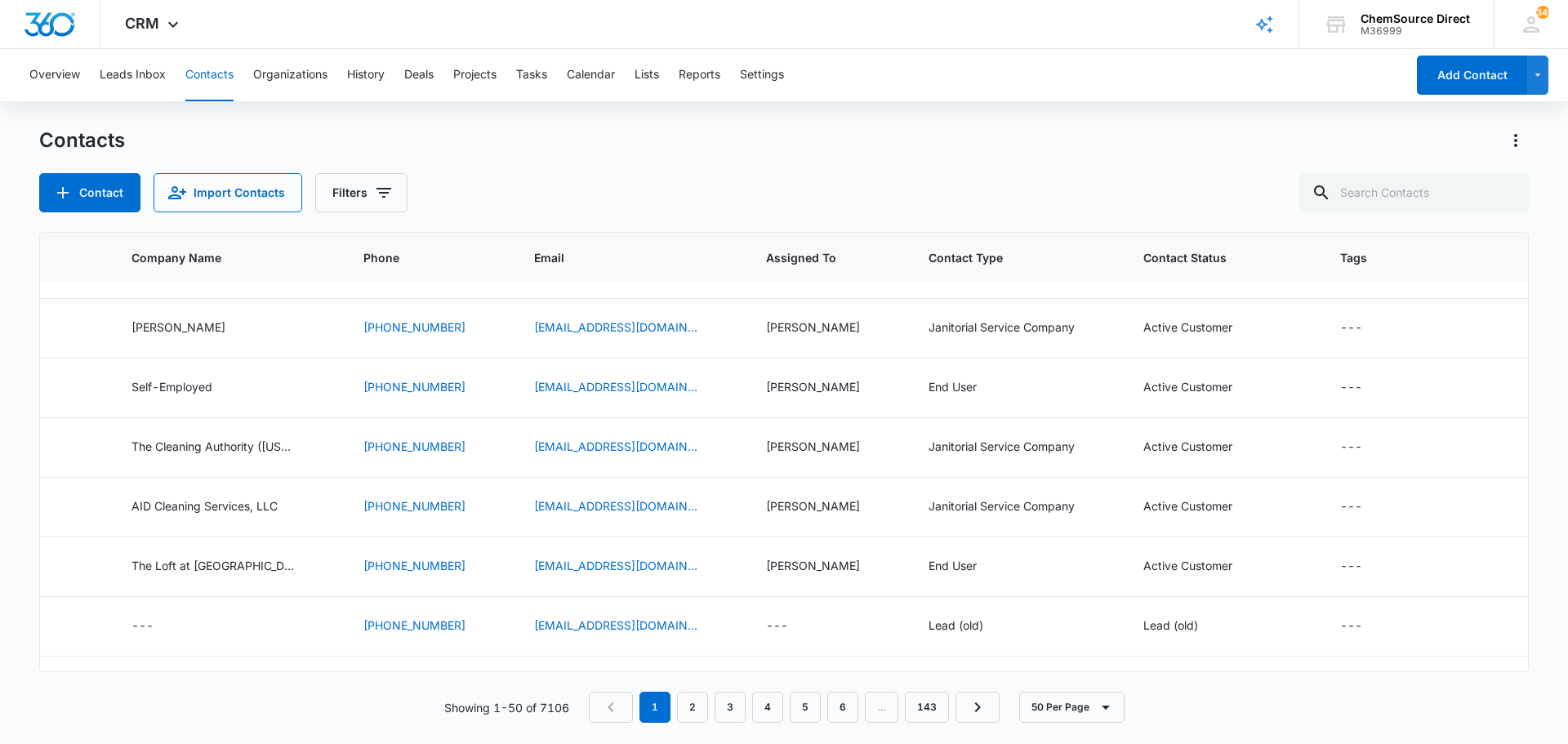
scroll to position [0, 321]
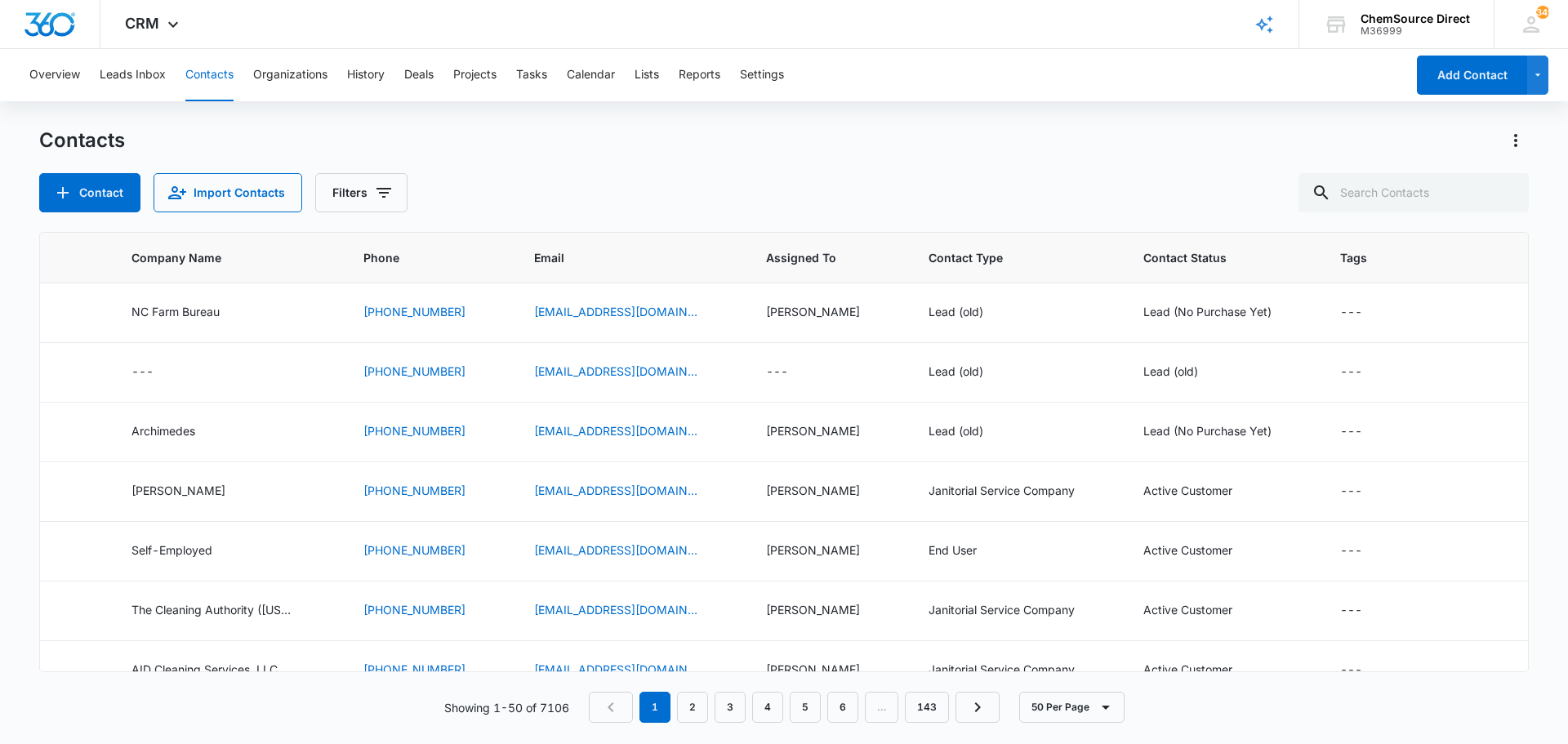
click at [703, 163] on div "Contacts Contact Import Contacts Filters" at bounding box center [784, 169] width 1490 height 85
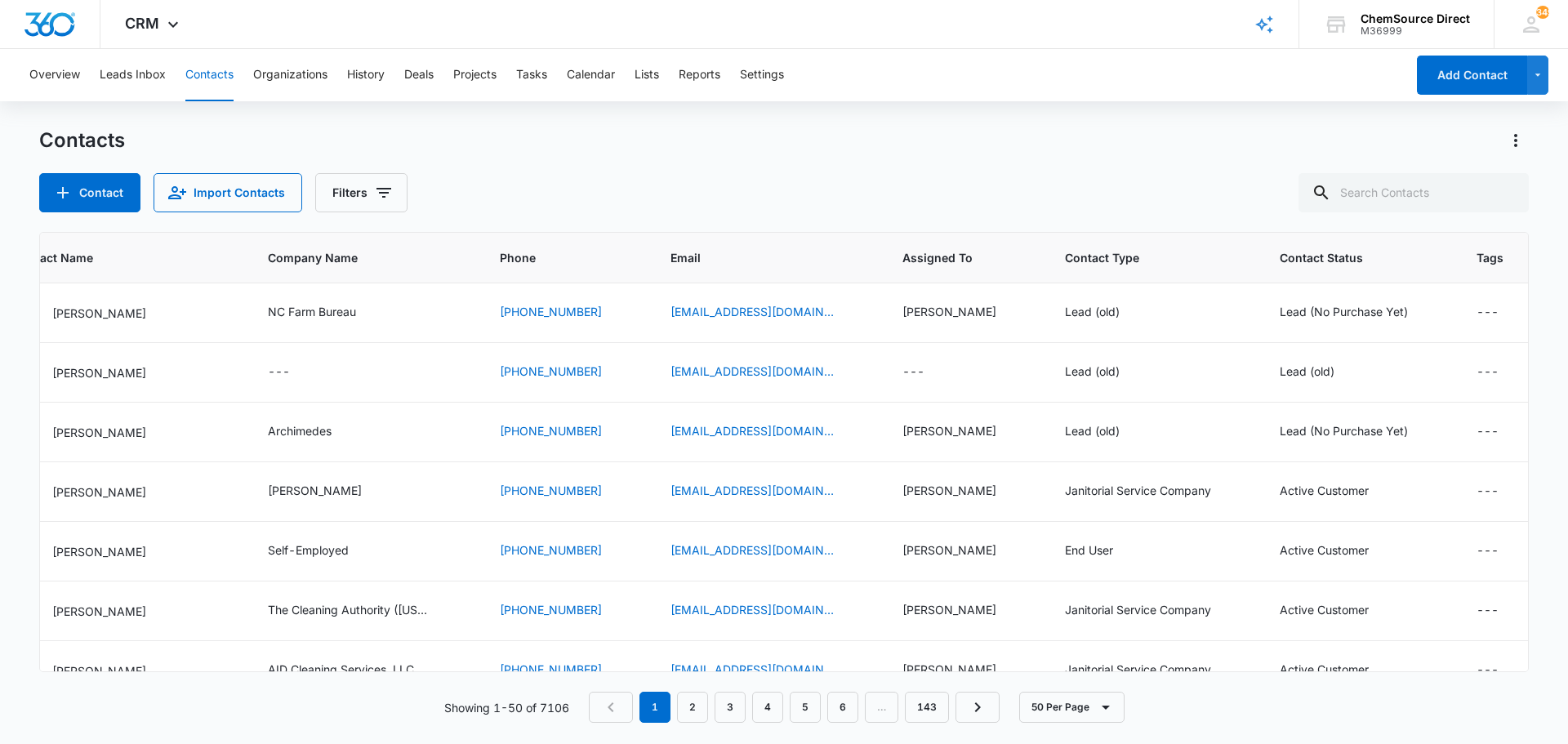
scroll to position [0, 0]
